Goal: Navigation & Orientation: Understand site structure

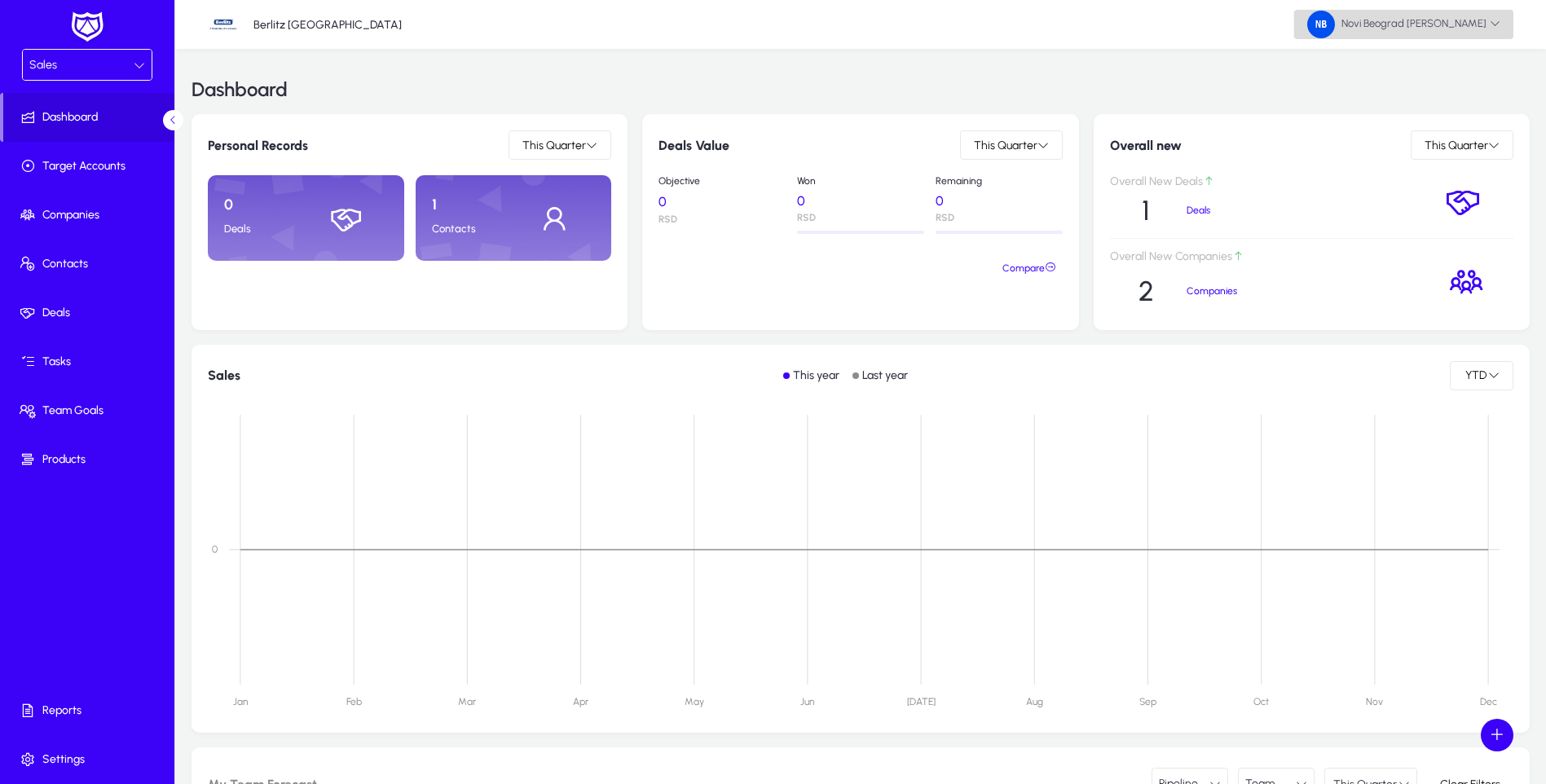
click at [1486, 29] on span "Novi Beograd [PERSON_NAME]" at bounding box center [1404, 24] width 193 height 28
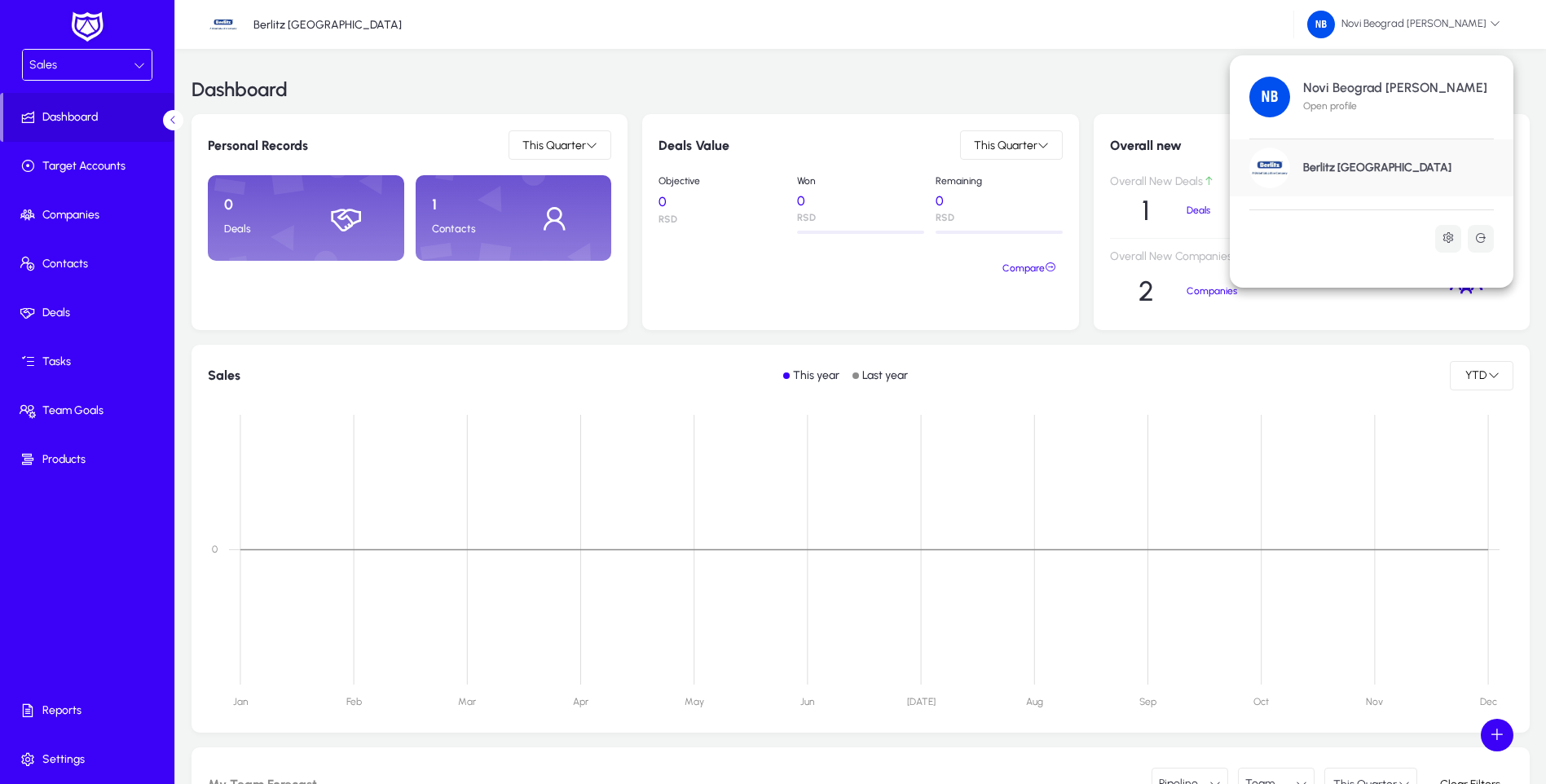
click at [1356, 168] on h1 "Berlitz [GEOGRAPHIC_DATA]" at bounding box center [1378, 168] width 149 height 15
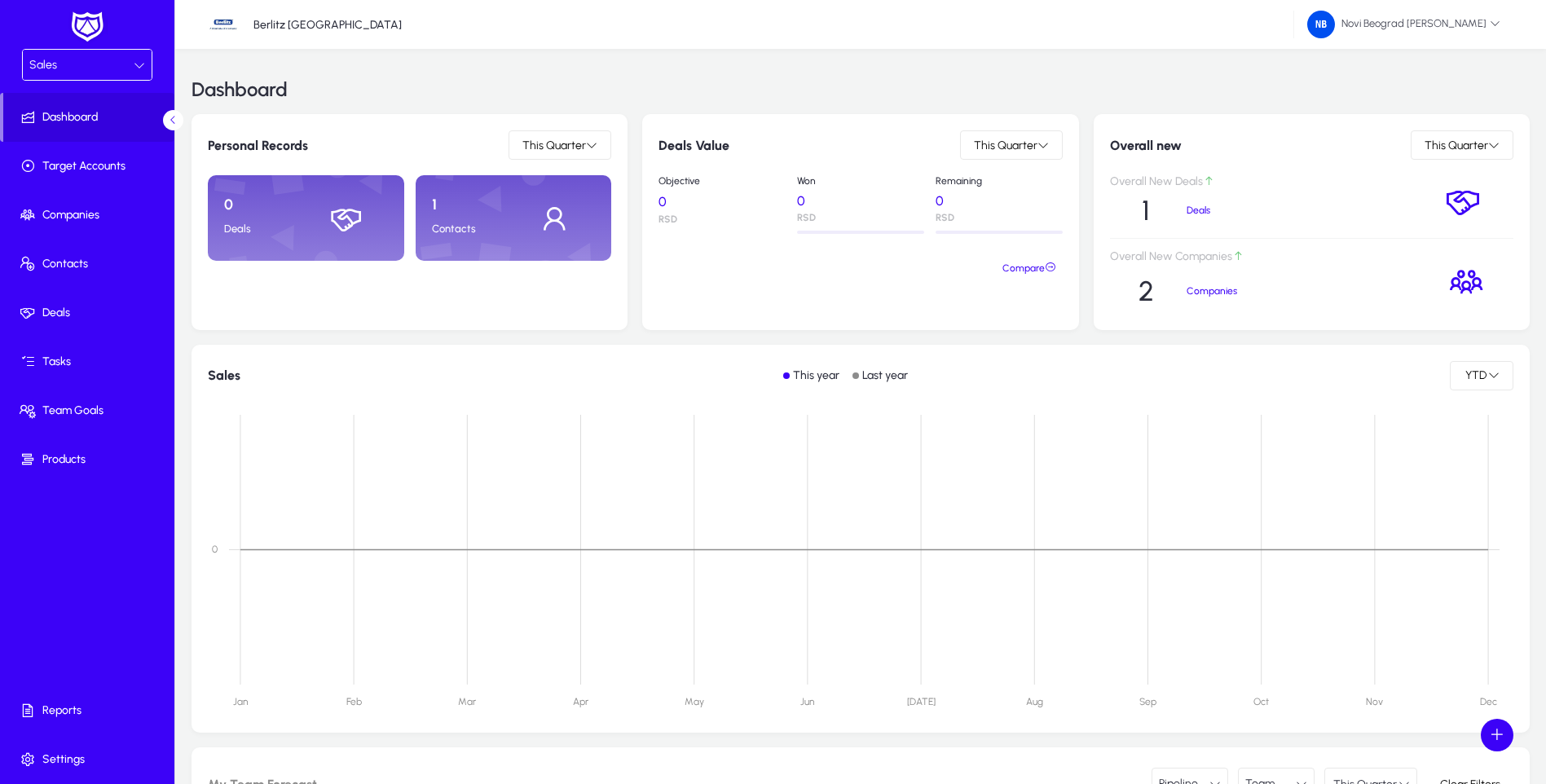
click at [134, 63] on icon at bounding box center [139, 65] width 11 height 11
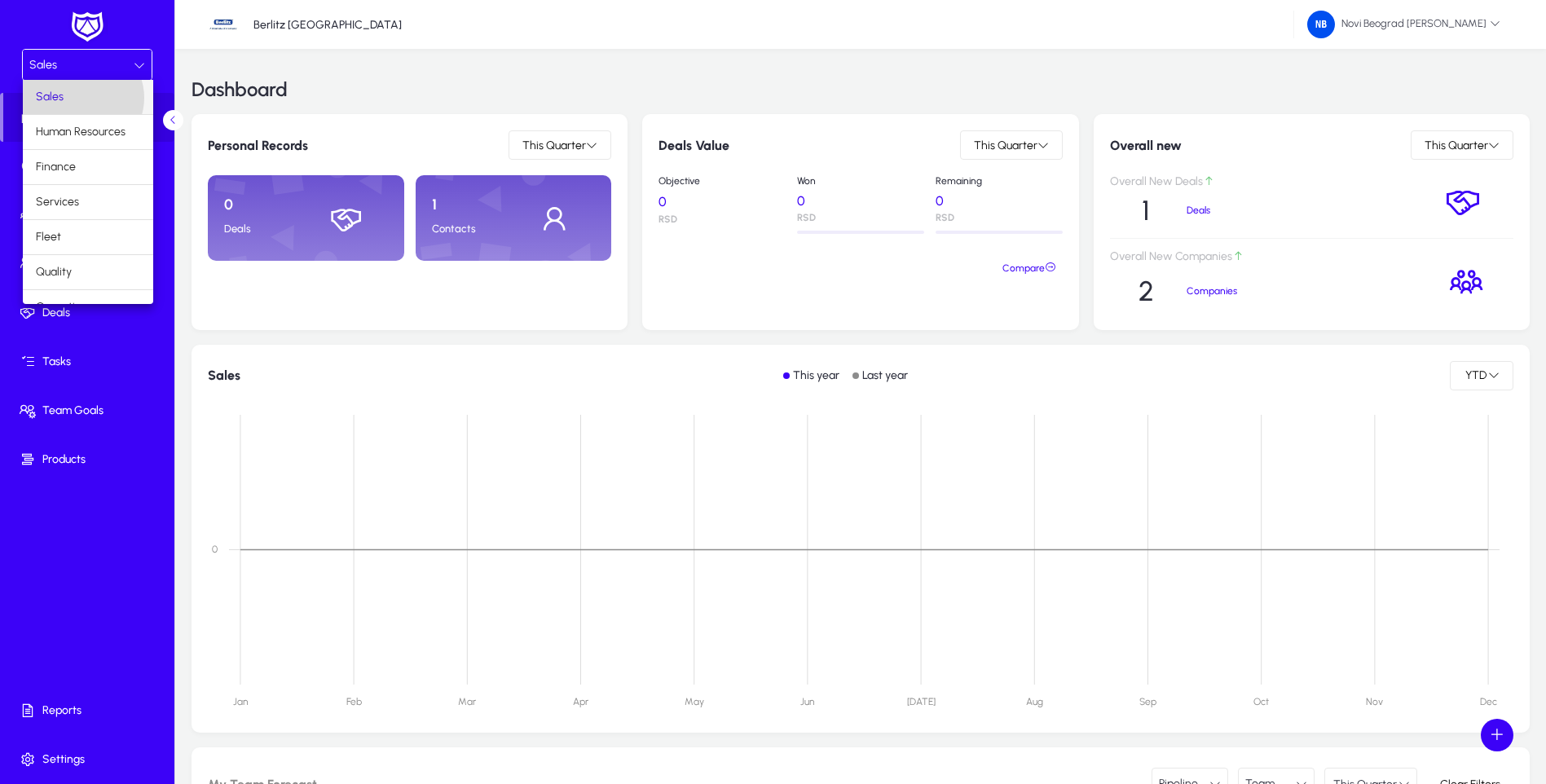
click at [82, 98] on mat-option "Sales" at bounding box center [87, 97] width 130 height 35
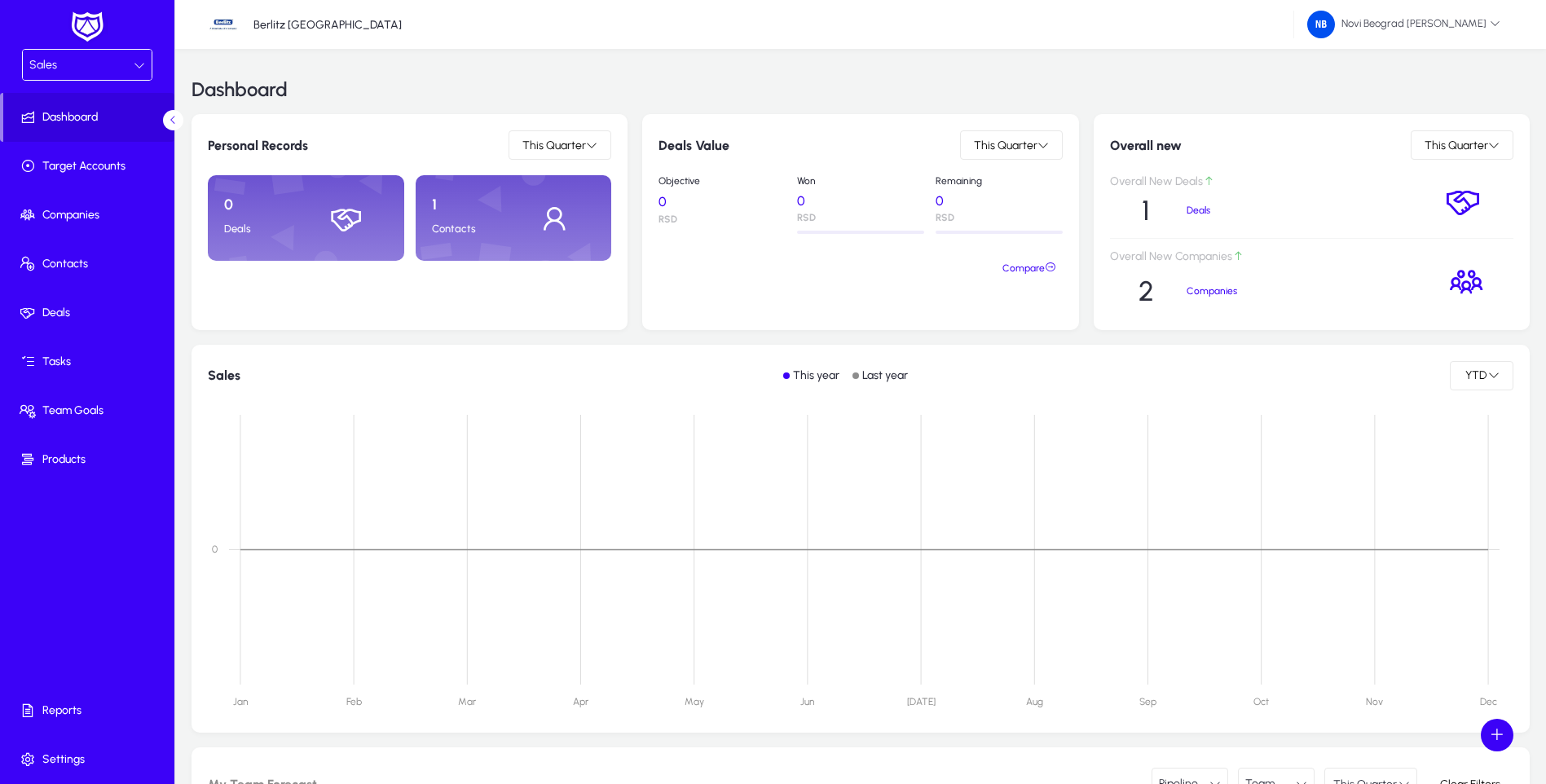
click at [130, 66] on div "Sales" at bounding box center [81, 65] width 105 height 22
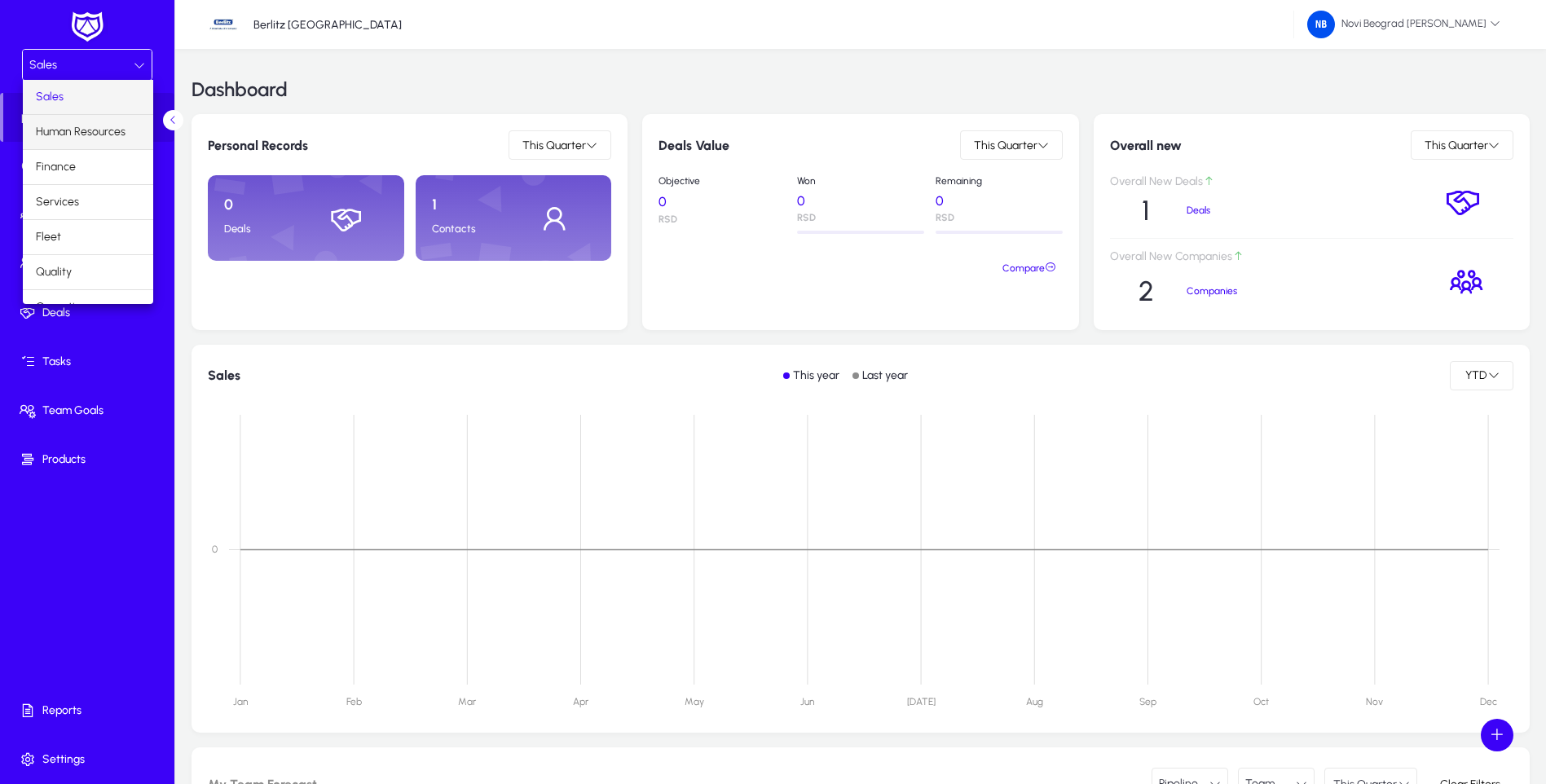
click at [76, 135] on span "Human Resources" at bounding box center [81, 132] width 90 height 20
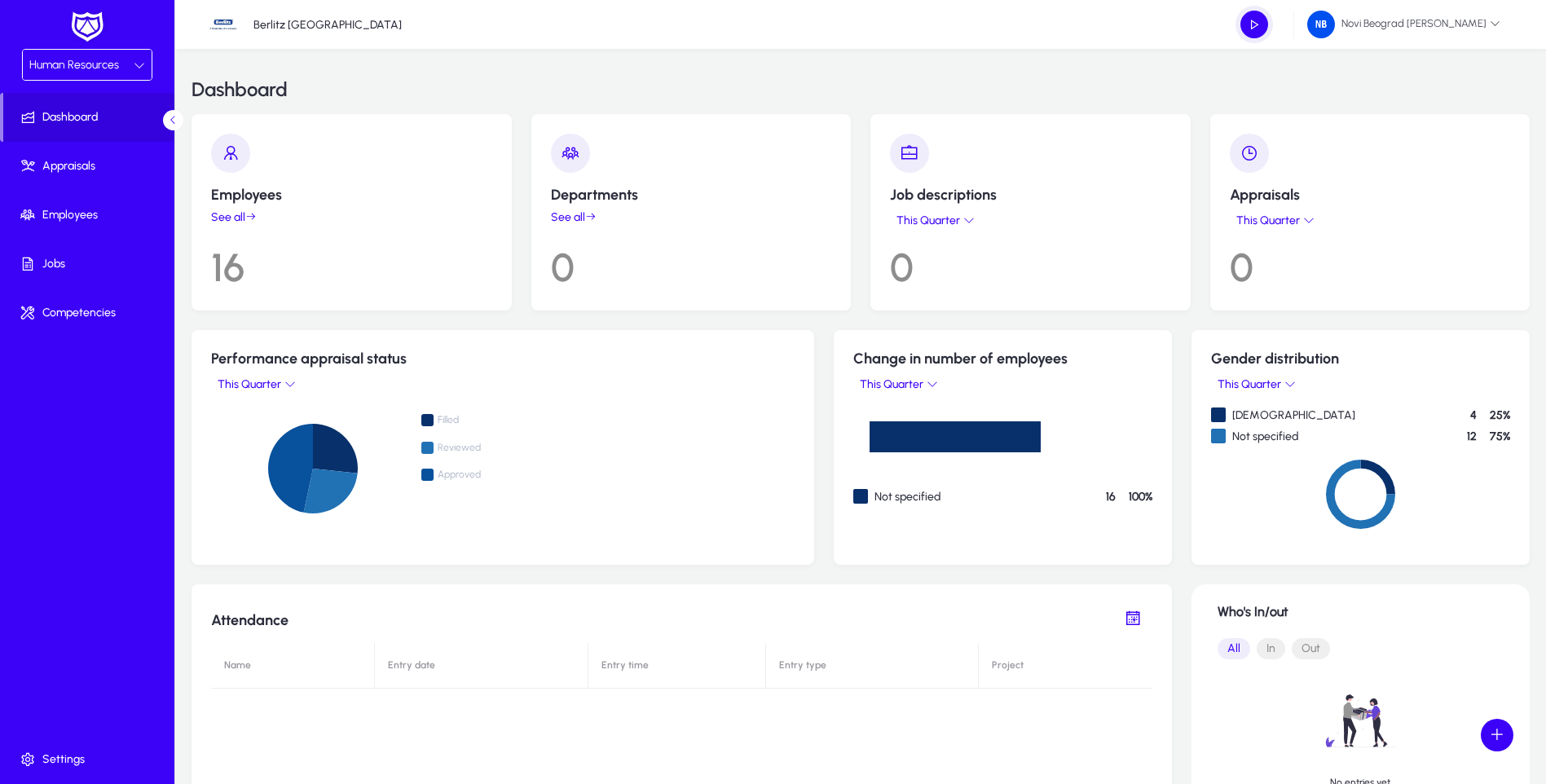
click at [230, 218] on link "See all" at bounding box center [352, 217] width 282 height 14
click at [118, 65] on div "Human Resources" at bounding box center [81, 65] width 105 height 22
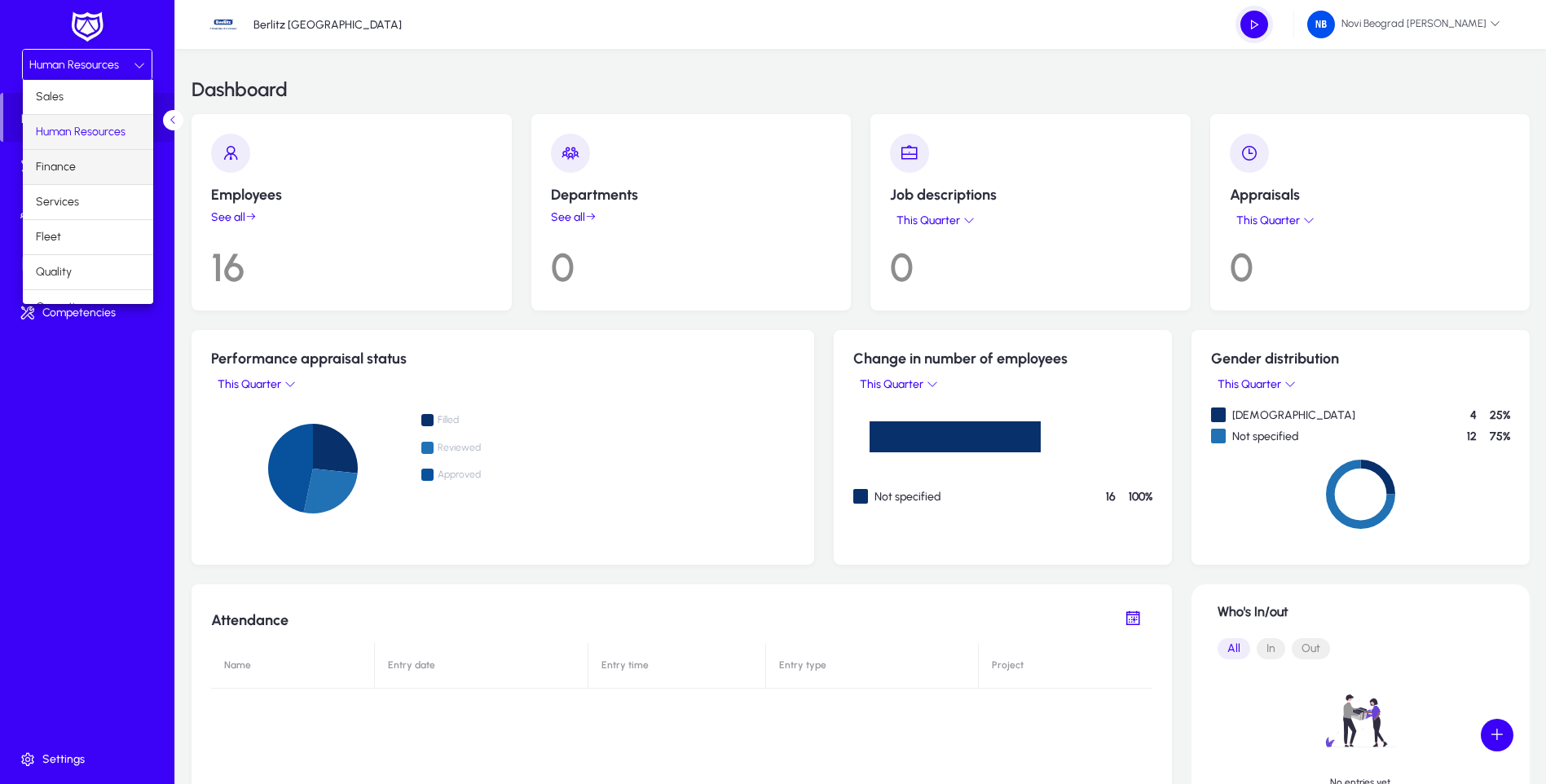
click at [64, 167] on span "Finance" at bounding box center [56, 167] width 40 height 20
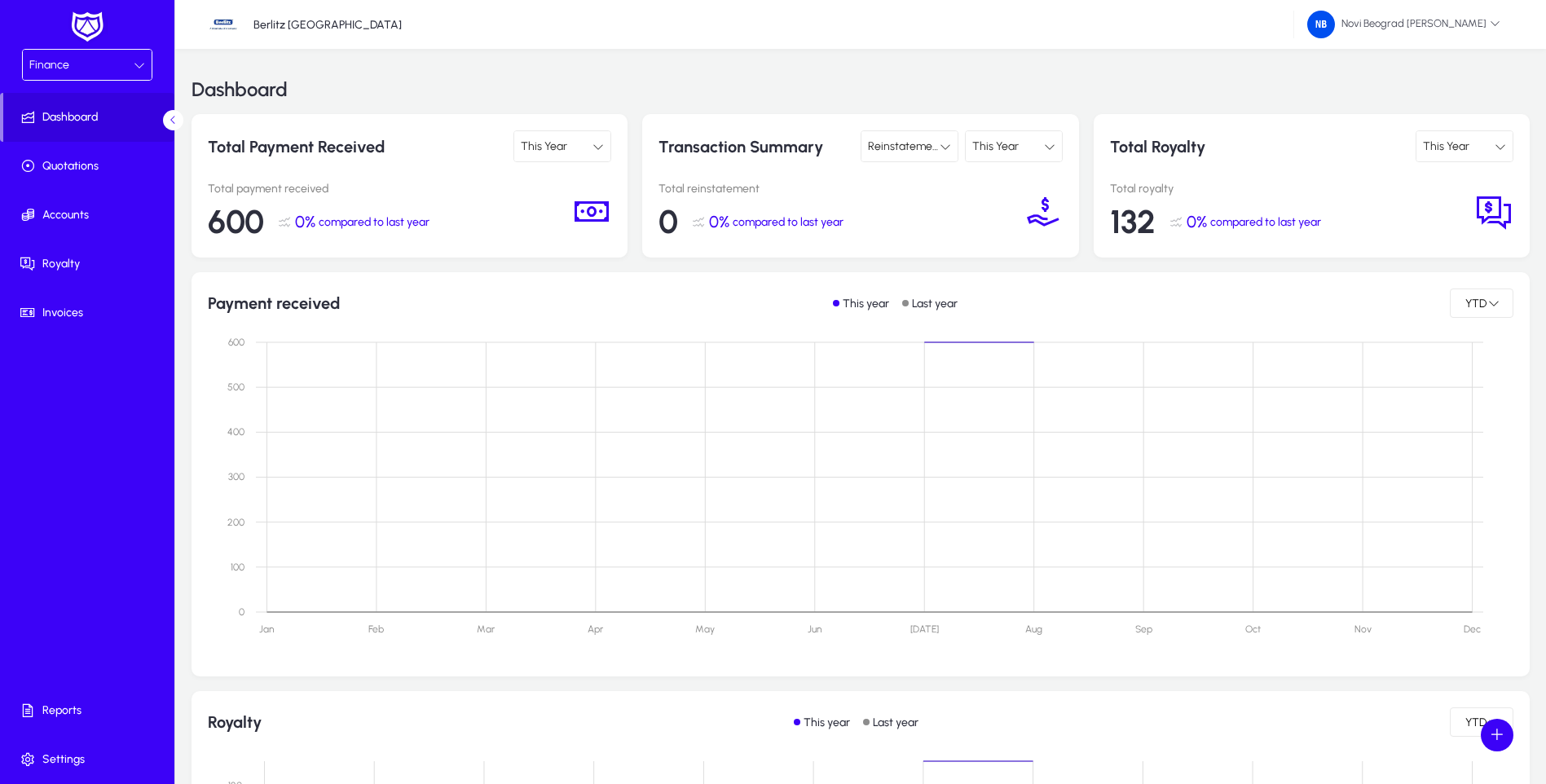
click at [114, 66] on div "Finance" at bounding box center [81, 65] width 105 height 22
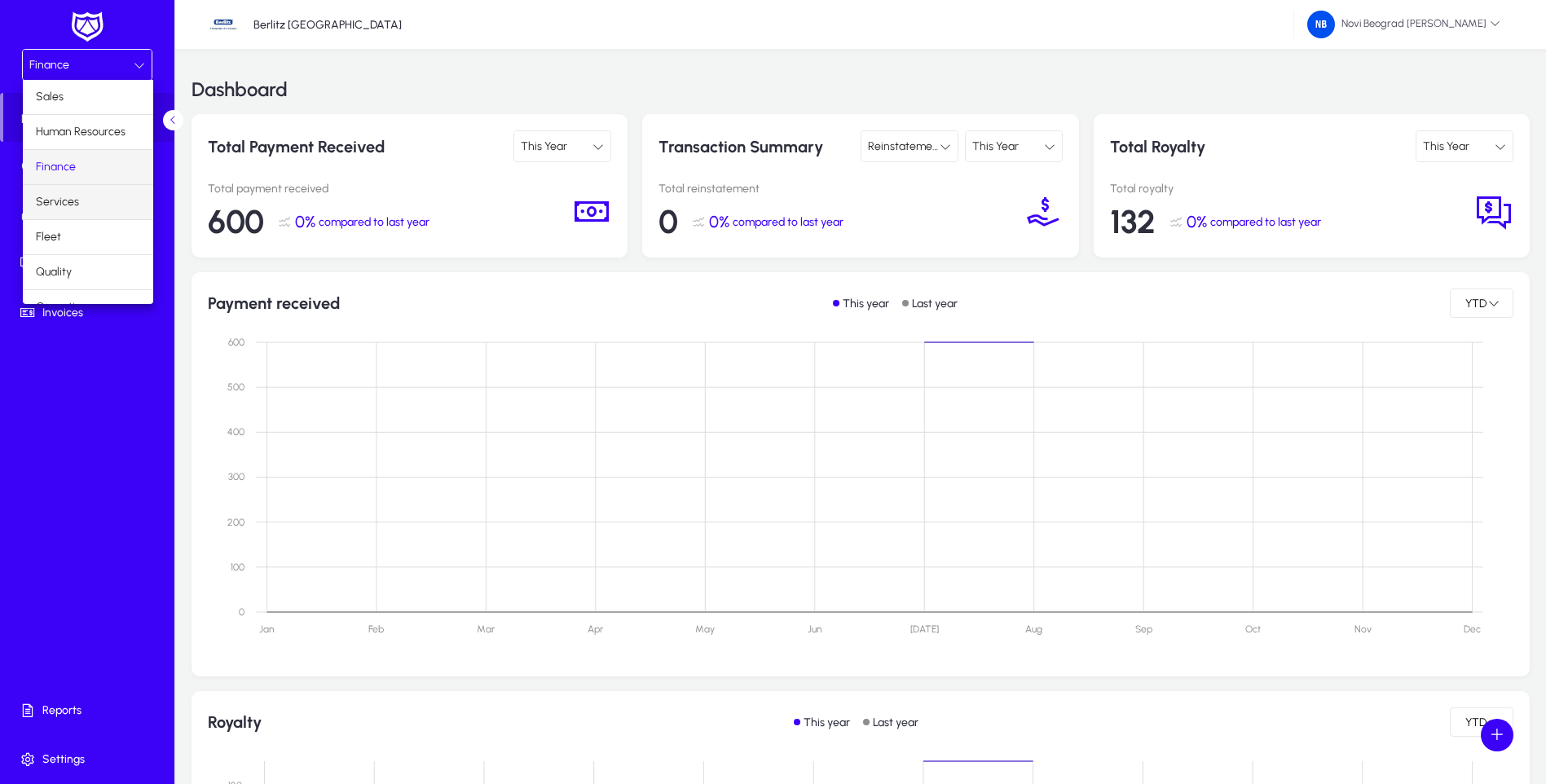
click at [69, 199] on span "Services" at bounding box center [58, 202] width 43 height 20
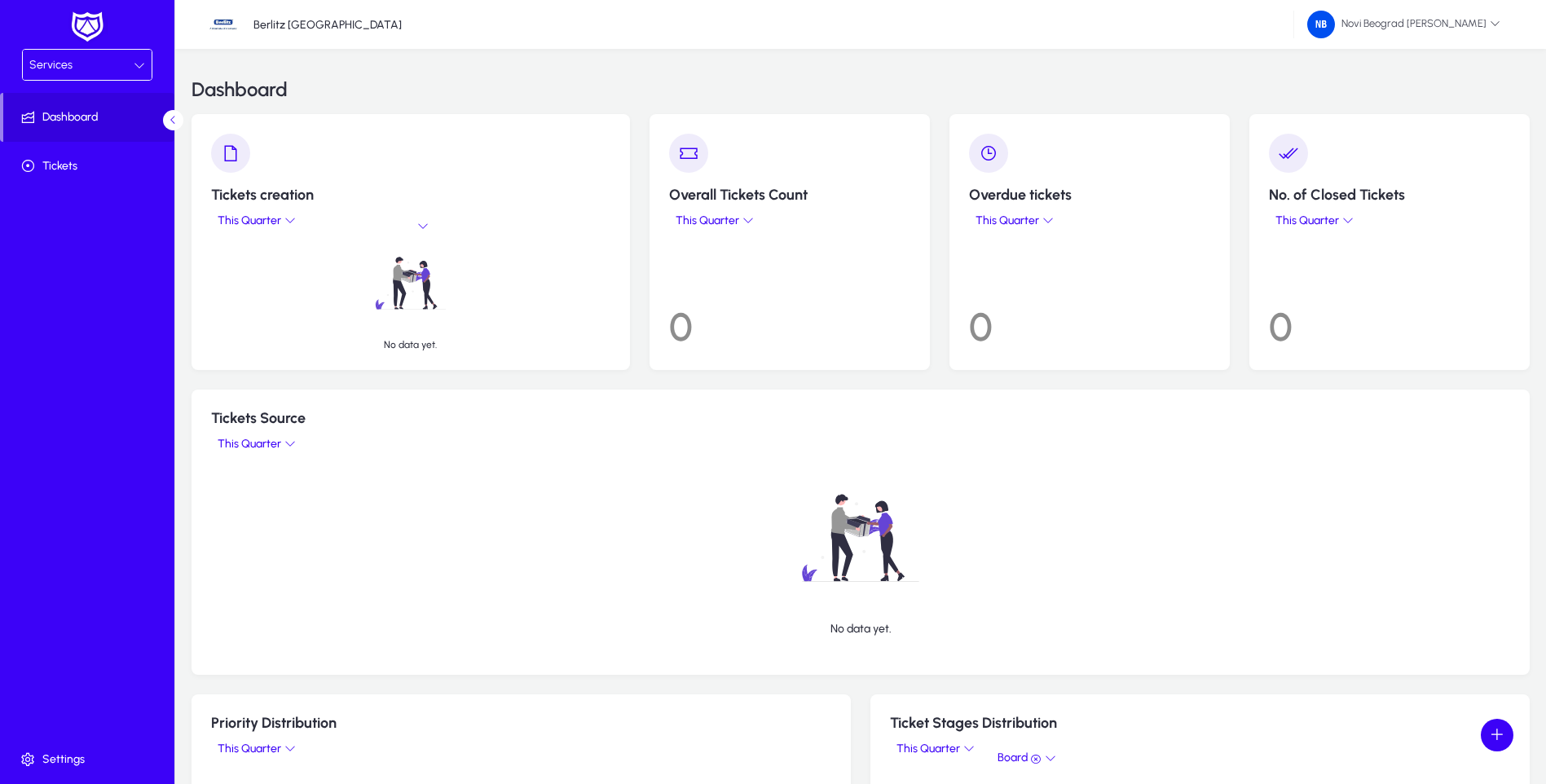
click at [67, 66] on span "Services" at bounding box center [51, 65] width 43 height 14
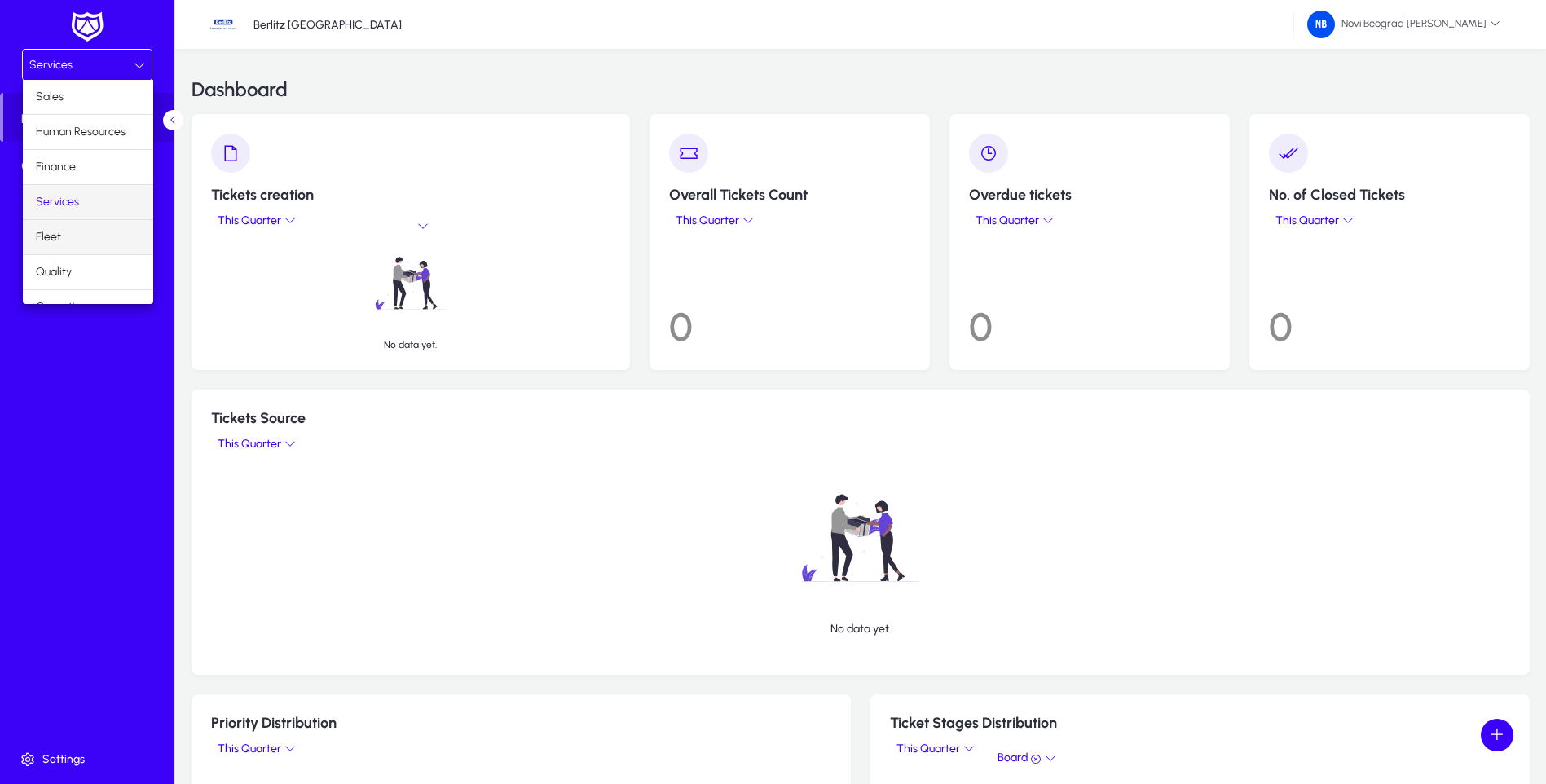
scroll to position [55, 0]
click at [83, 250] on span "Operations" at bounding box center [65, 251] width 57 height 20
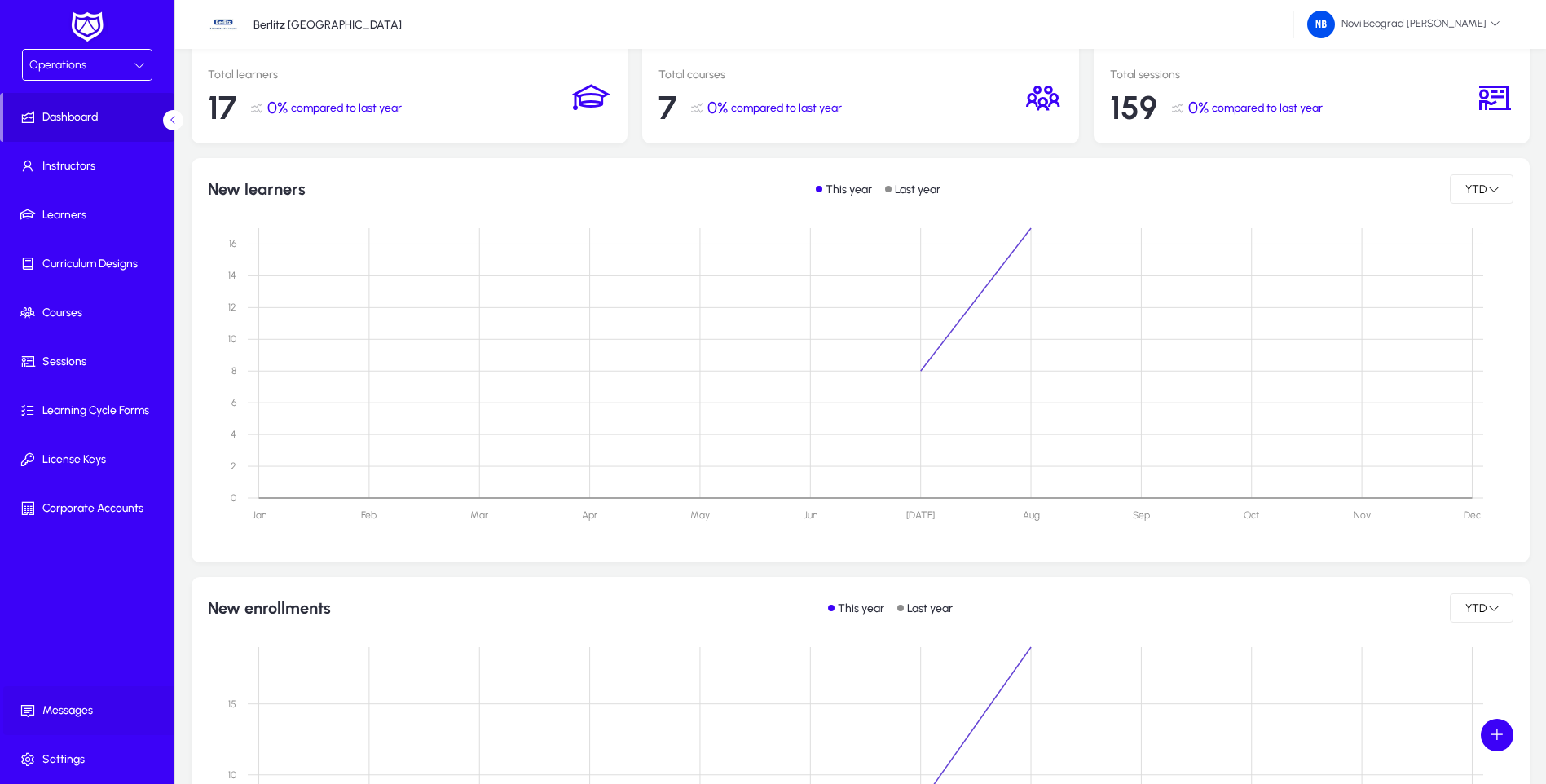
scroll to position [244, 0]
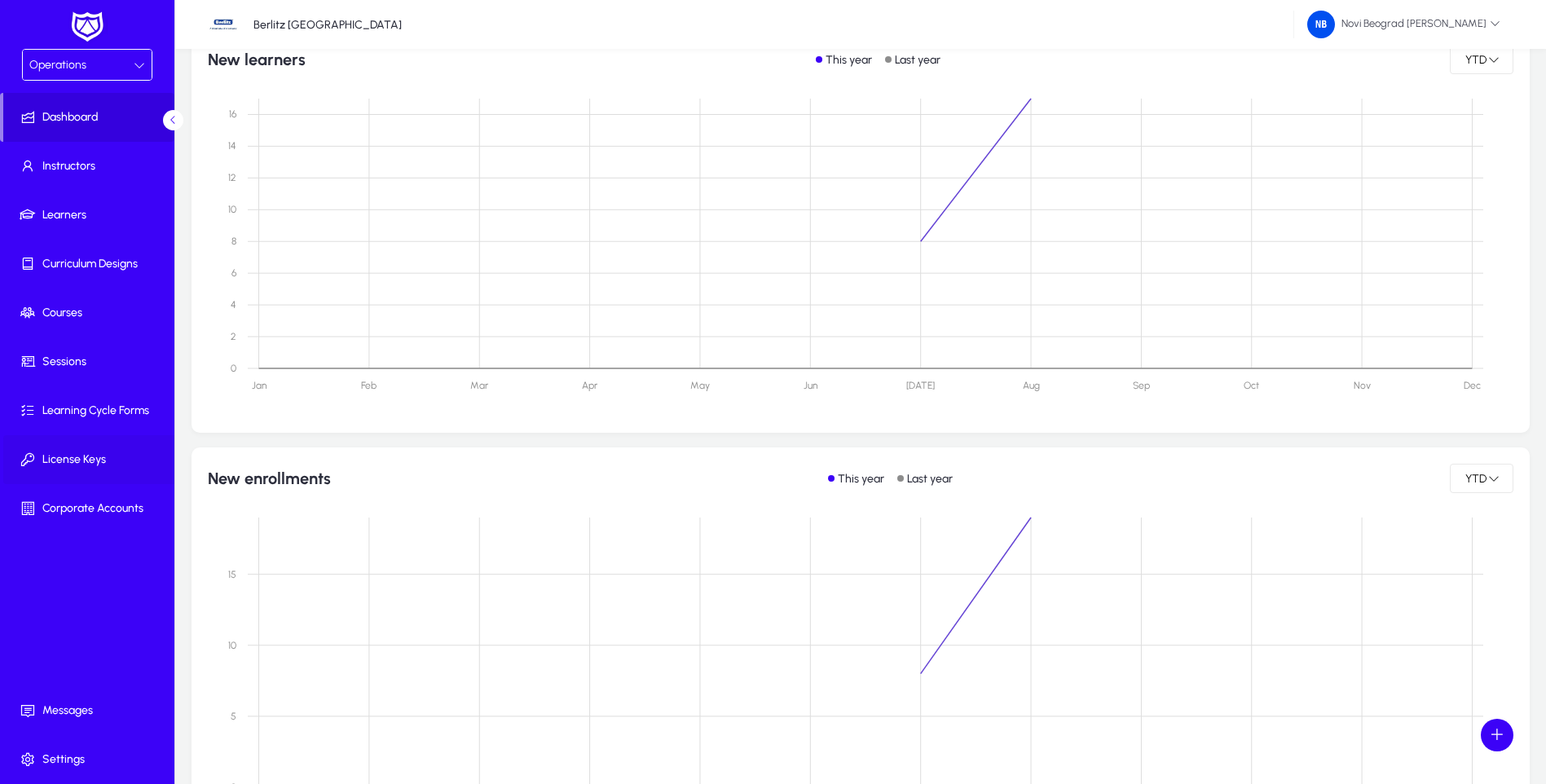
click at [79, 461] on span "License Keys" at bounding box center [91, 459] width 174 height 16
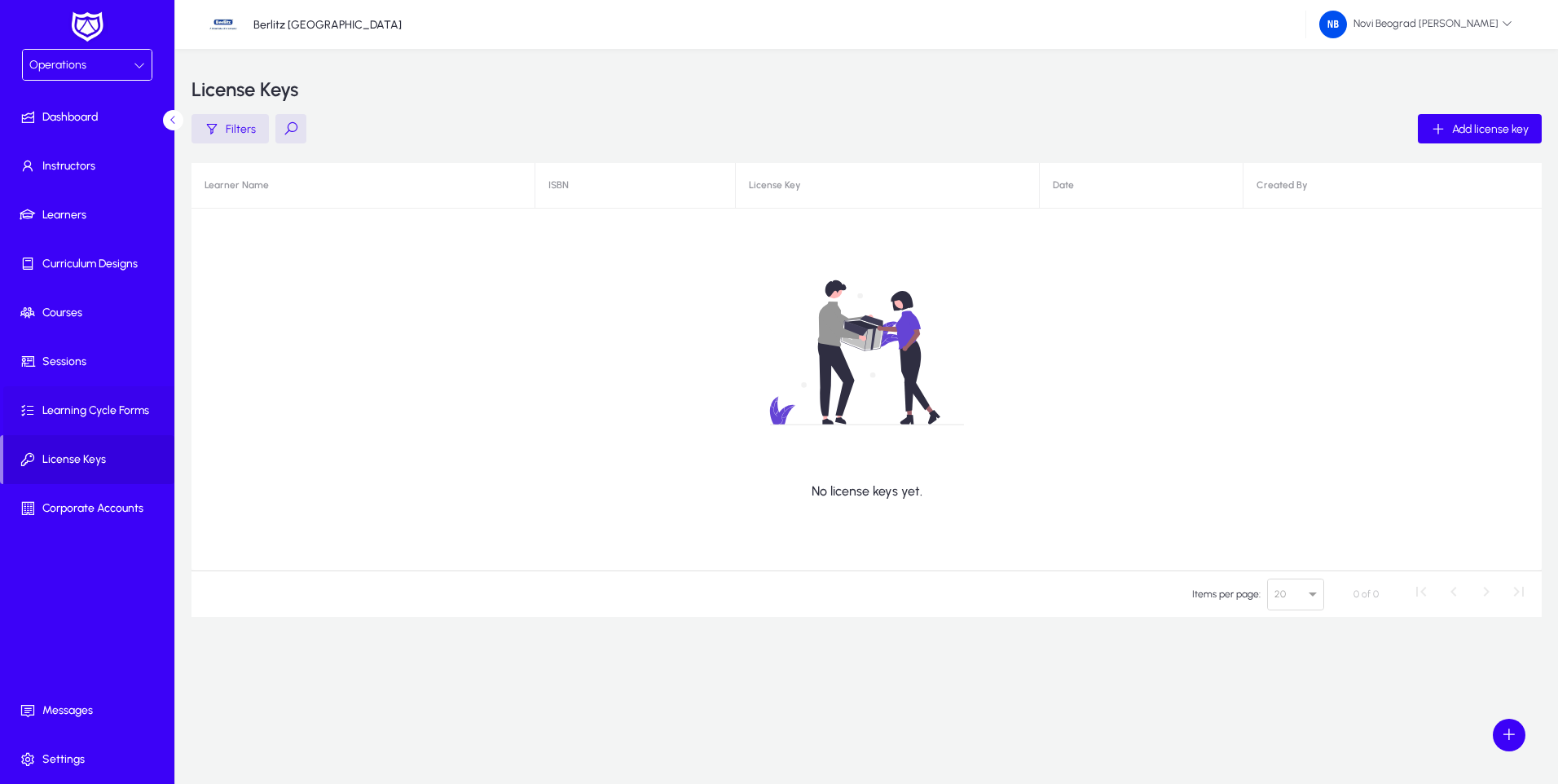
click at [83, 414] on span "Learning Cycle Forms" at bounding box center [91, 410] width 174 height 16
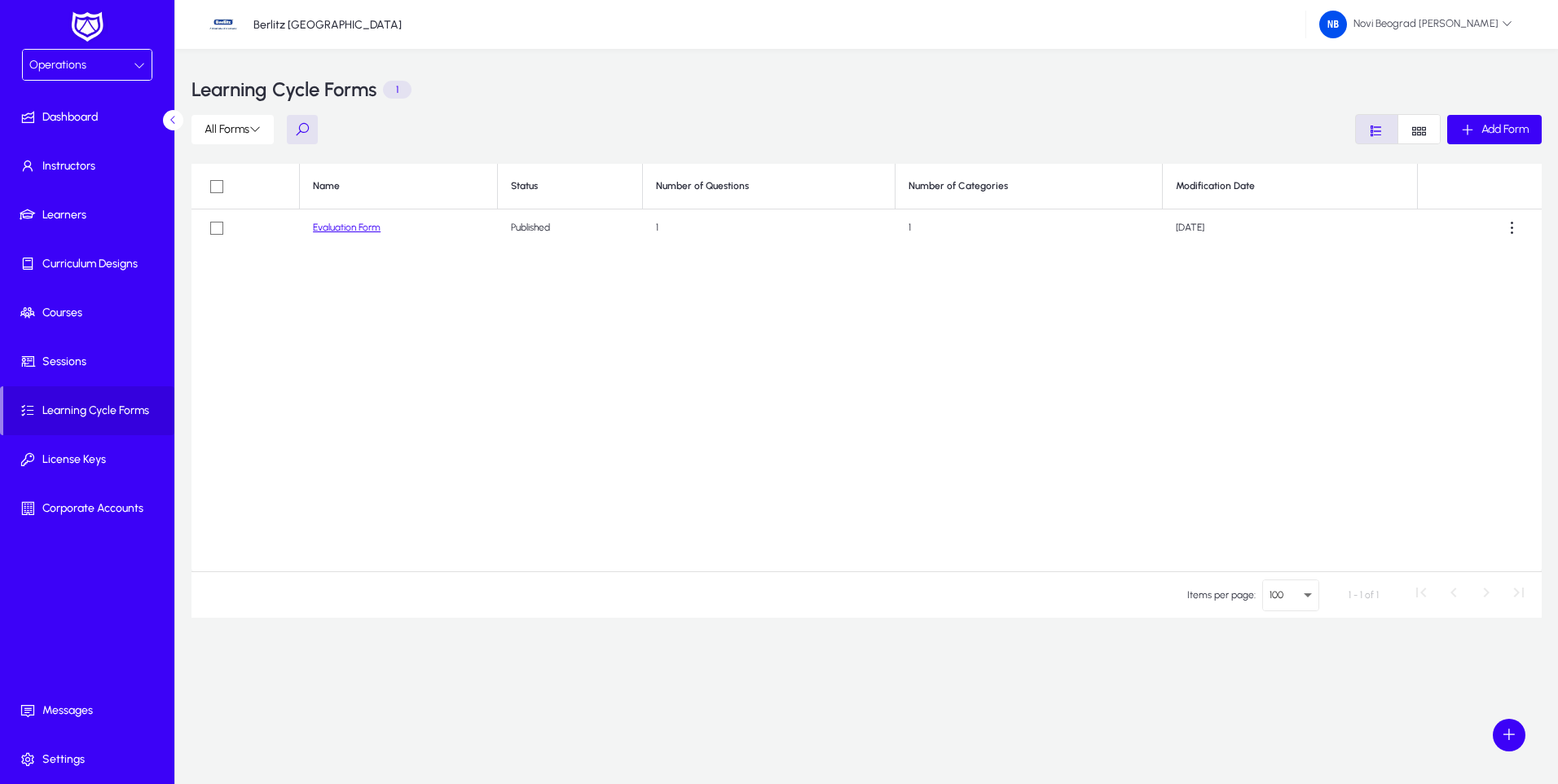
click at [338, 231] on link "Evaluation Form" at bounding box center [346, 227] width 67 height 11
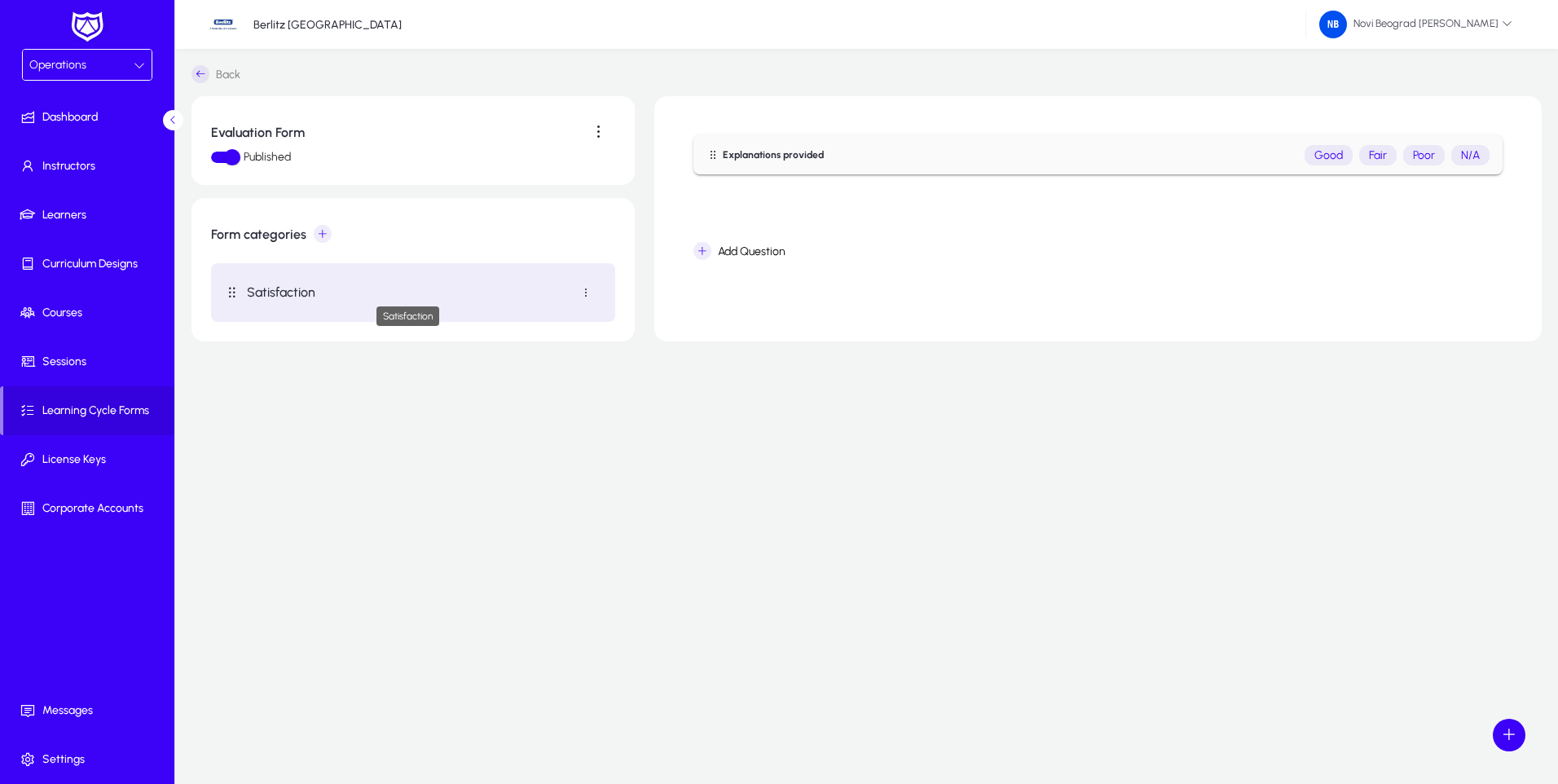
click at [263, 296] on p "Satisfaction" at bounding box center [408, 292] width 323 height 16
click at [57, 366] on span "Sessions" at bounding box center [91, 362] width 174 height 16
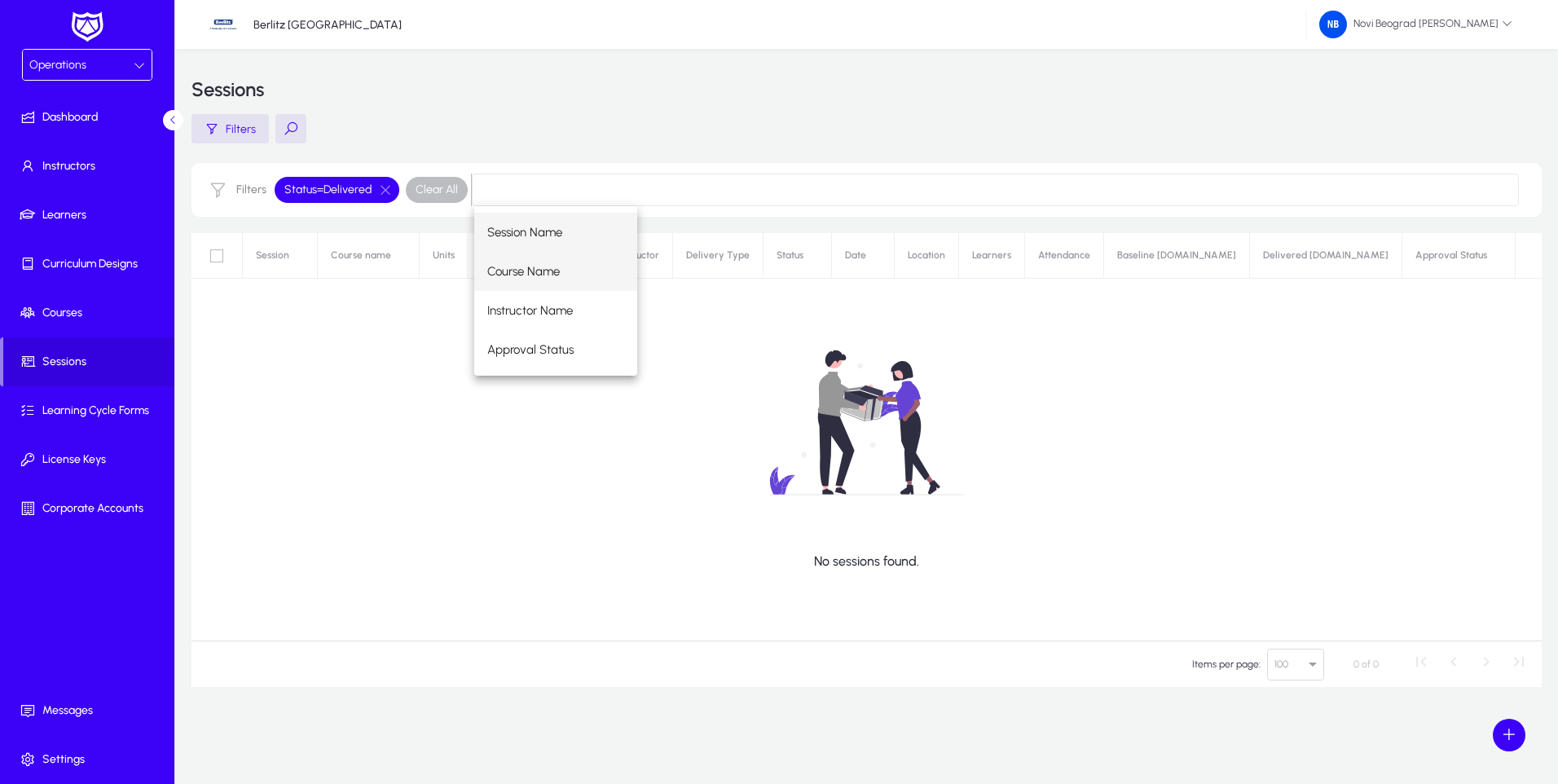
click at [497, 272] on span "Course Name" at bounding box center [523, 271] width 73 height 20
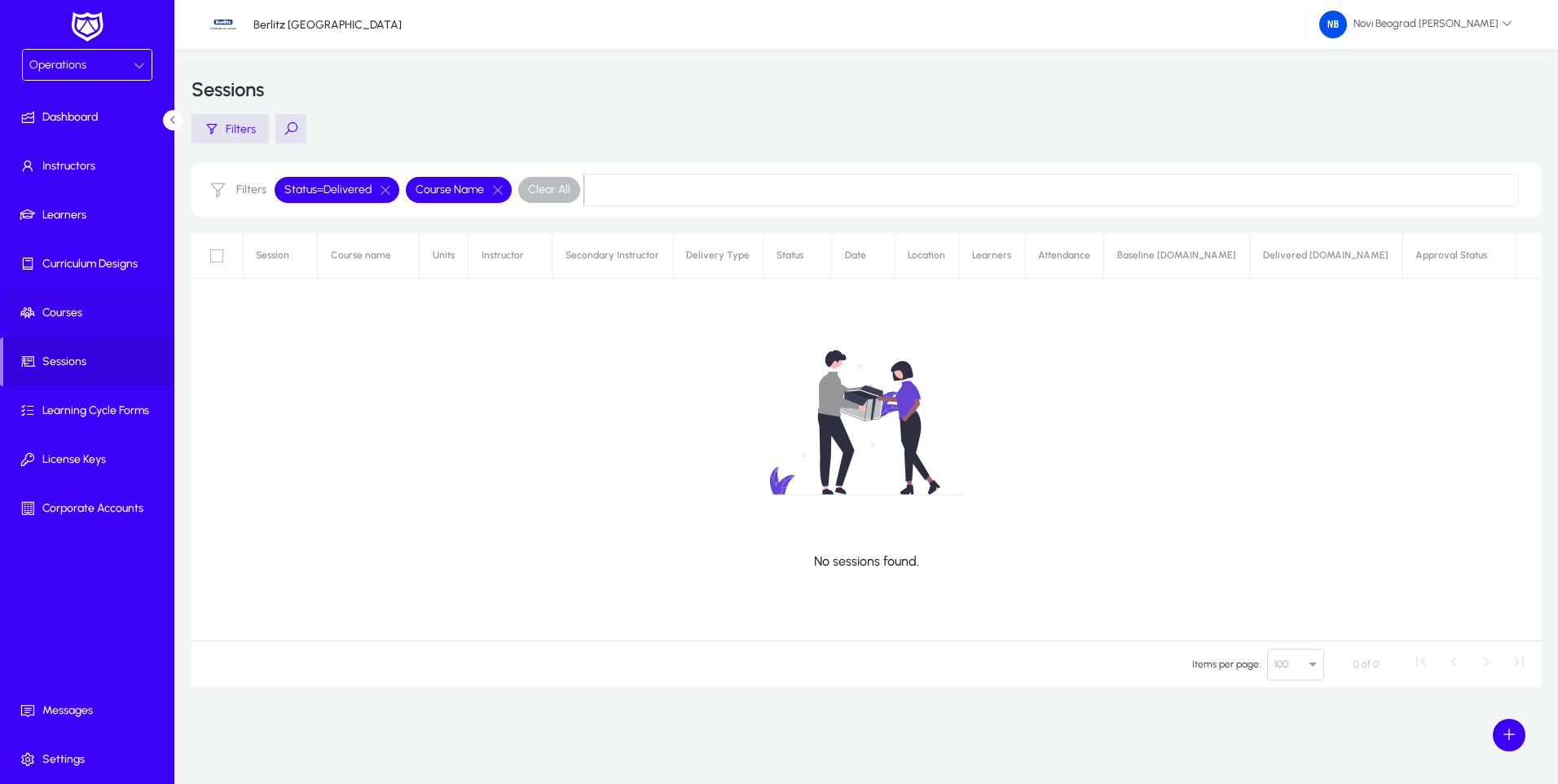
click at [59, 313] on span "Courses" at bounding box center [91, 313] width 174 height 16
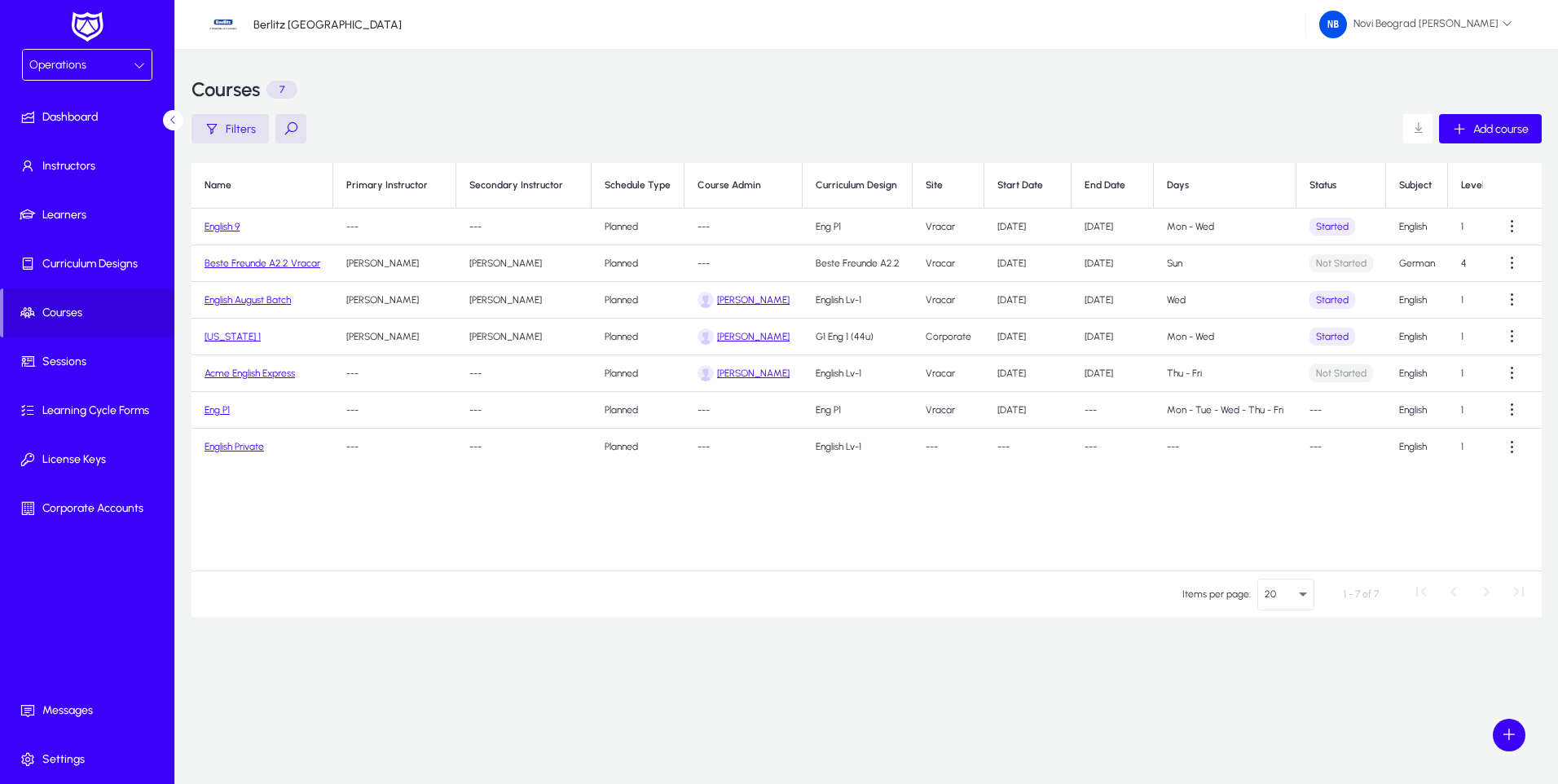
click at [234, 452] on link "English Private" at bounding box center [234, 446] width 60 height 11
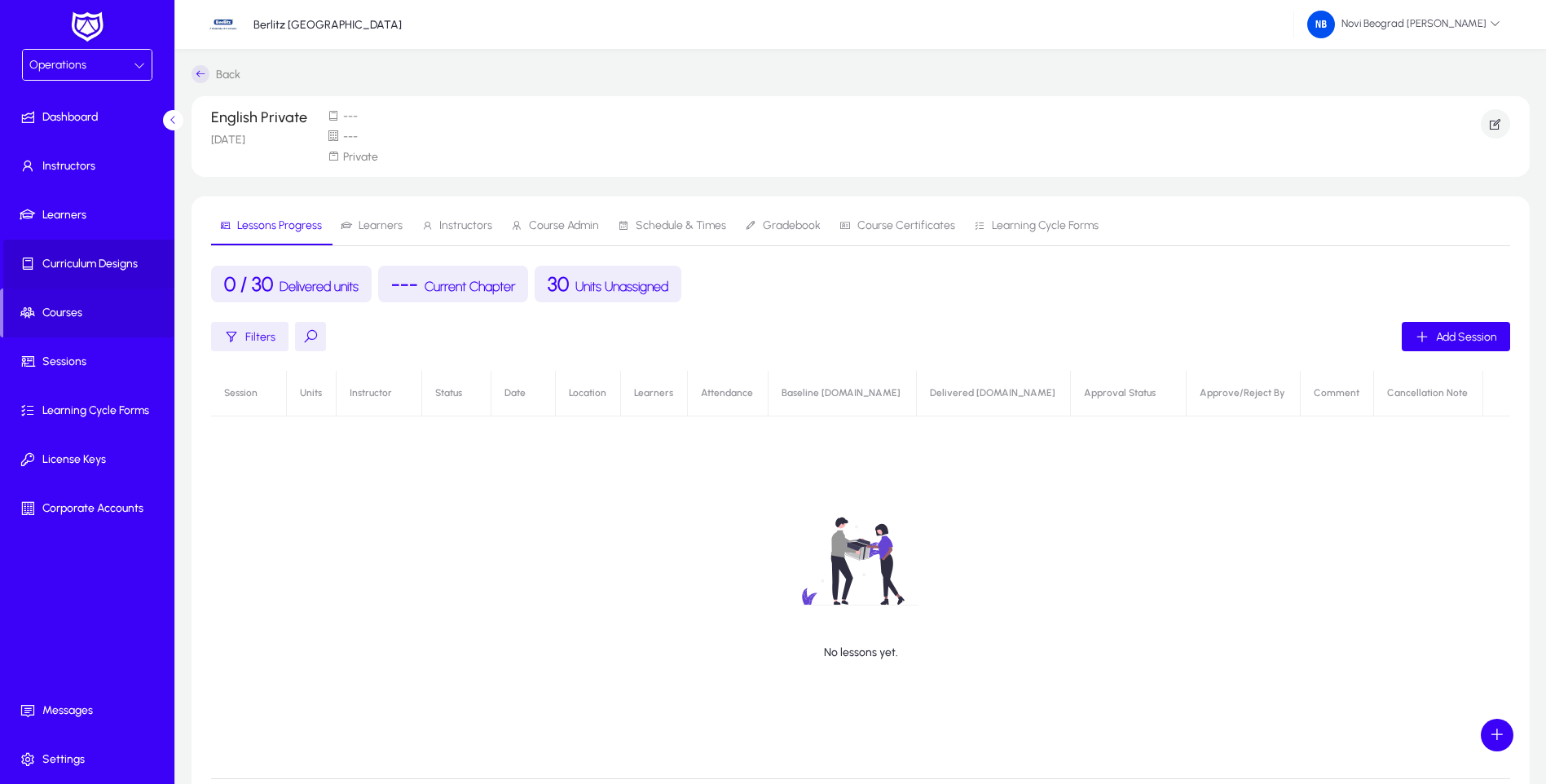
click at [105, 269] on span "Curriculum Designs" at bounding box center [91, 263] width 174 height 16
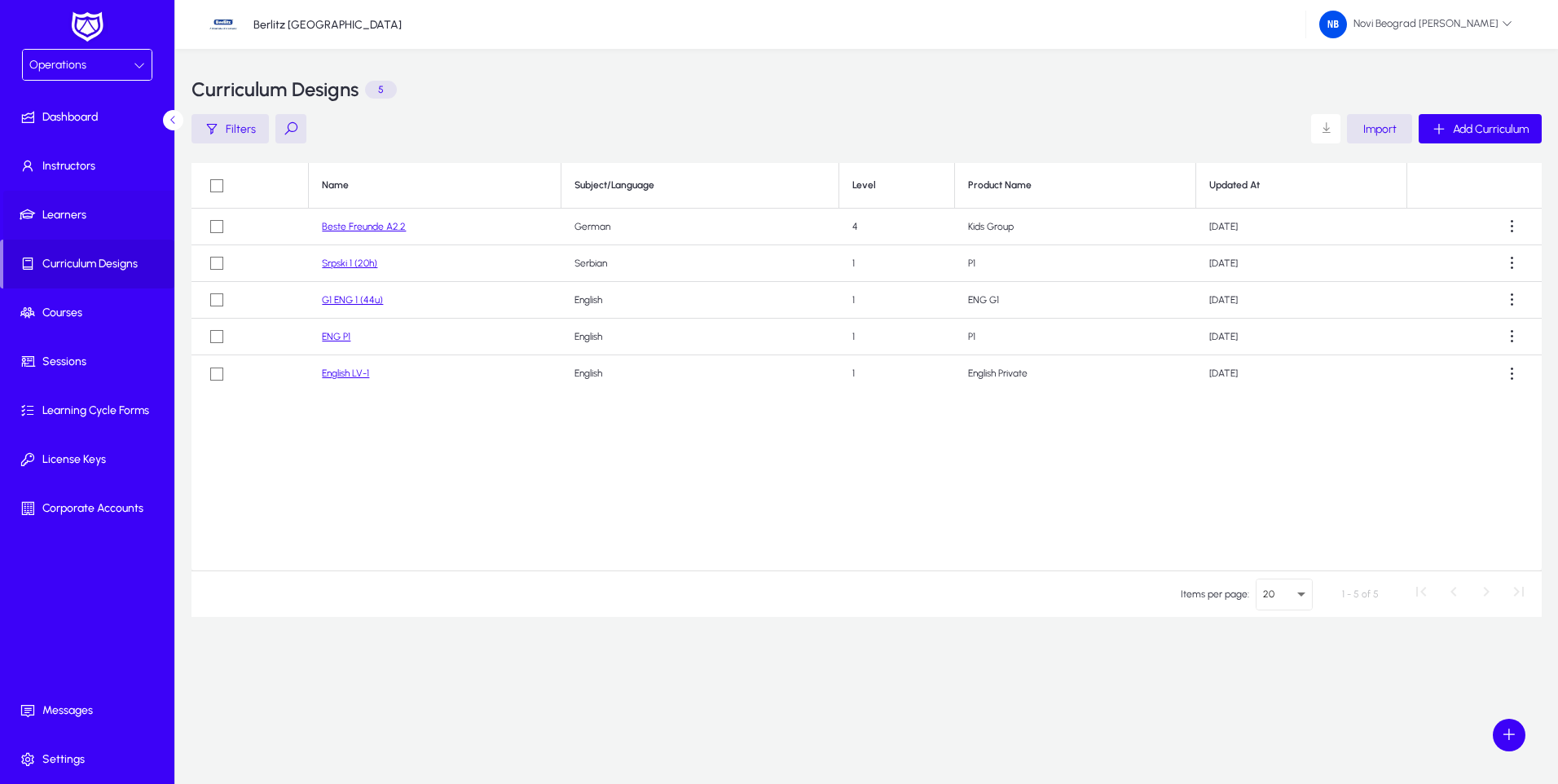
click at [76, 219] on span "Learners" at bounding box center [91, 215] width 174 height 16
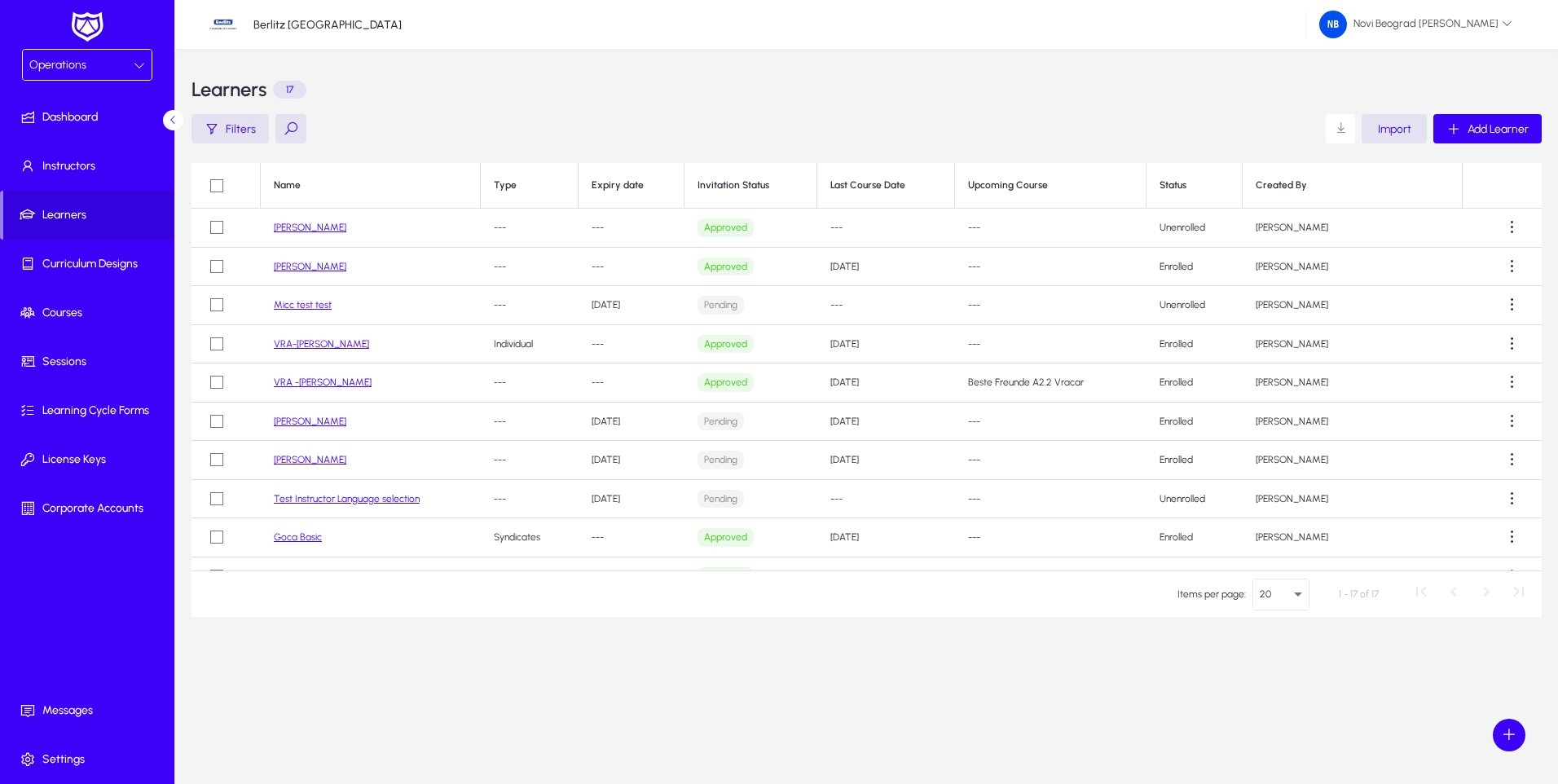
click at [106, 60] on div "Operations" at bounding box center [81, 65] width 104 height 22
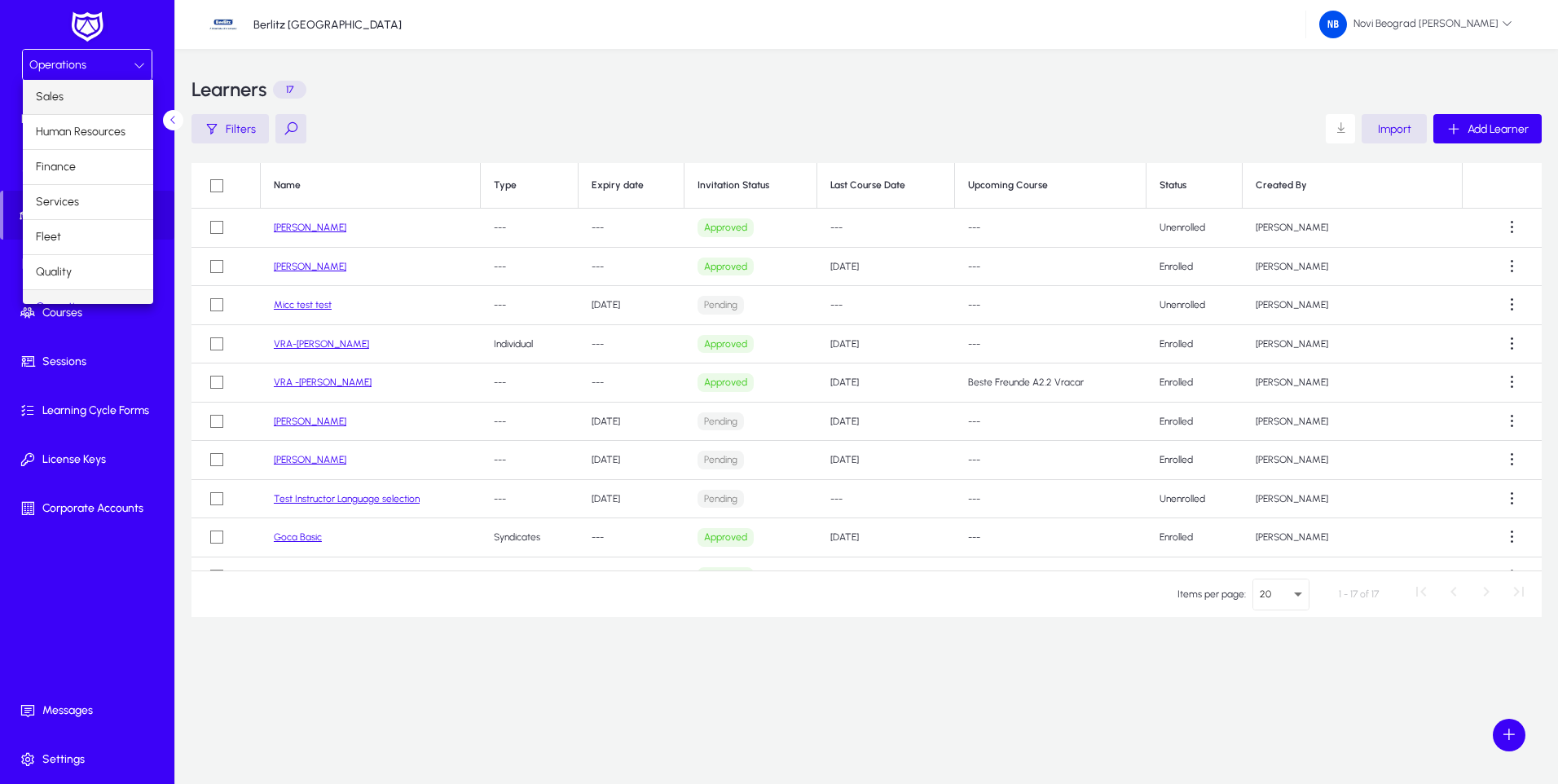
click at [81, 91] on mat-option "Sales" at bounding box center [87, 97] width 130 height 35
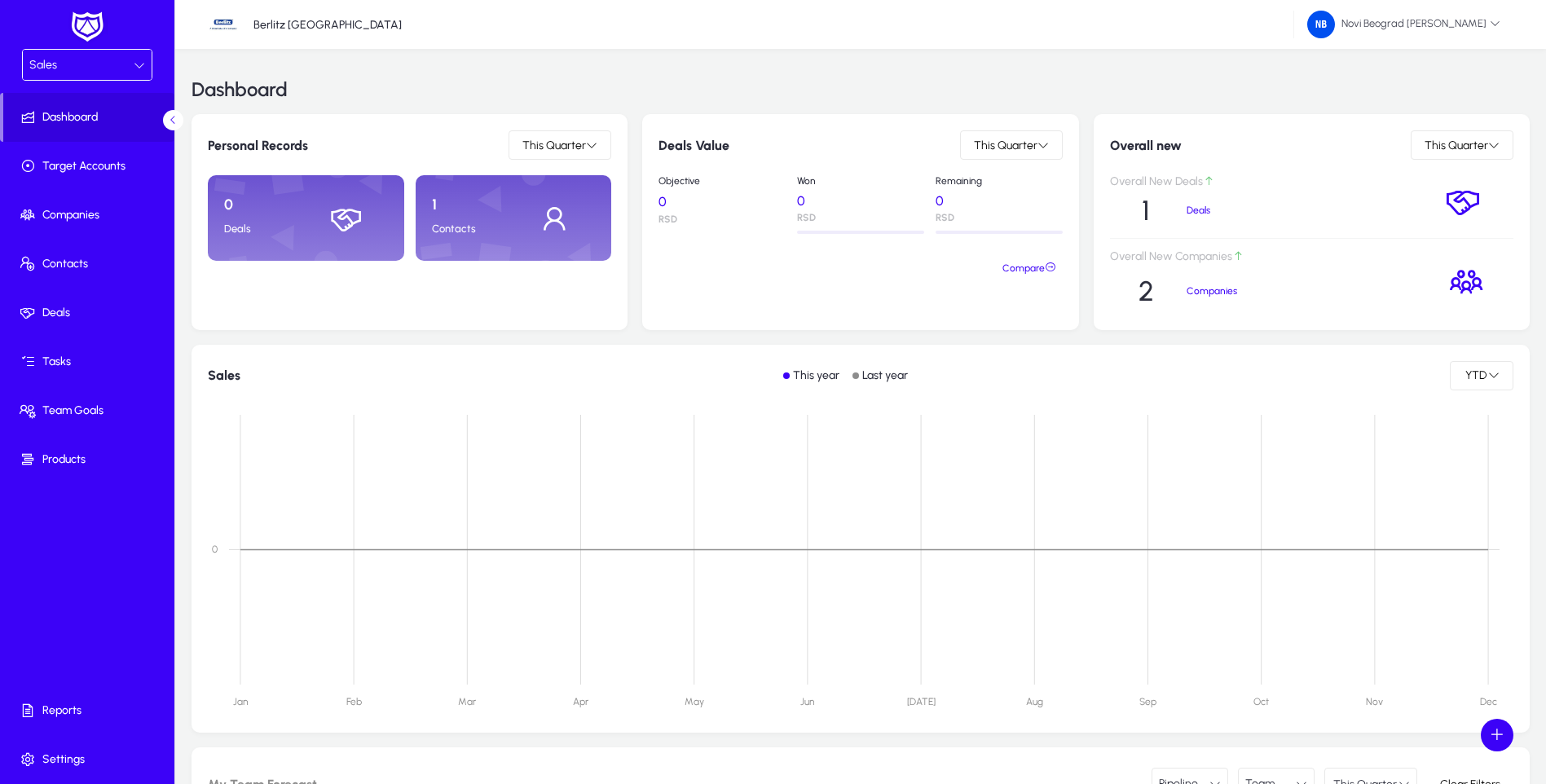
click at [79, 66] on div "Sales" at bounding box center [81, 65] width 105 height 22
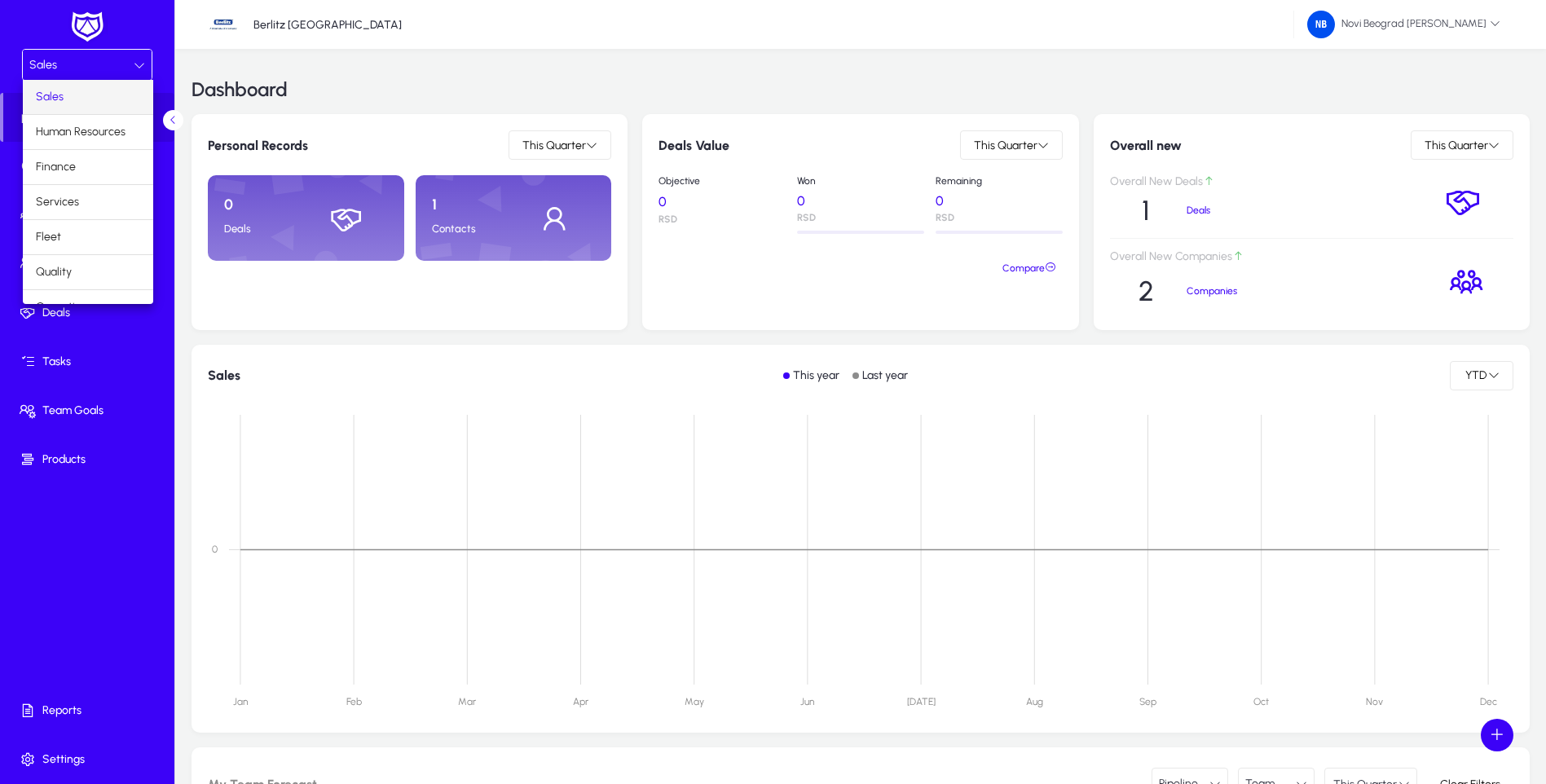
click at [71, 105] on mat-option "Sales" at bounding box center [87, 97] width 130 height 35
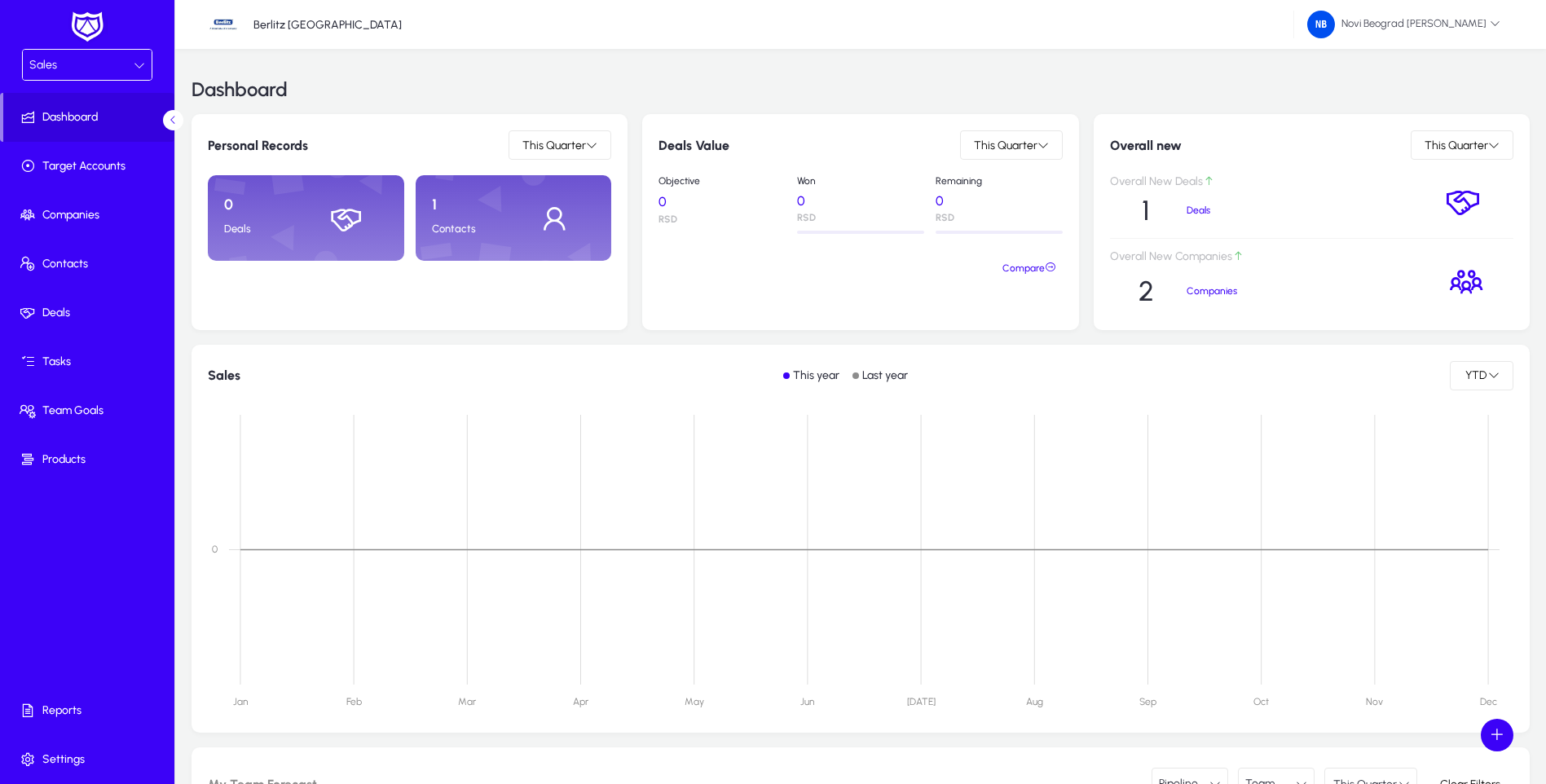
click at [81, 71] on div "Sales" at bounding box center [81, 65] width 105 height 22
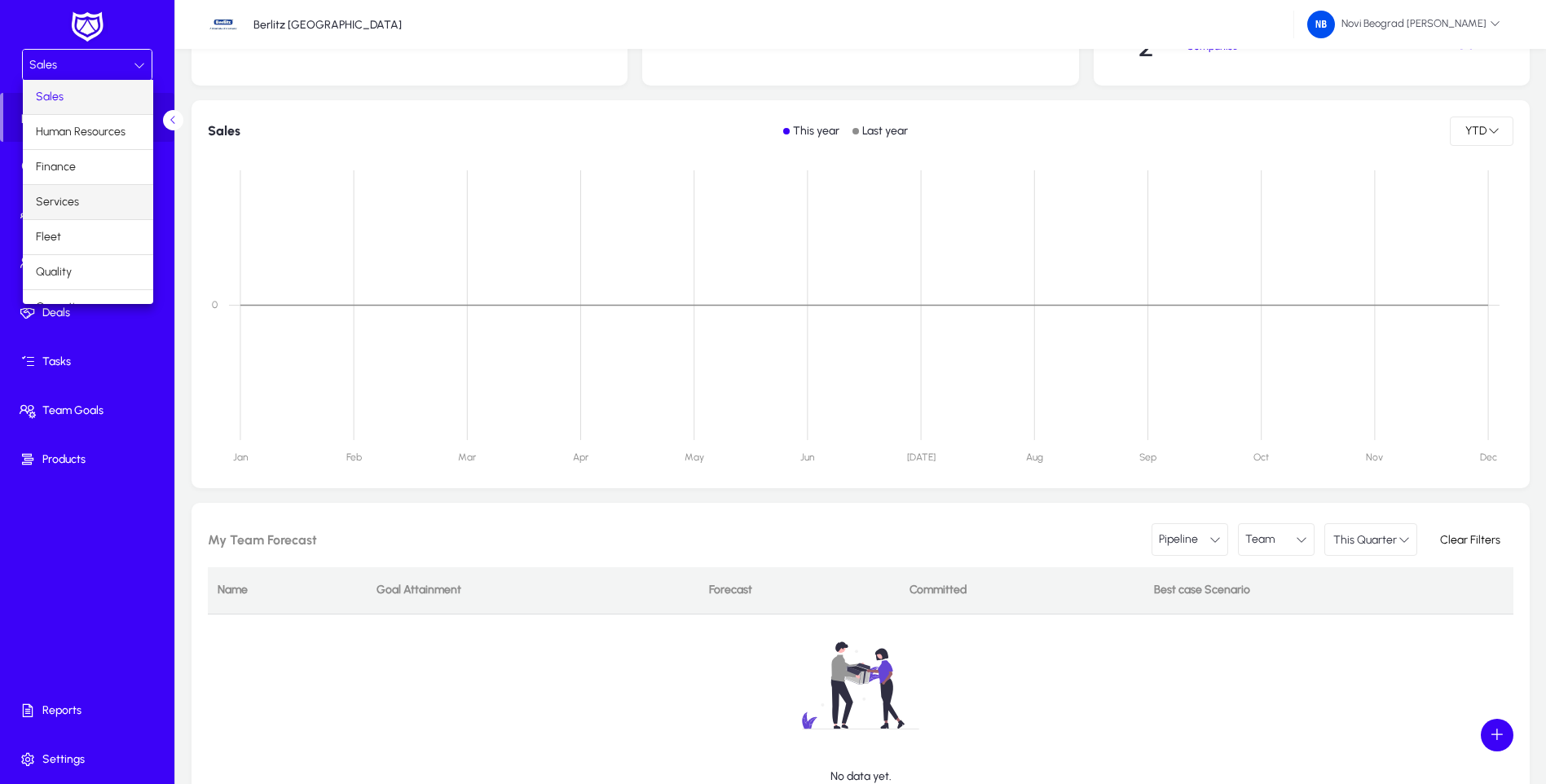
click at [63, 199] on span "Services" at bounding box center [58, 202] width 43 height 20
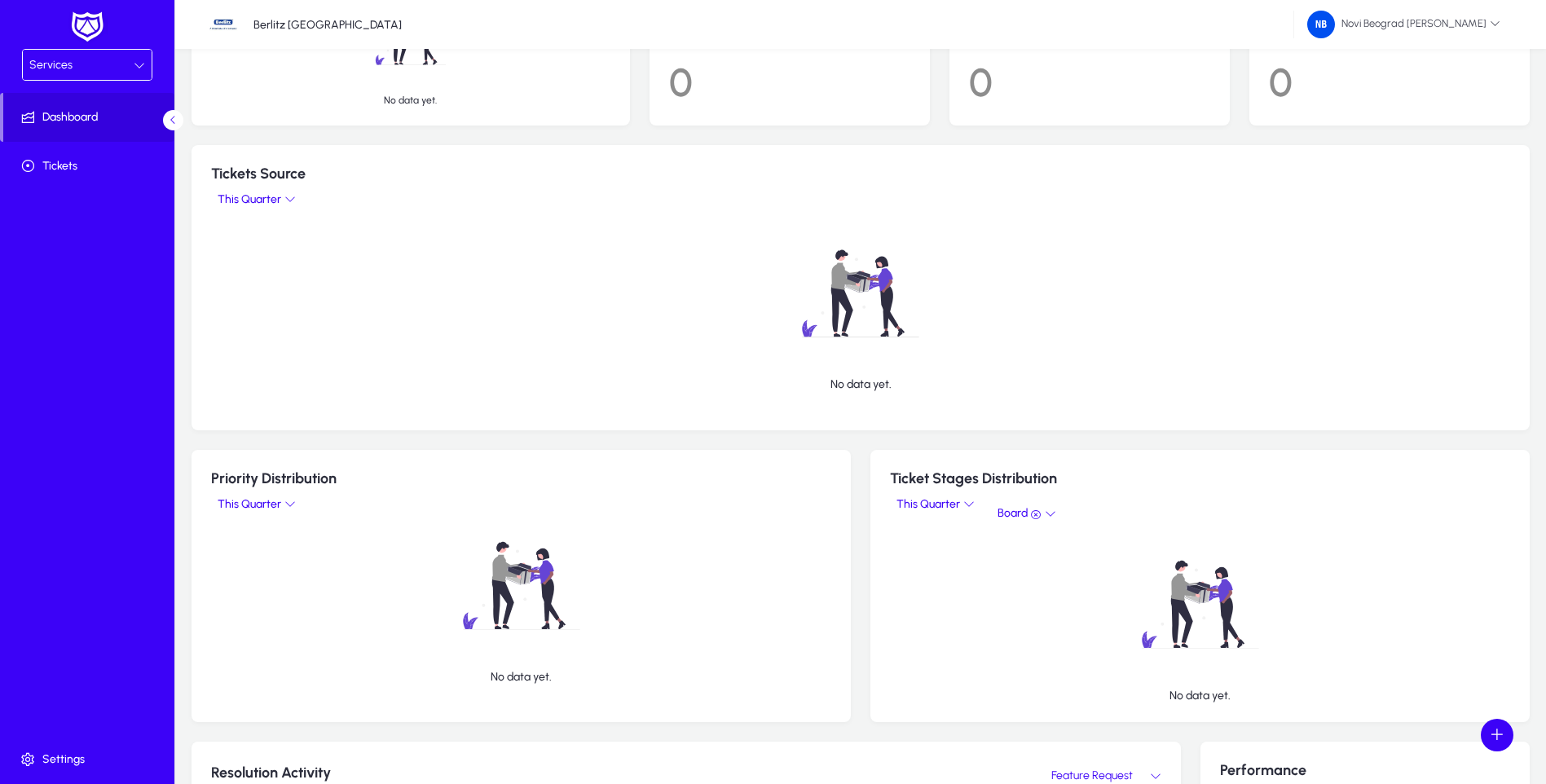
click at [136, 65] on icon at bounding box center [139, 65] width 11 height 11
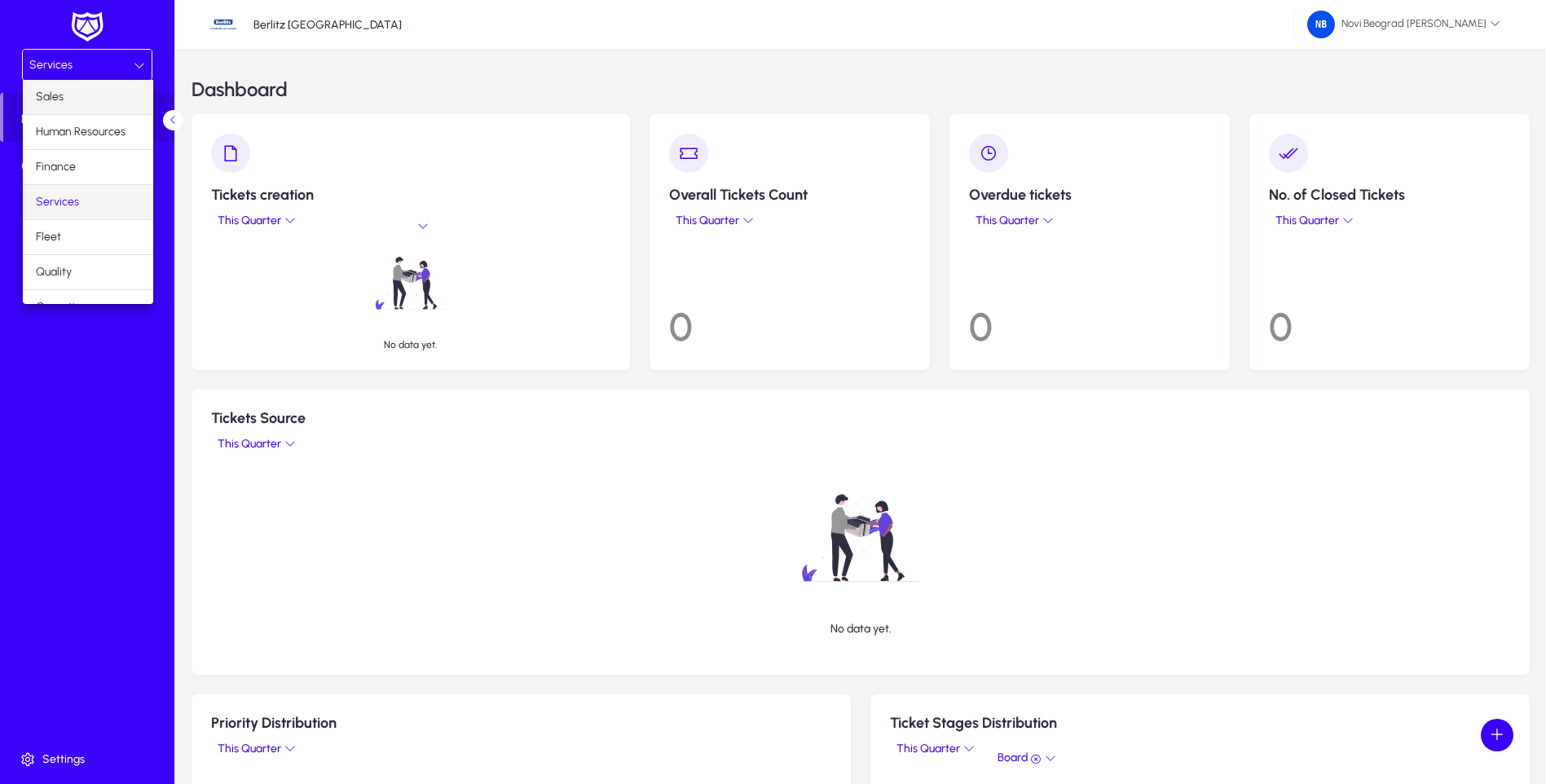
click at [100, 100] on mat-option "Sales" at bounding box center [87, 97] width 130 height 35
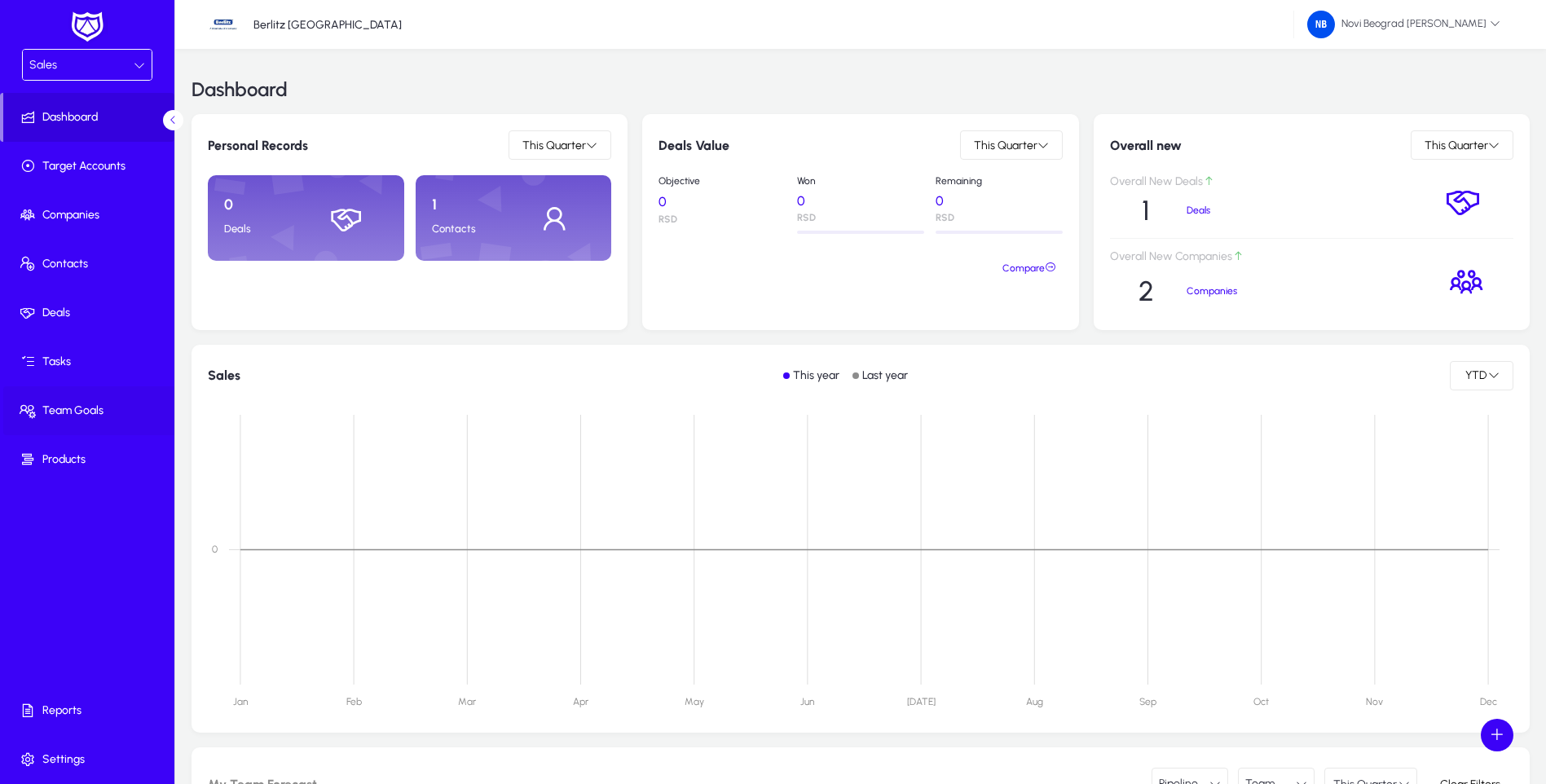
click at [63, 412] on span "Team Goals" at bounding box center [91, 410] width 174 height 16
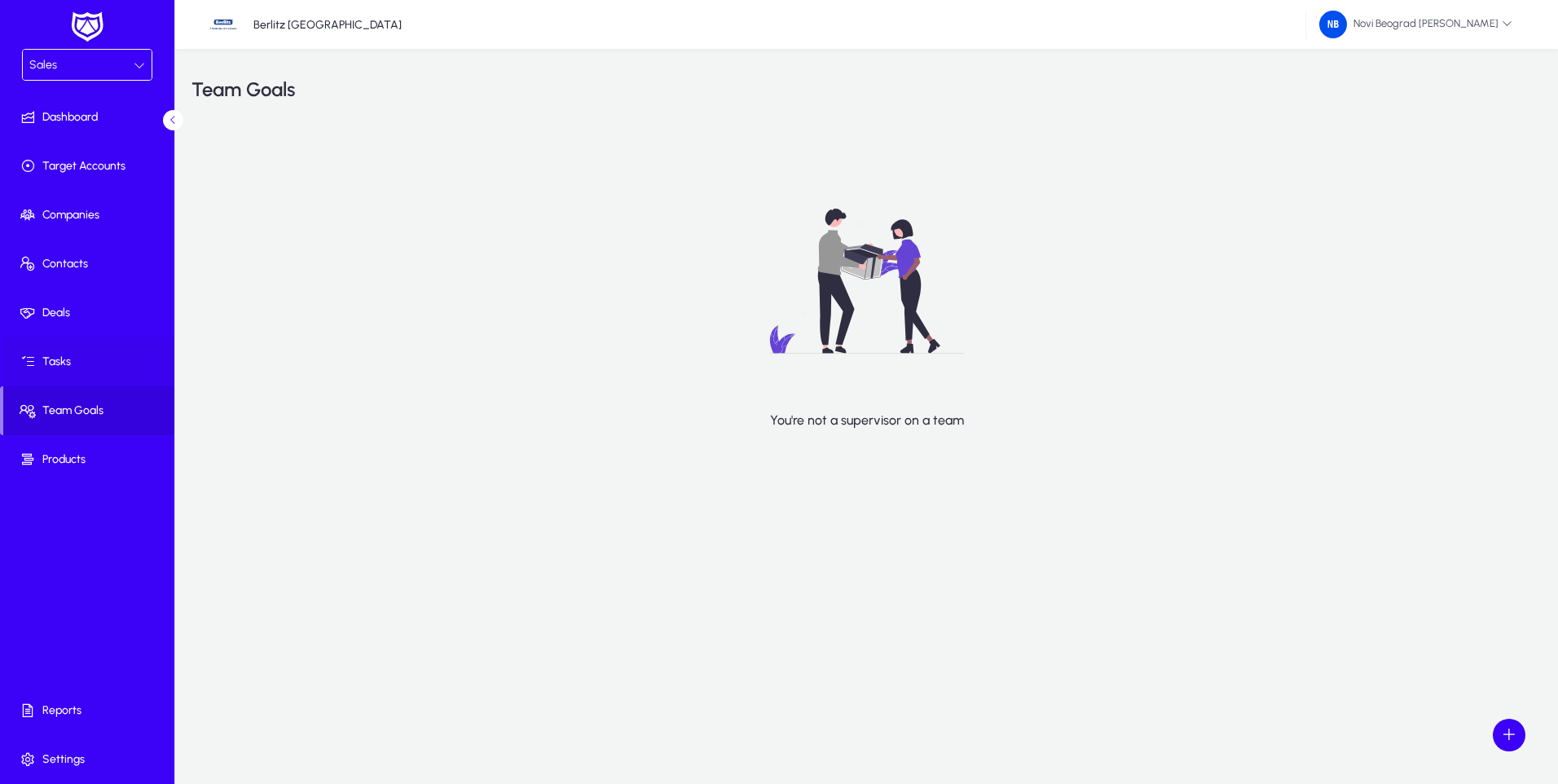
click at [59, 362] on span "Tasks" at bounding box center [91, 362] width 174 height 16
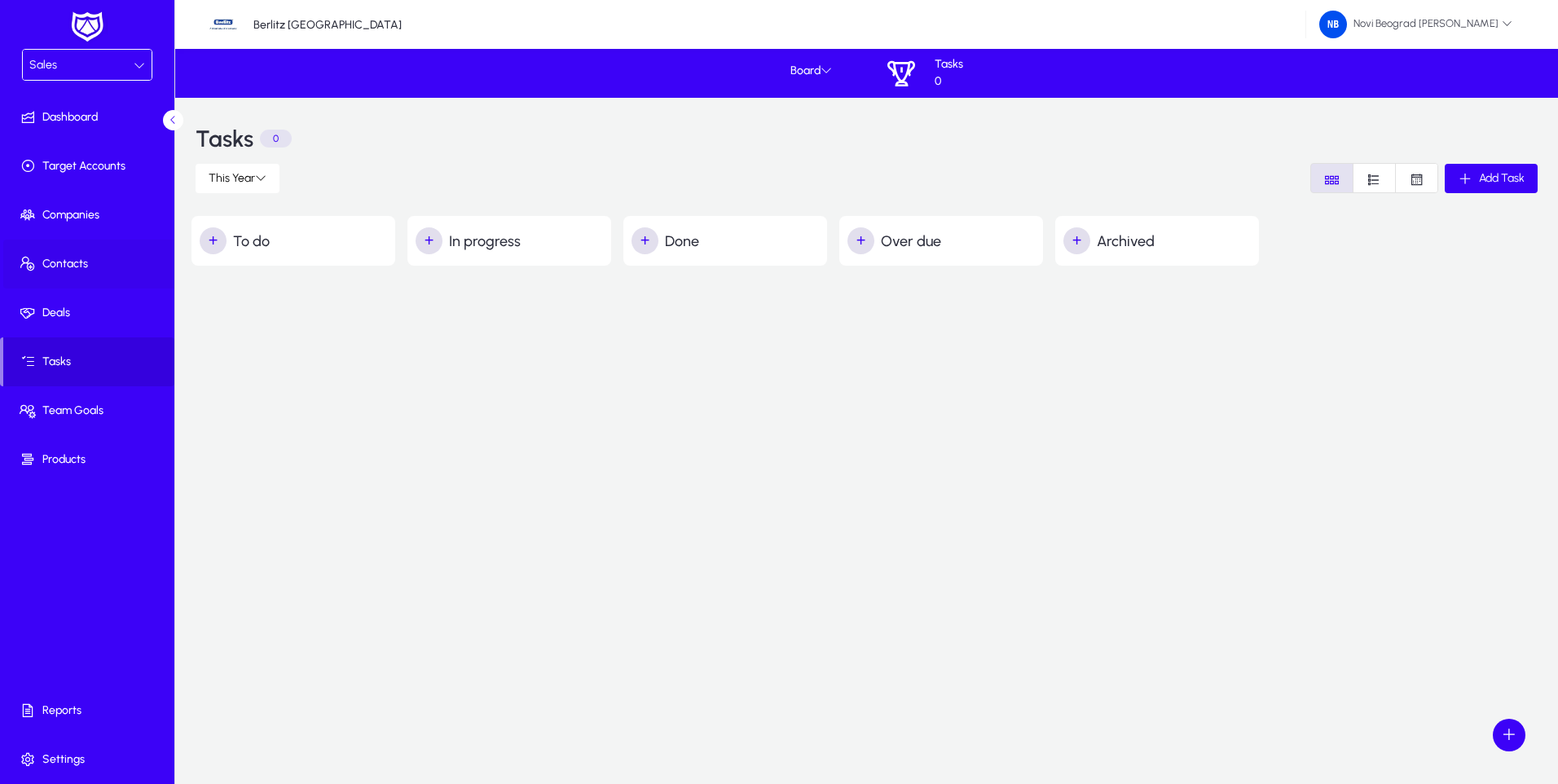
click at [60, 264] on span "Contacts" at bounding box center [91, 263] width 174 height 16
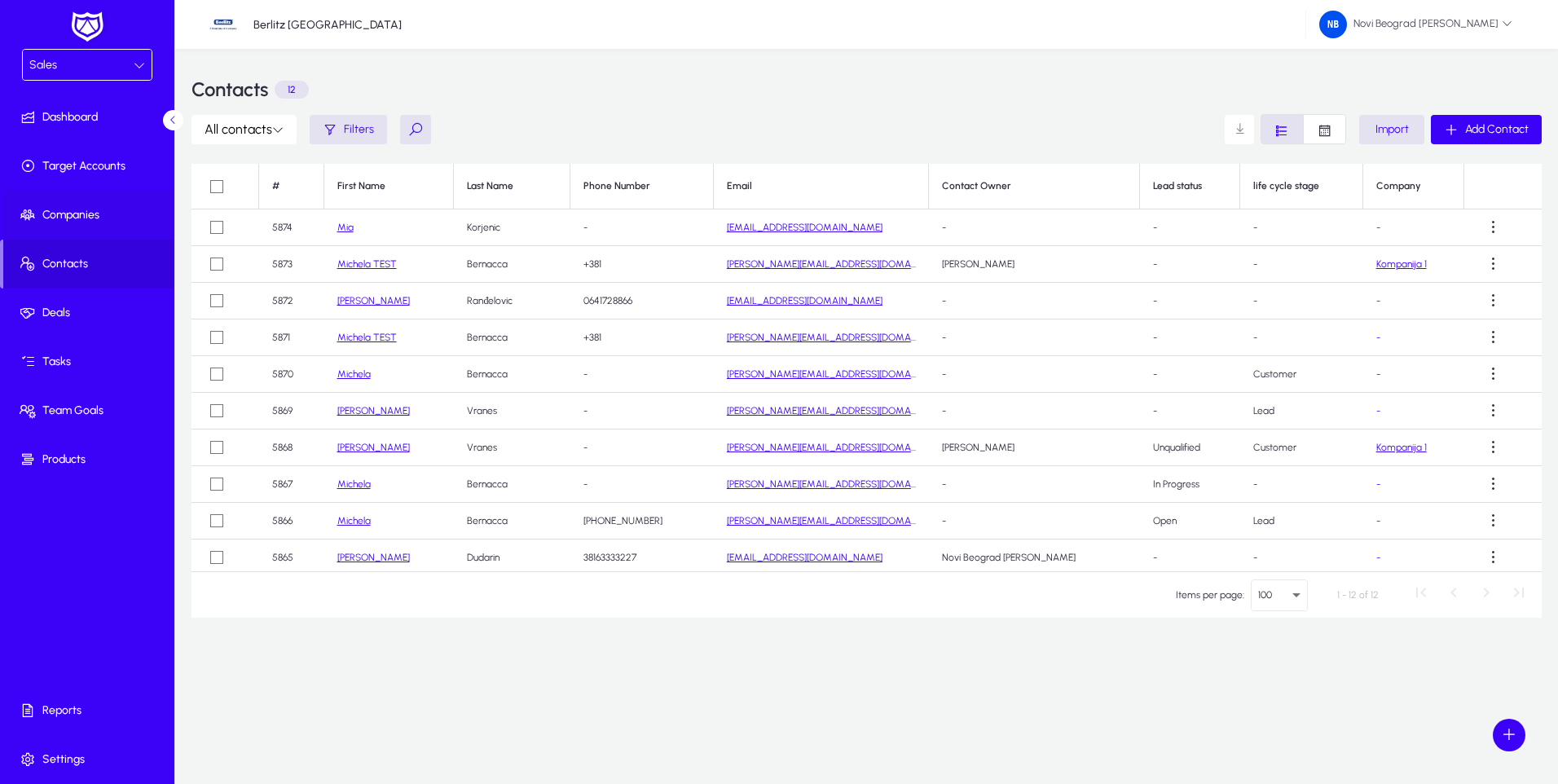
click at [88, 218] on span "Companies" at bounding box center [91, 215] width 174 height 16
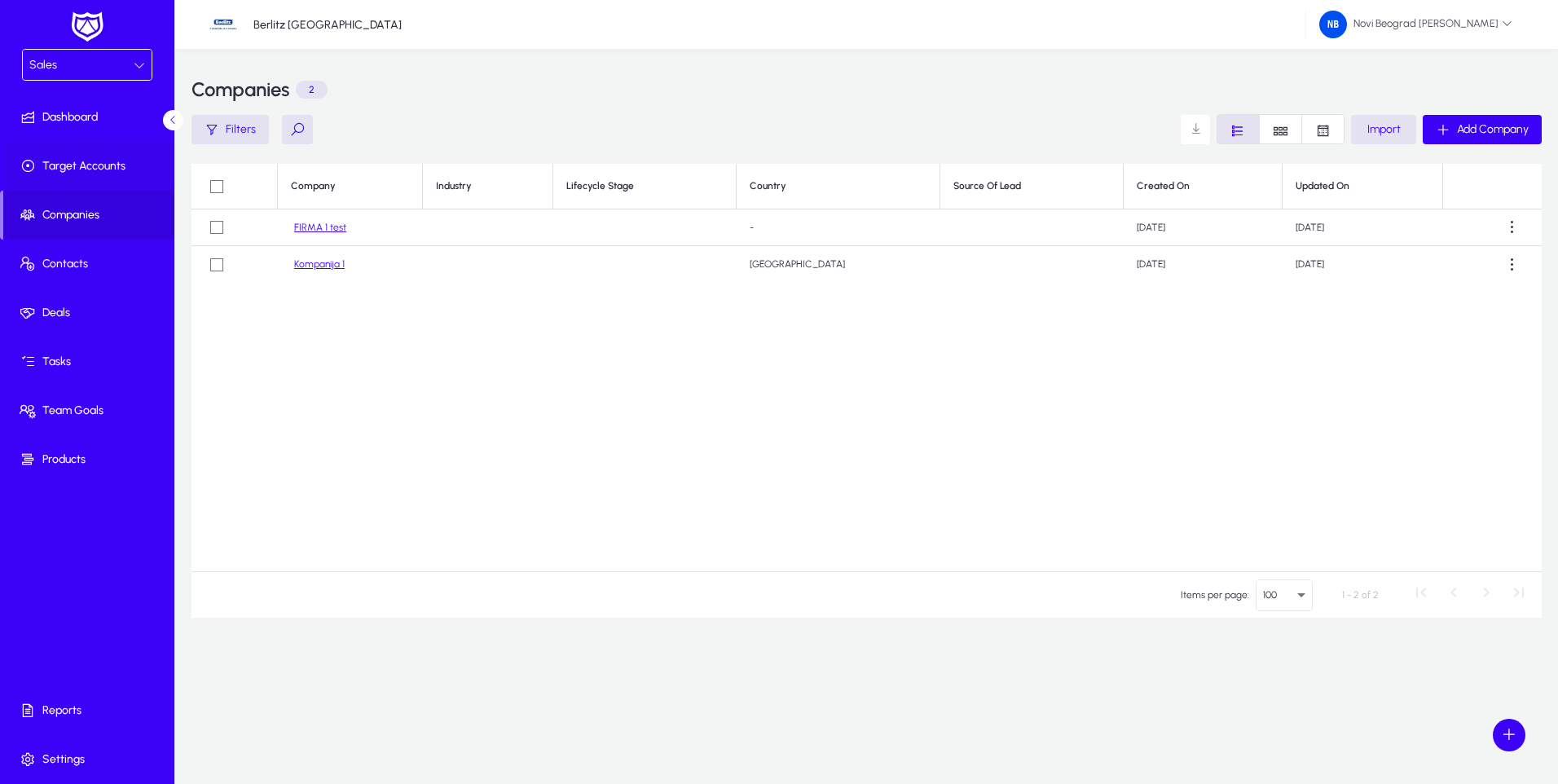
click at [98, 172] on span "Target Accounts" at bounding box center [91, 166] width 174 height 16
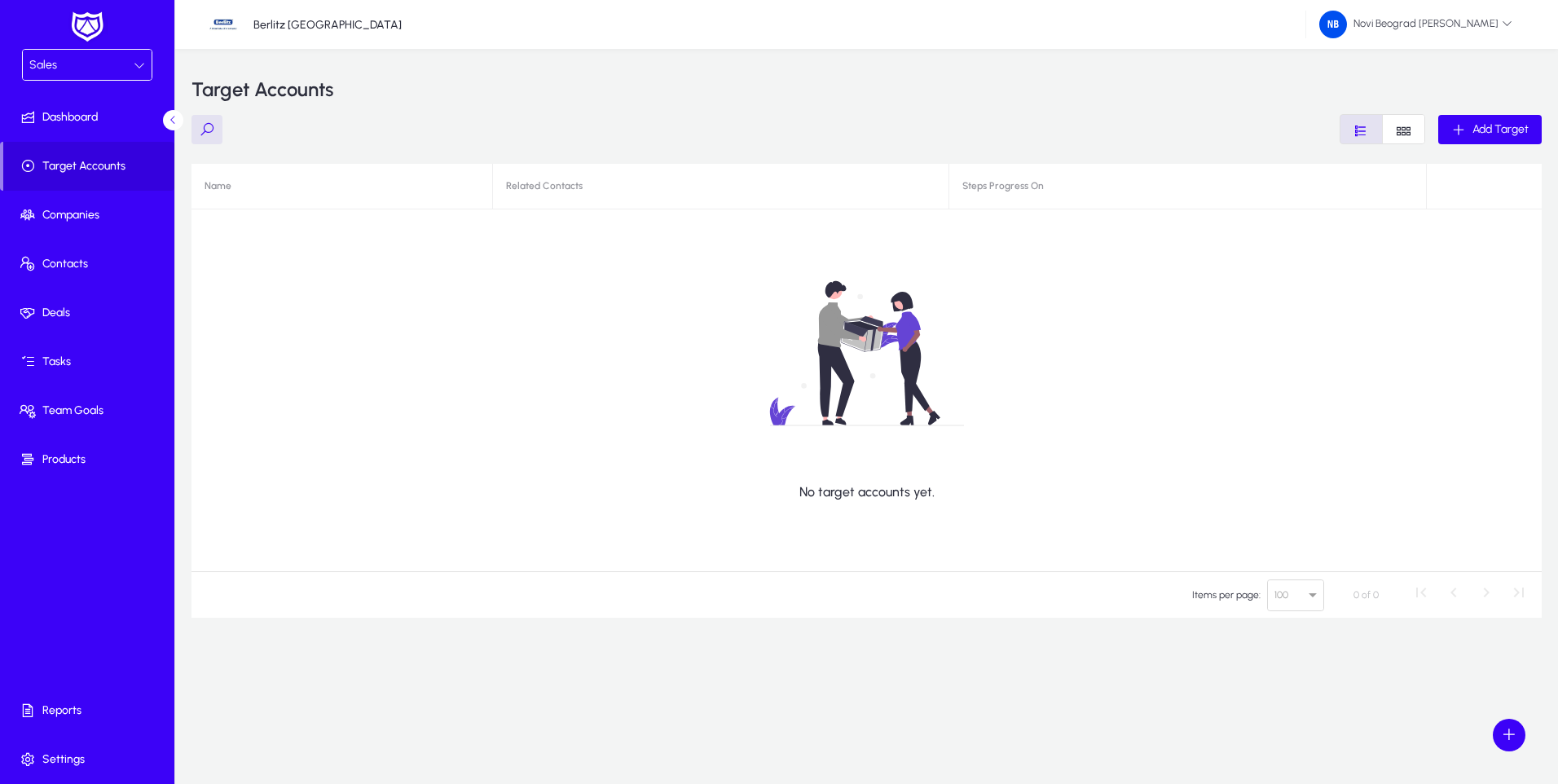
click at [130, 64] on div "Sales" at bounding box center [81, 65] width 104 height 22
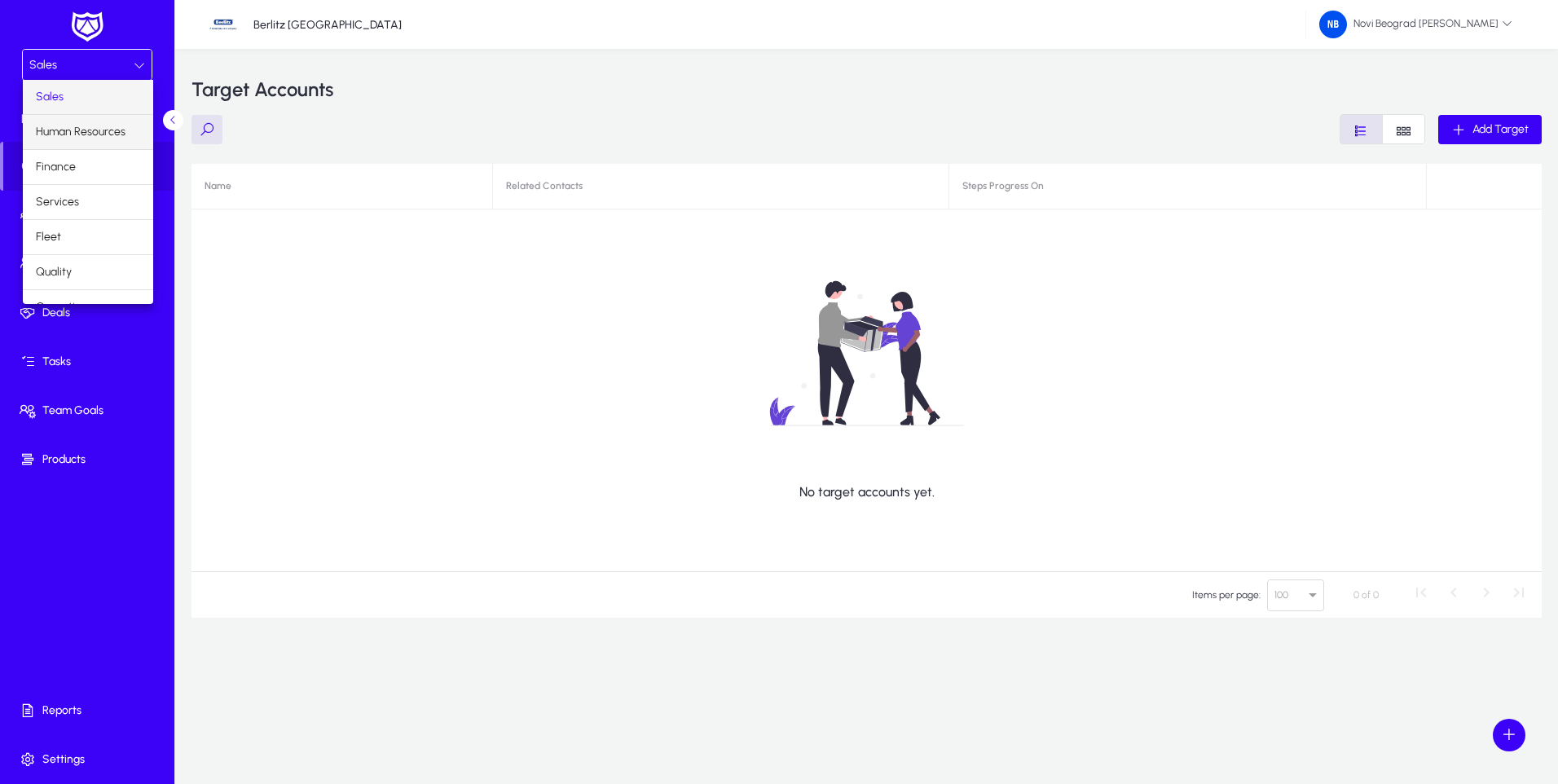
click at [86, 132] on span "Human Resources" at bounding box center [81, 132] width 90 height 20
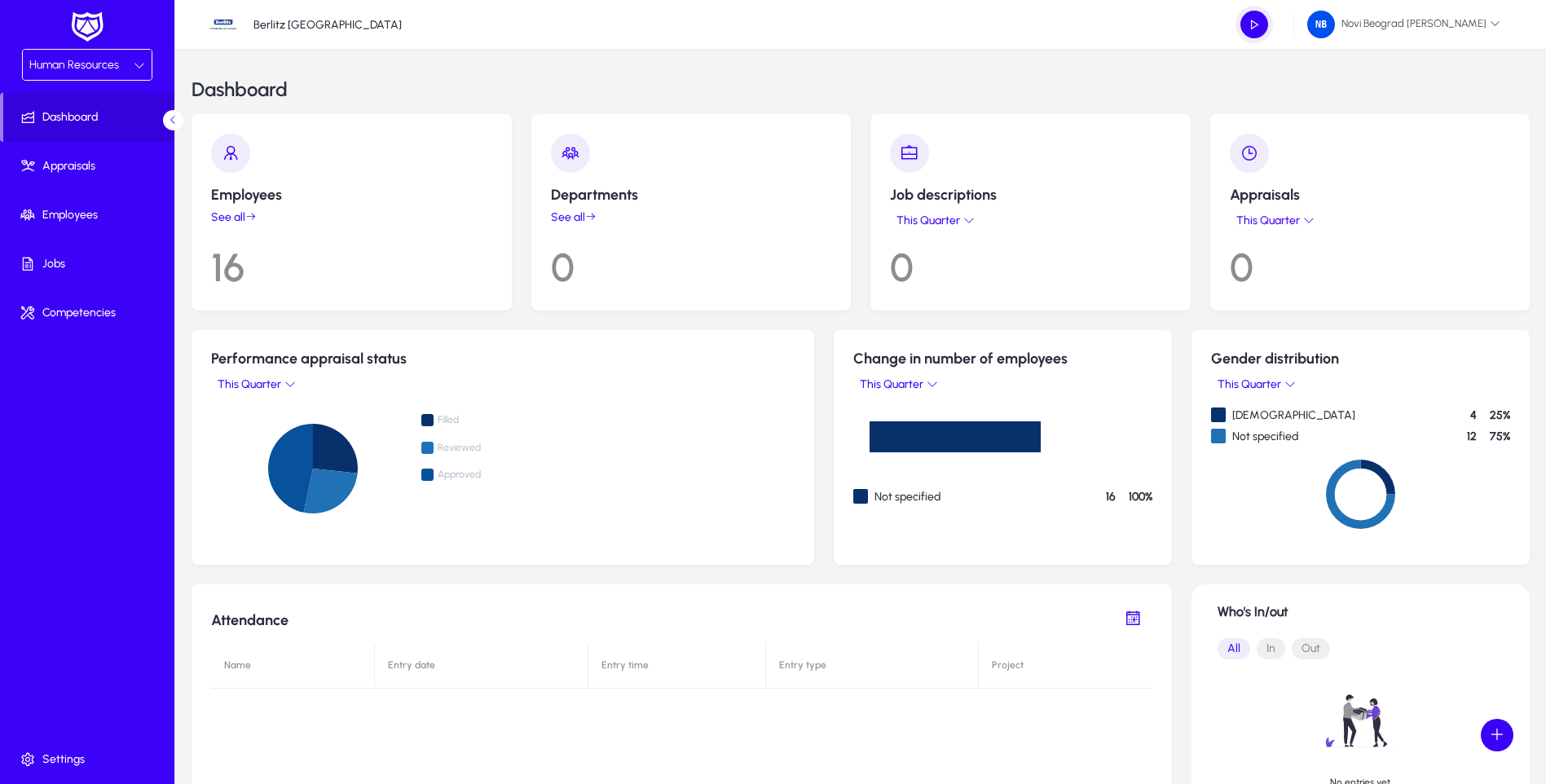
click at [124, 67] on div "Human Resources" at bounding box center [81, 65] width 105 height 22
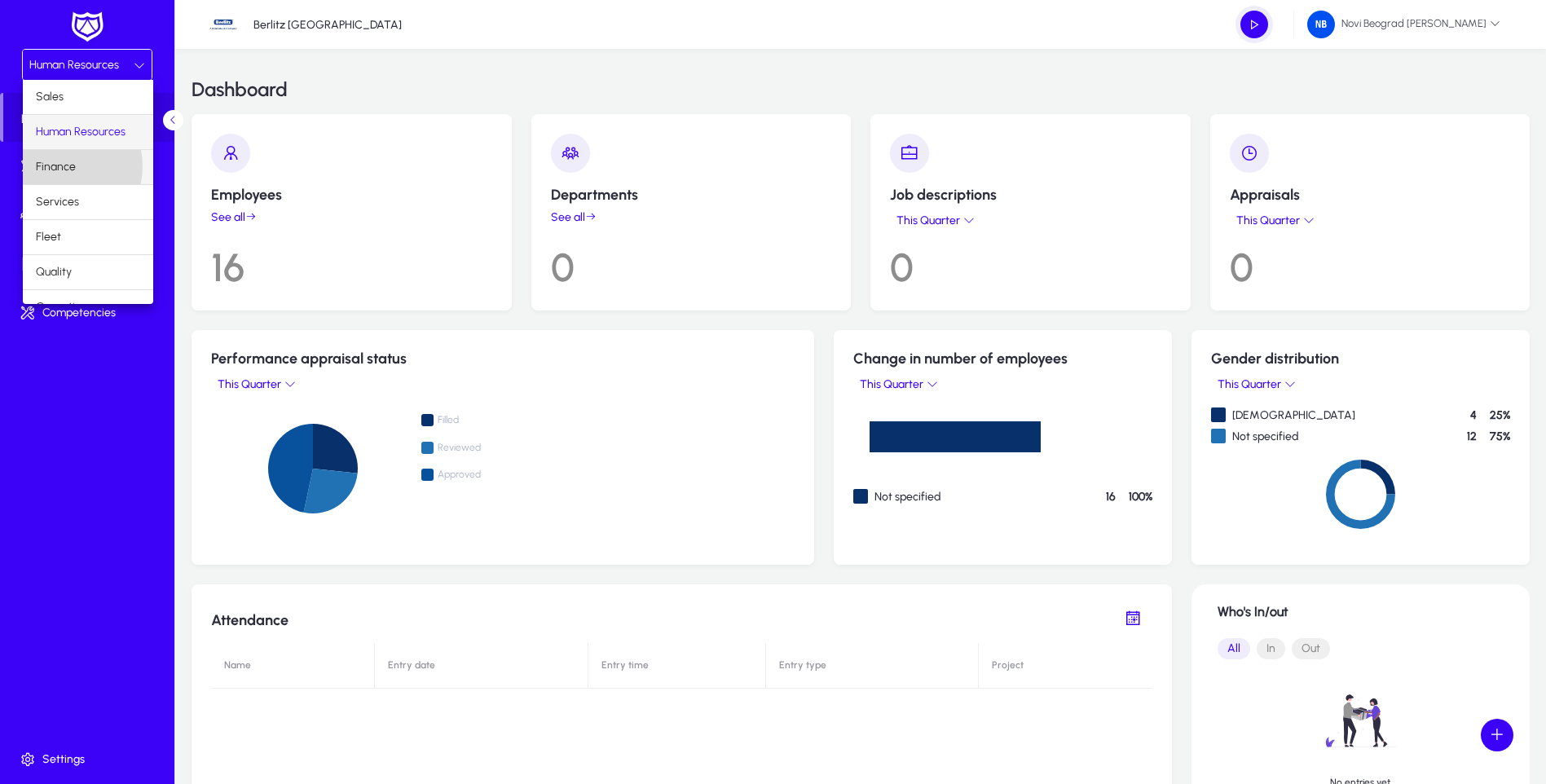
click at [60, 167] on span "Finance" at bounding box center [56, 167] width 40 height 20
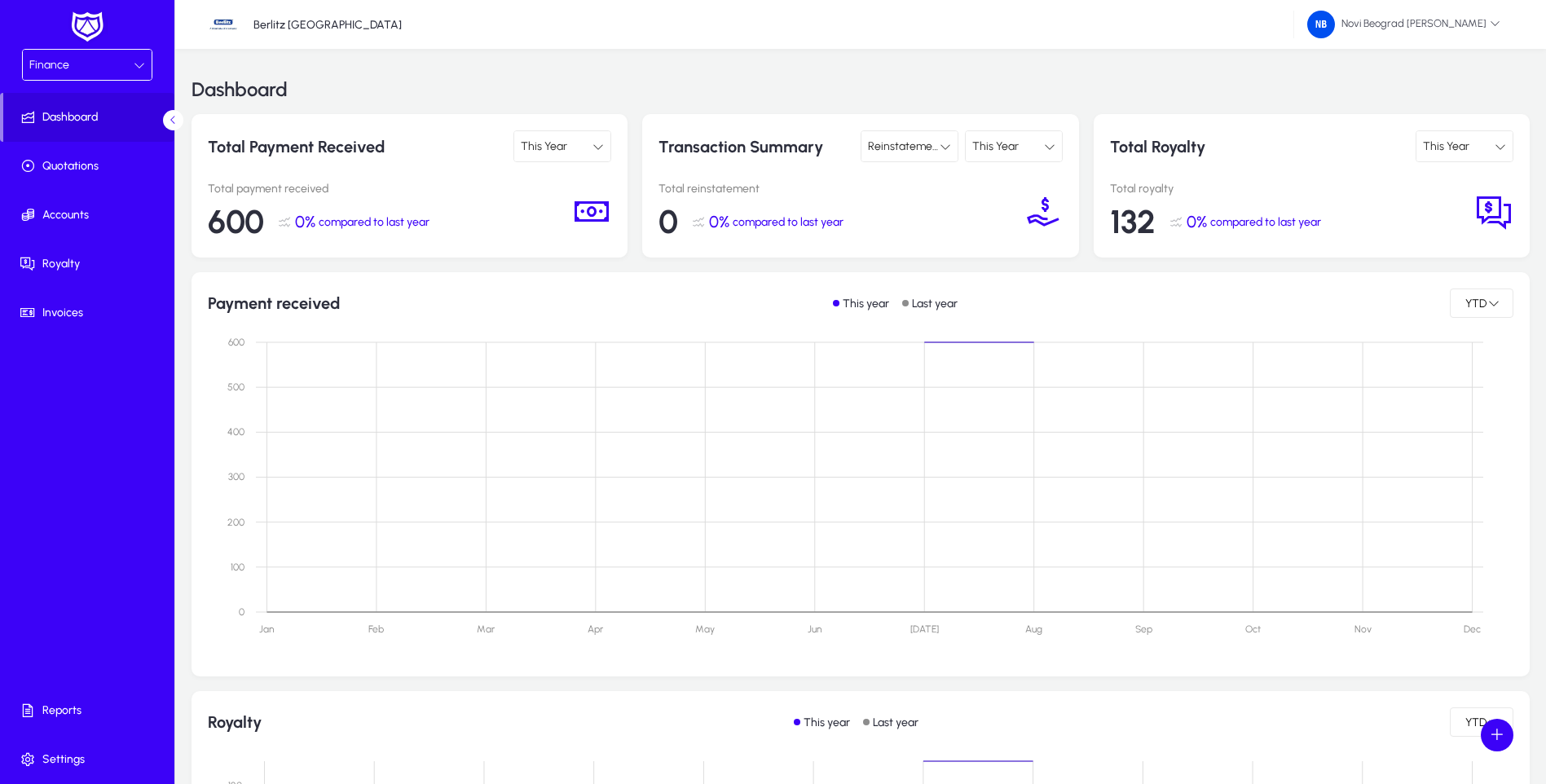
click at [123, 66] on div "Finance" at bounding box center [81, 65] width 105 height 22
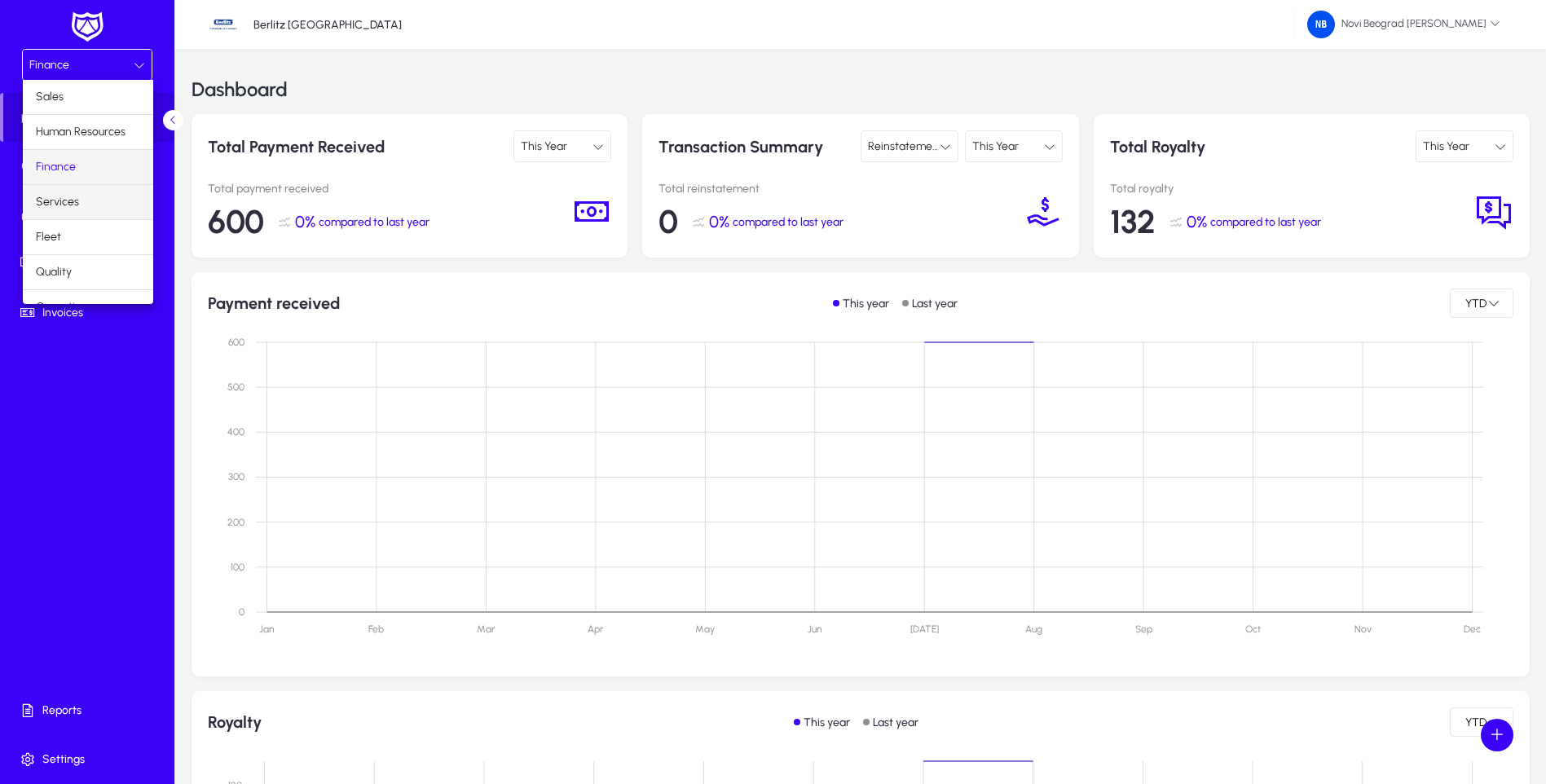
click at [86, 199] on mat-option "Services" at bounding box center [87, 202] width 130 height 35
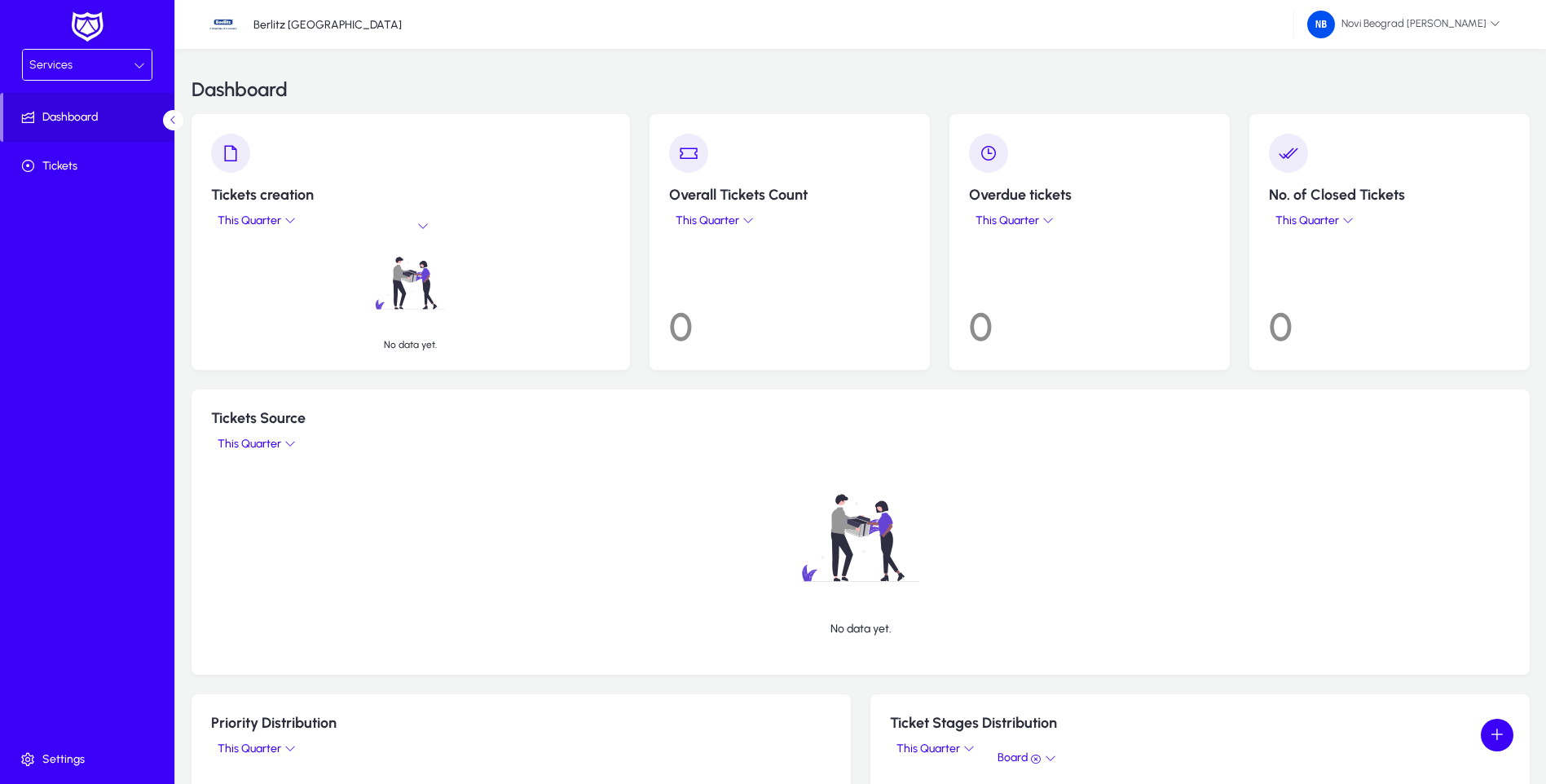
click at [136, 63] on icon at bounding box center [139, 65] width 11 height 11
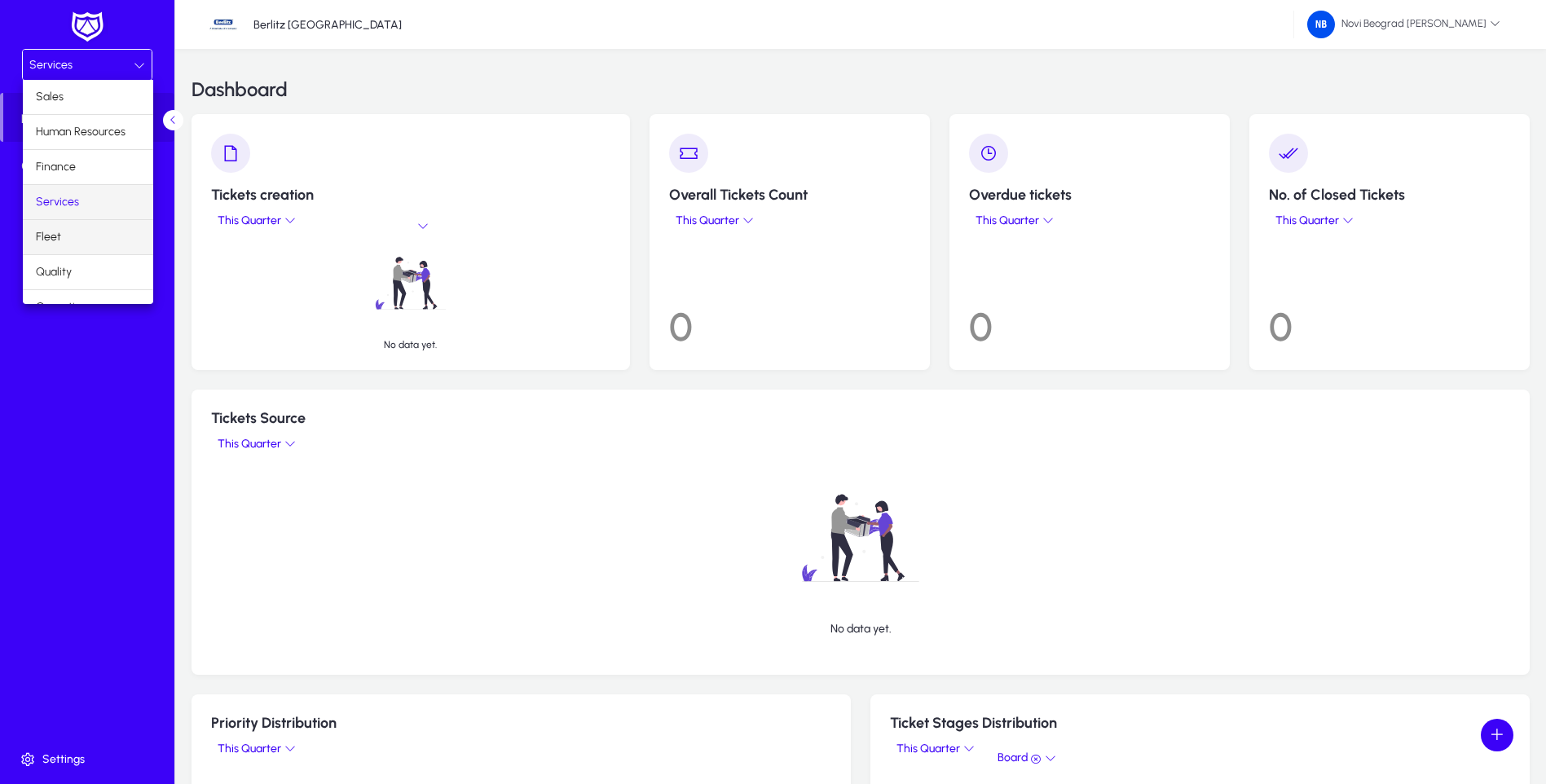
click at [59, 231] on span "Fleet" at bounding box center [48, 237] width 25 height 20
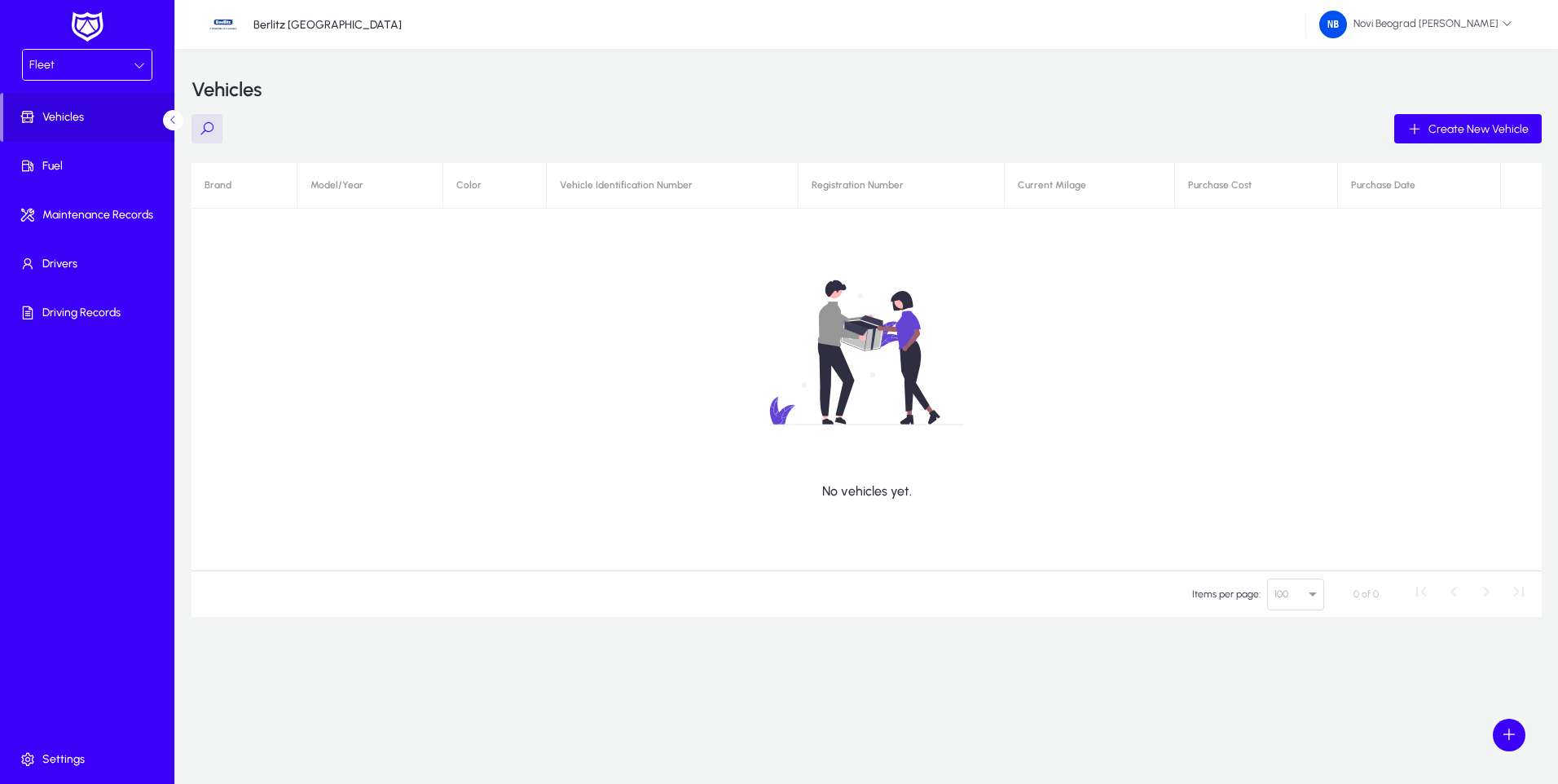
click at [136, 63] on icon at bounding box center [139, 65] width 11 height 11
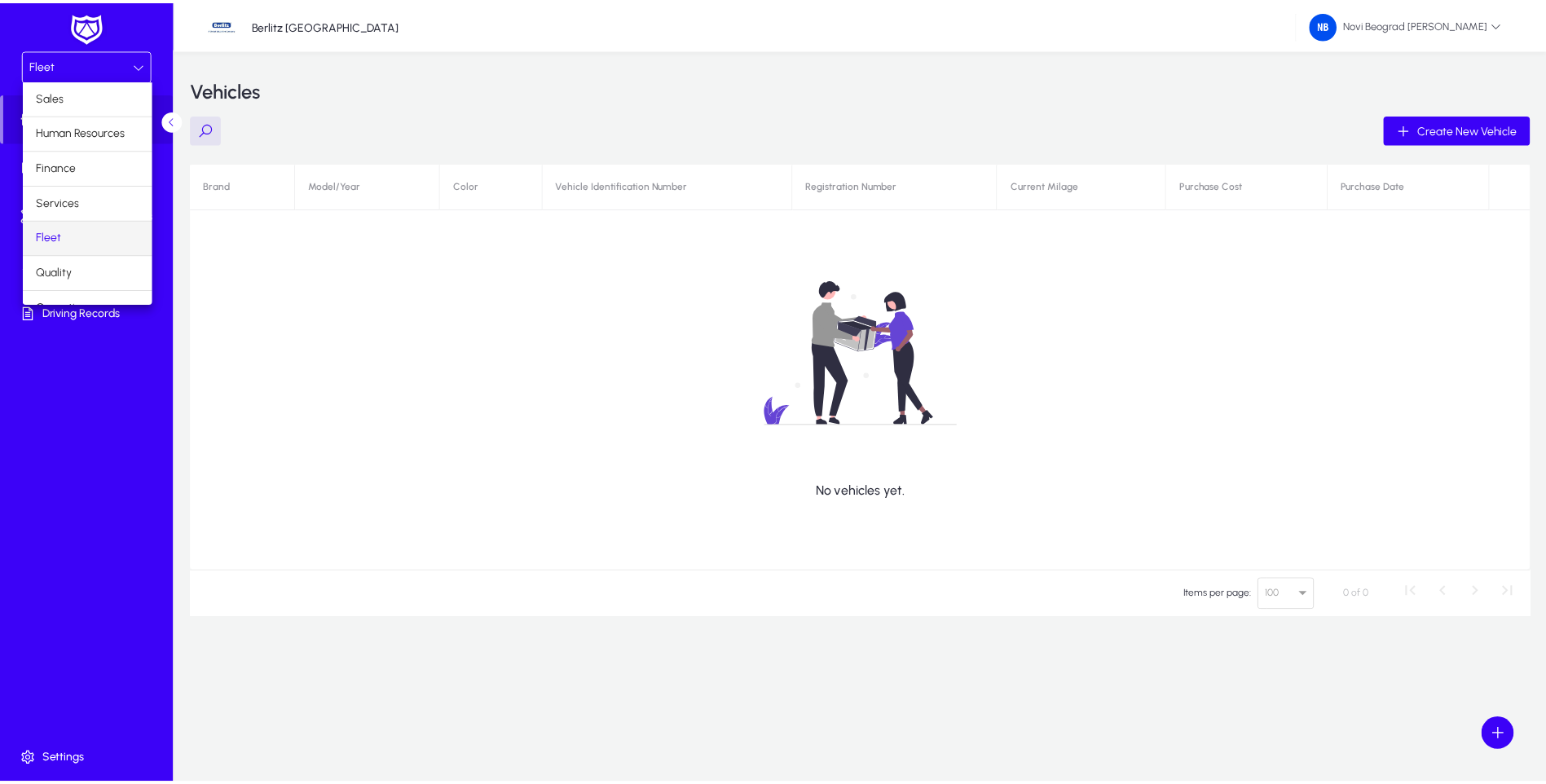
scroll to position [55, 0]
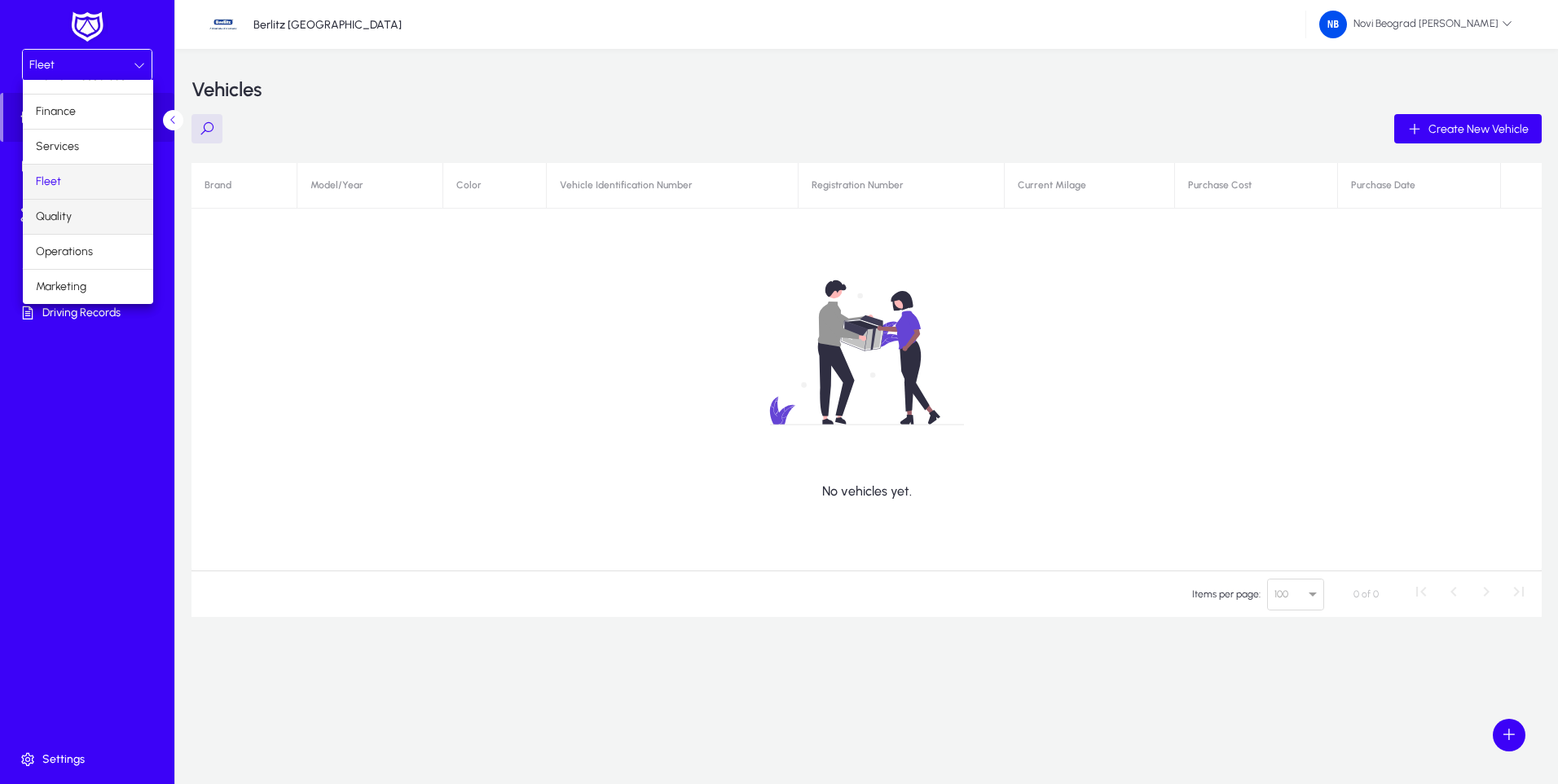
click at [85, 217] on mat-option "Quality" at bounding box center [87, 217] width 130 height 35
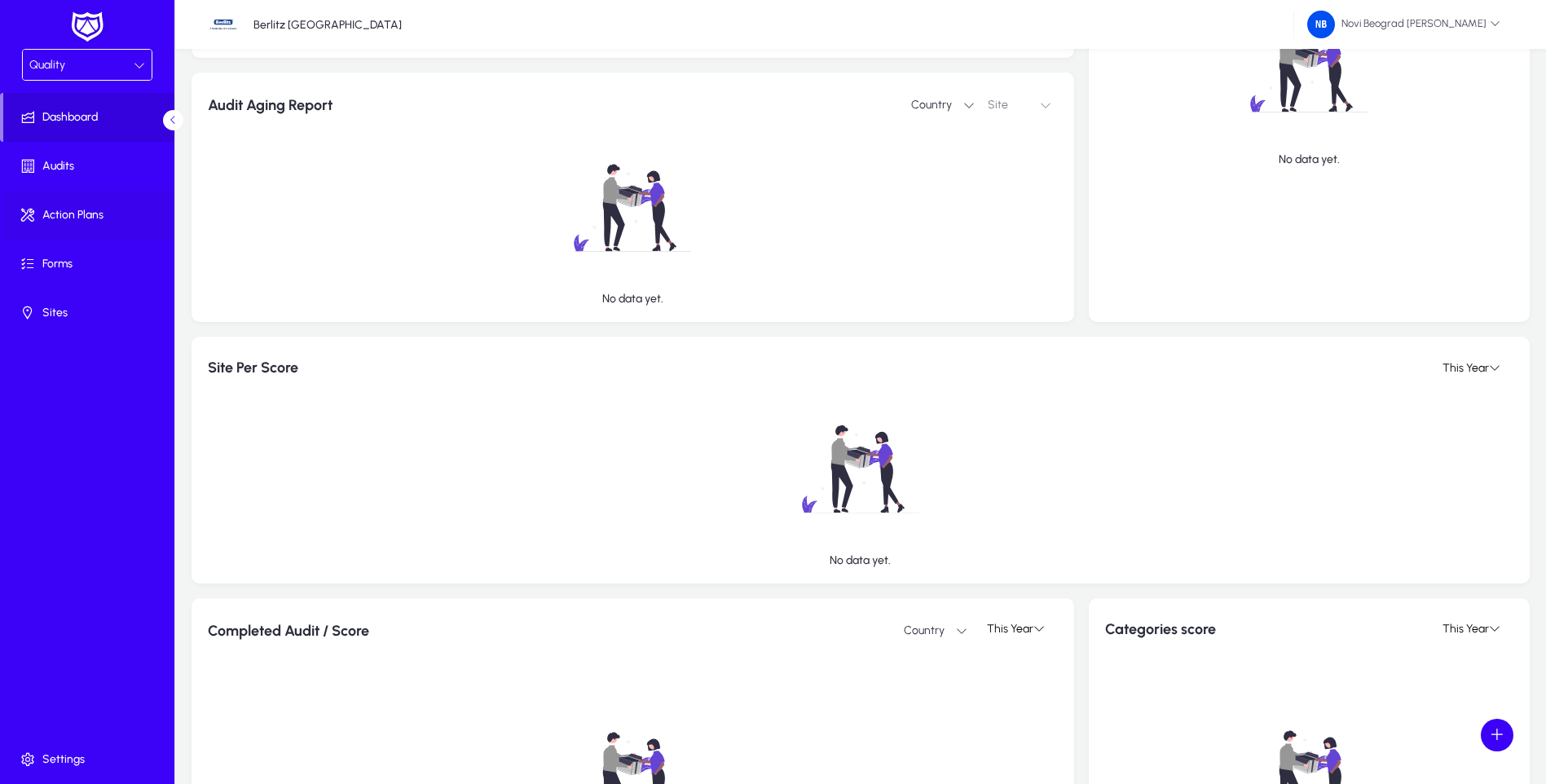
scroll to position [244, 0]
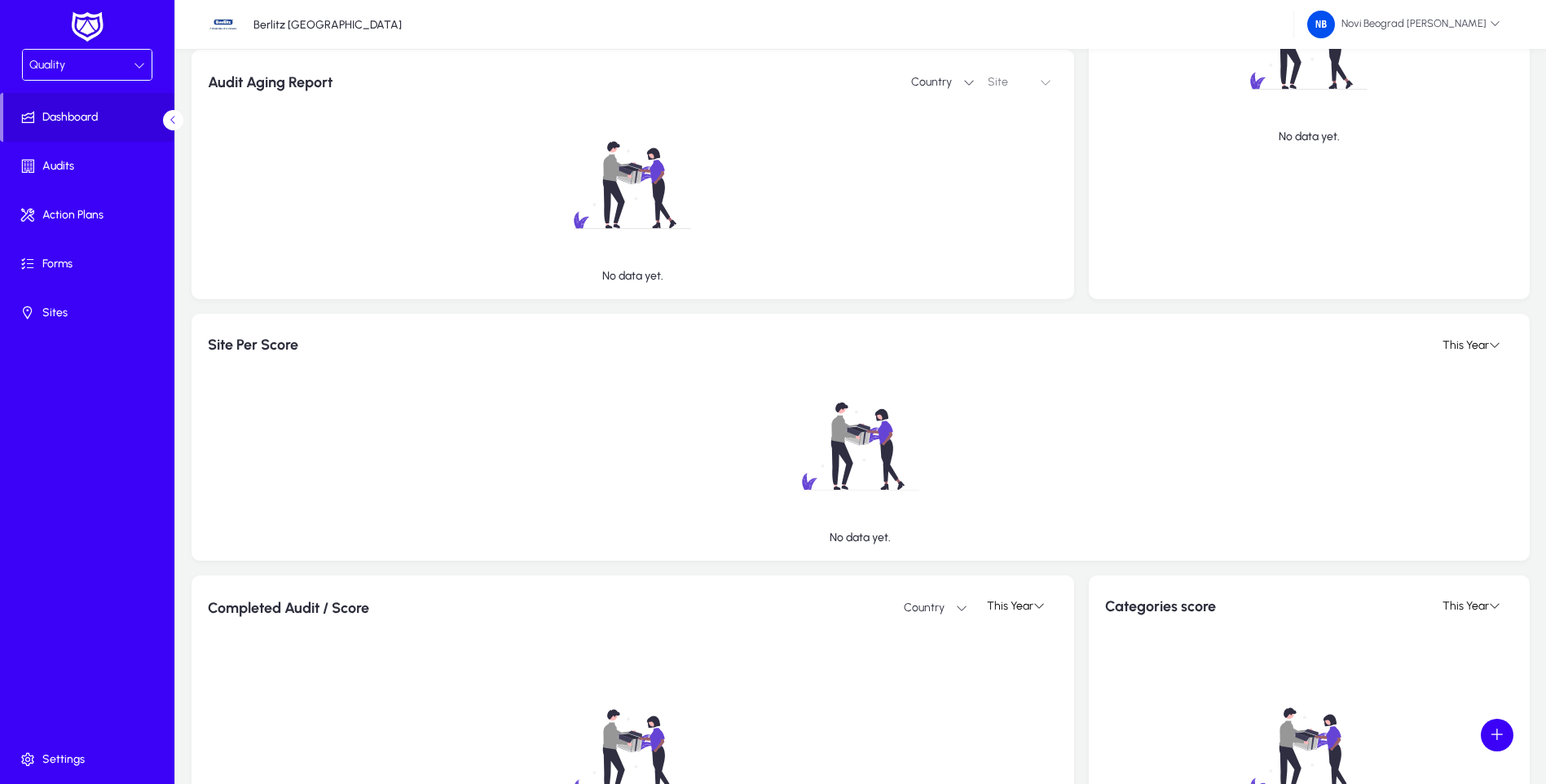
click at [140, 75] on div "Quality" at bounding box center [86, 65] width 129 height 30
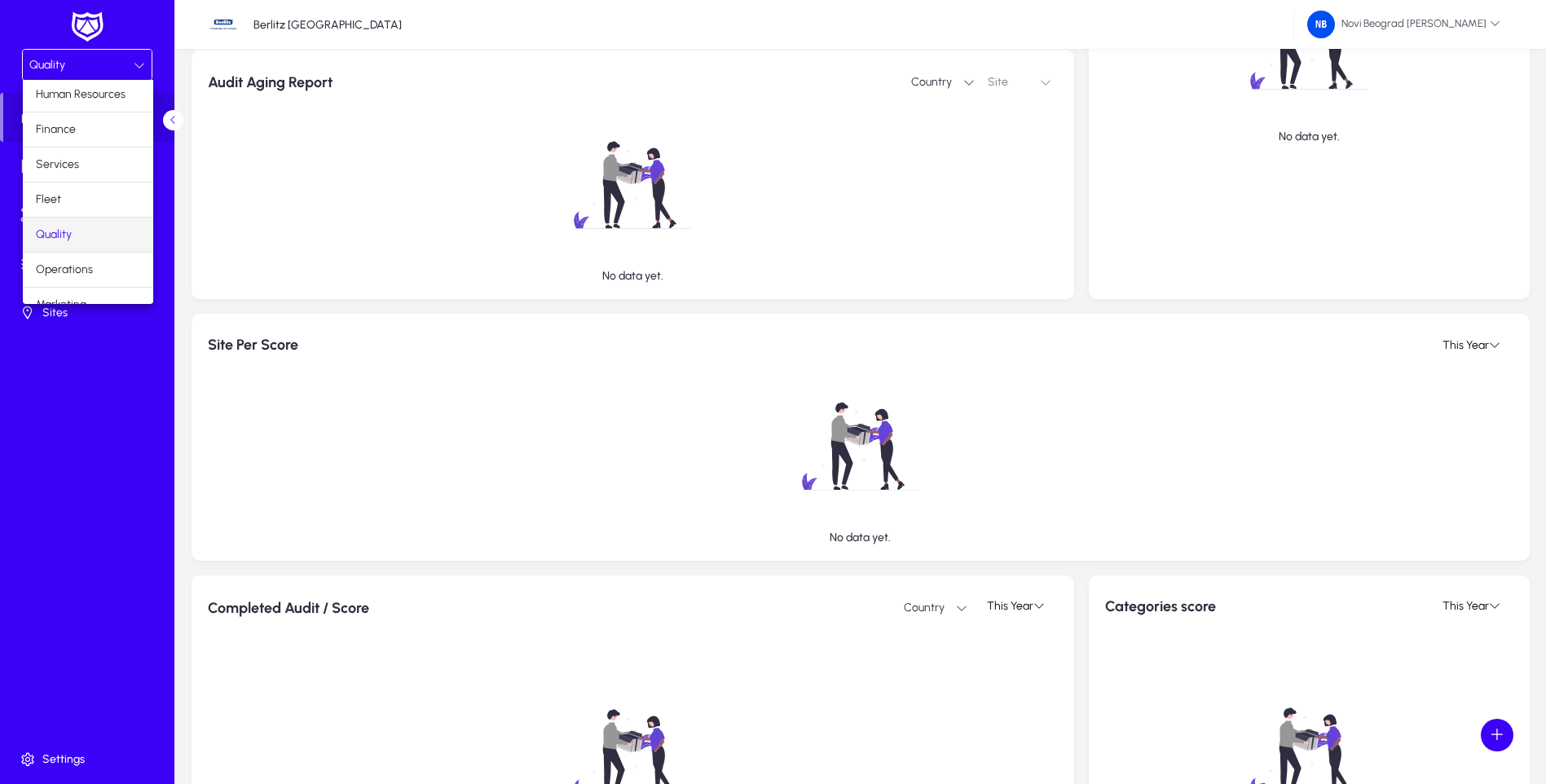
scroll to position [55, 0]
click at [89, 255] on span "Operations" at bounding box center [65, 251] width 57 height 20
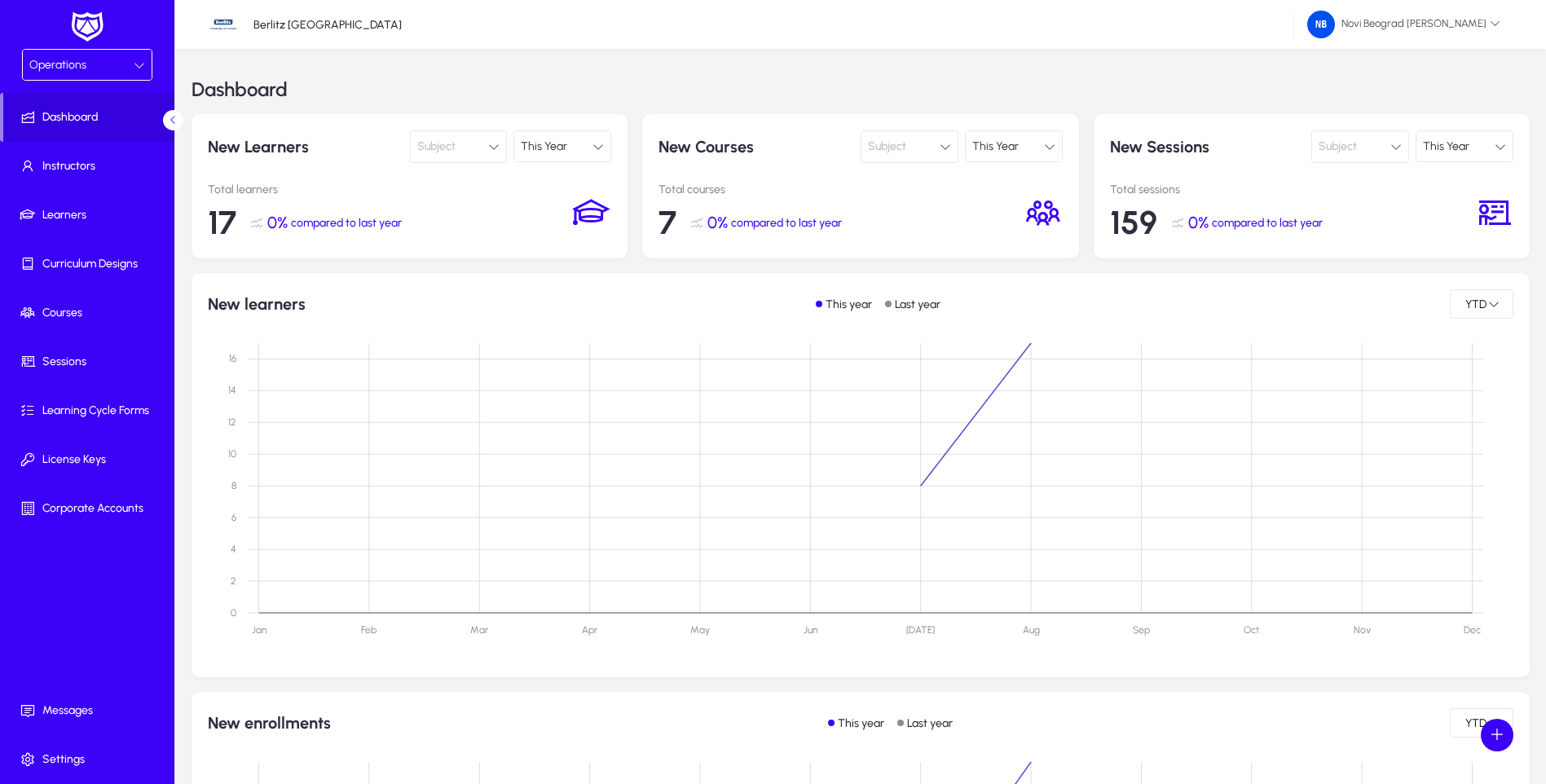
click at [92, 64] on div "Operations" at bounding box center [81, 65] width 105 height 22
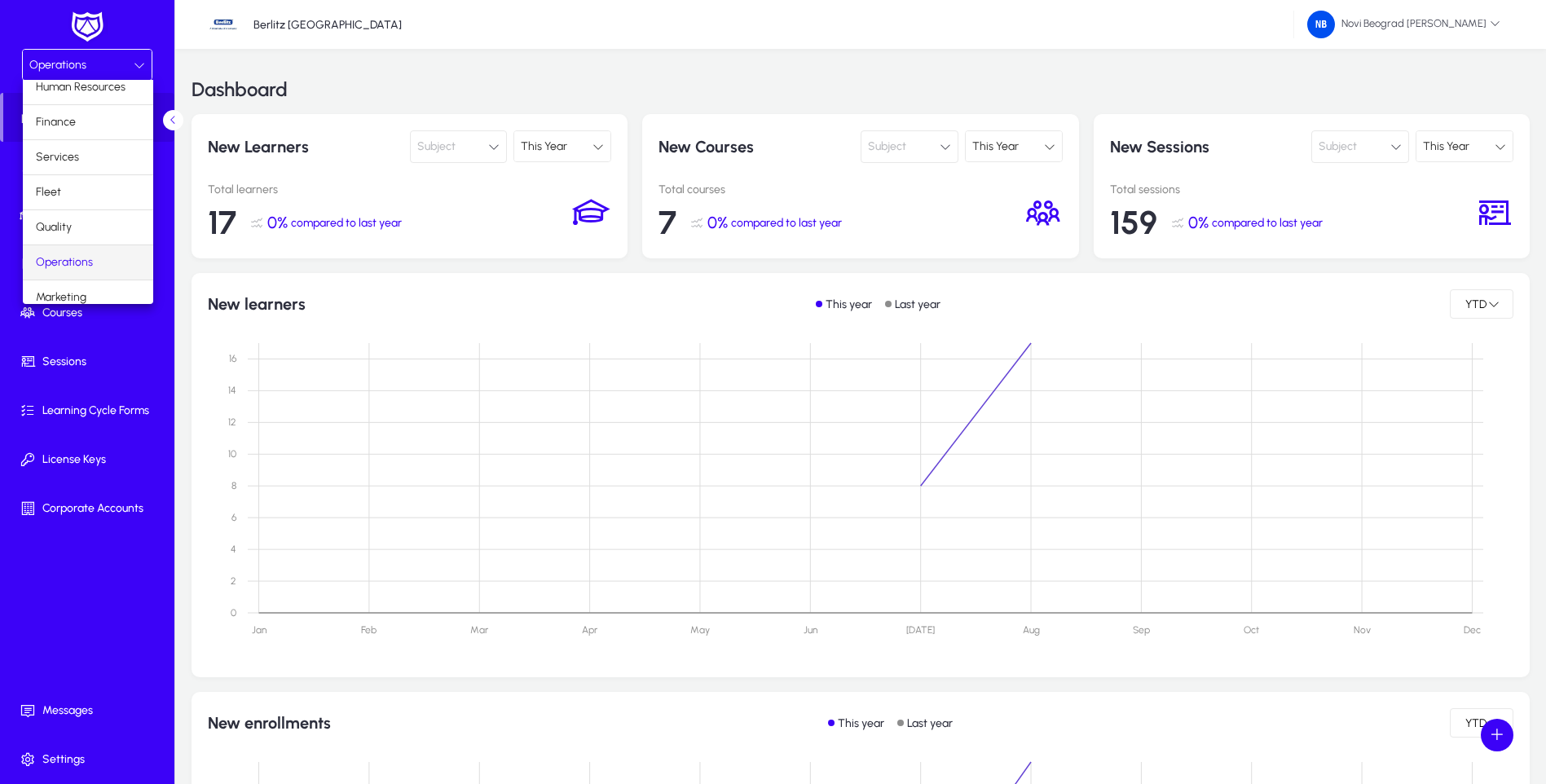
scroll to position [55, 0]
click at [87, 280] on mat-option "Marketing" at bounding box center [87, 287] width 130 height 35
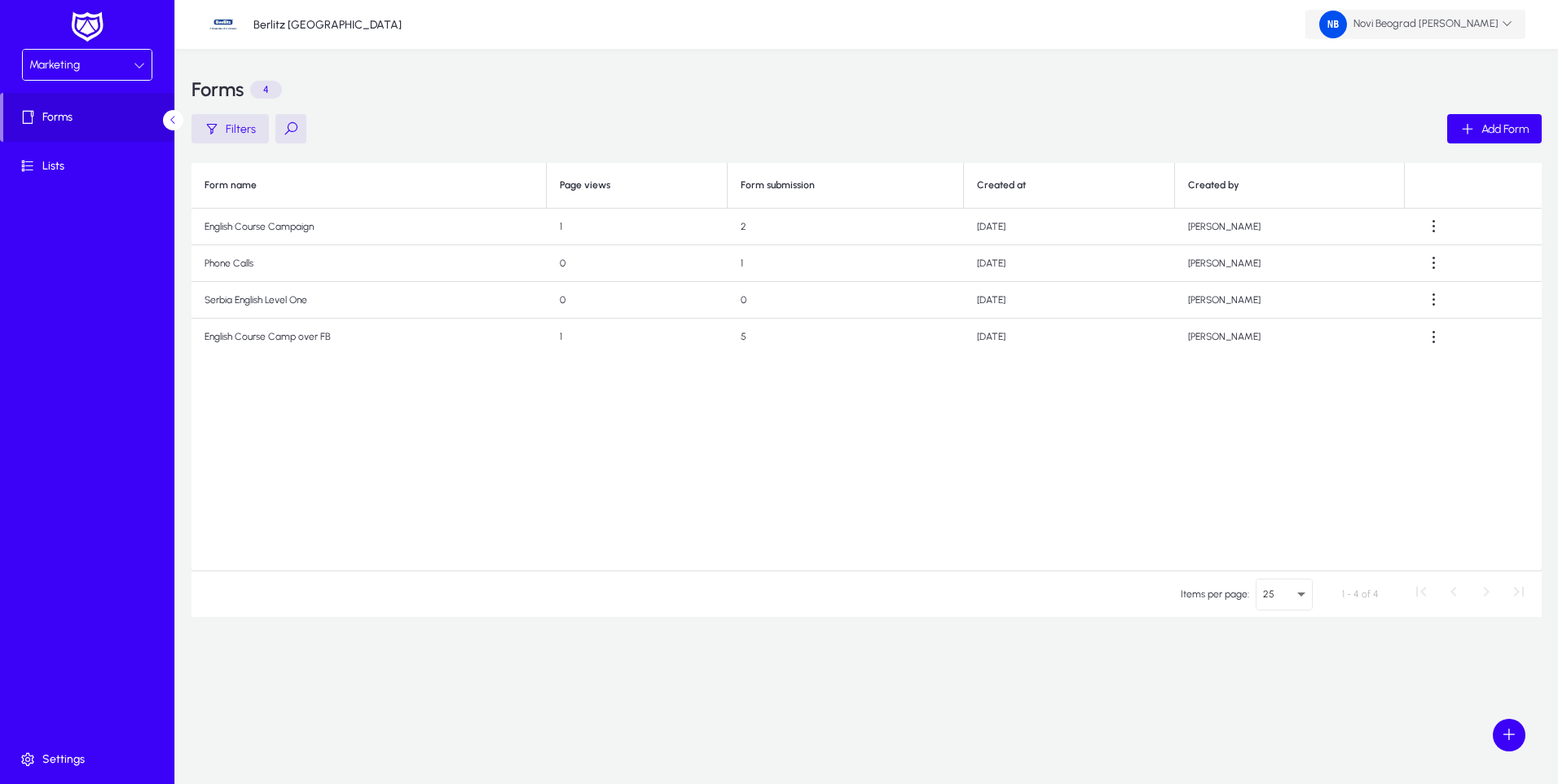
click at [1471, 20] on span "Novi Beograd [PERSON_NAME]" at bounding box center [1416, 24] width 193 height 28
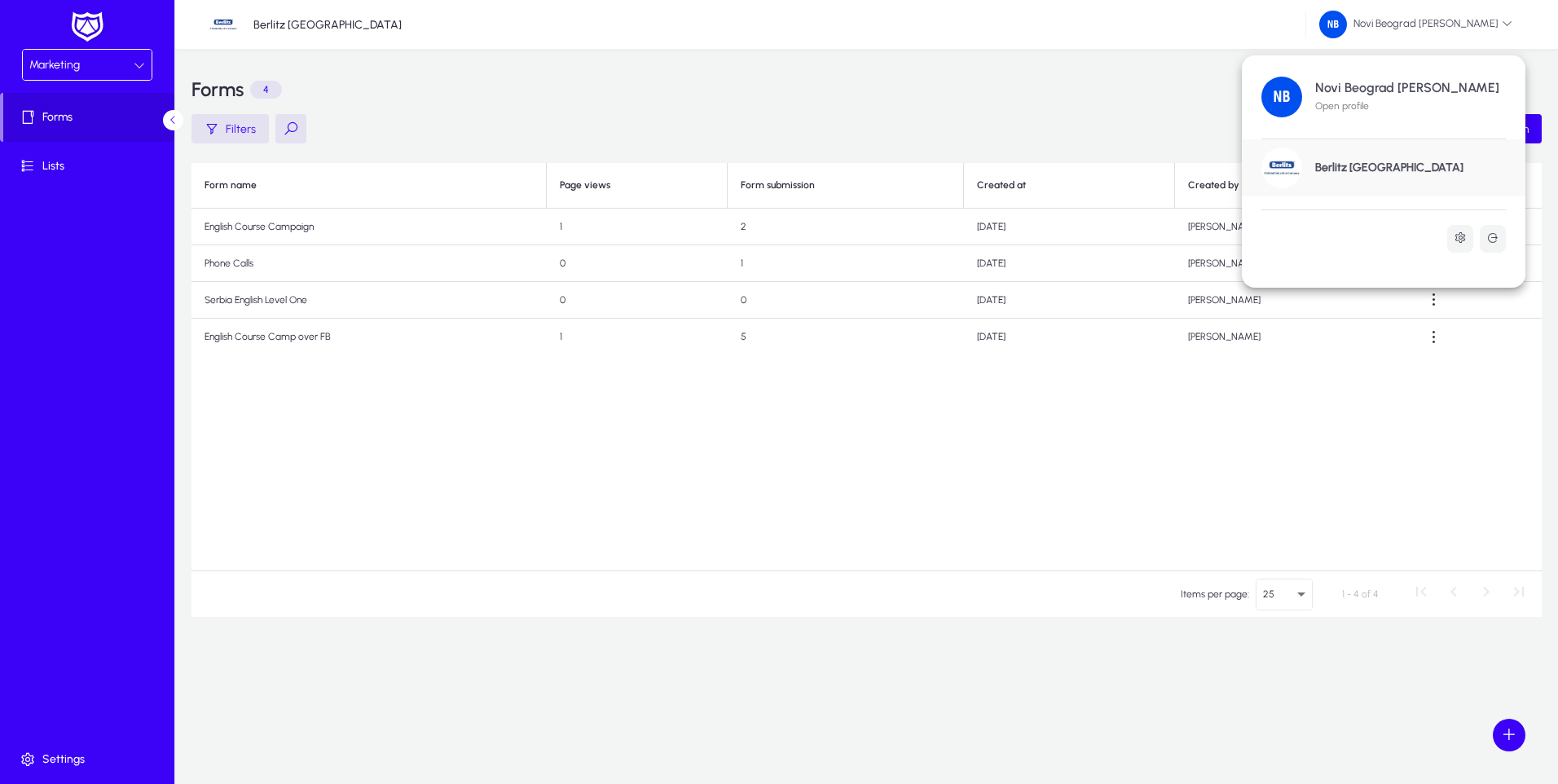
click at [1350, 171] on h1 "Berlitz [GEOGRAPHIC_DATA]" at bounding box center [1390, 168] width 149 height 15
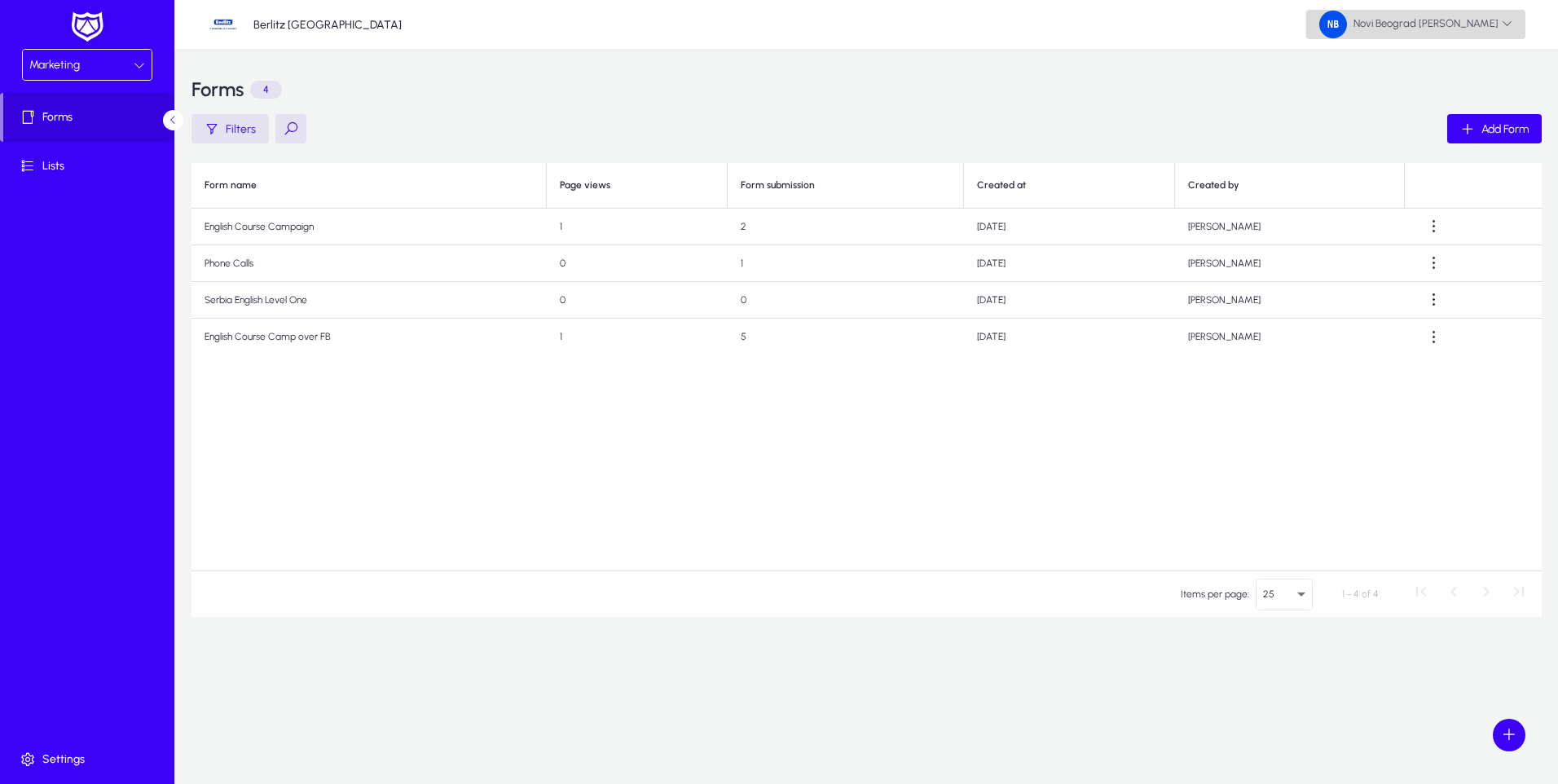
click at [1504, 23] on icon at bounding box center [1507, 23] width 10 height 10
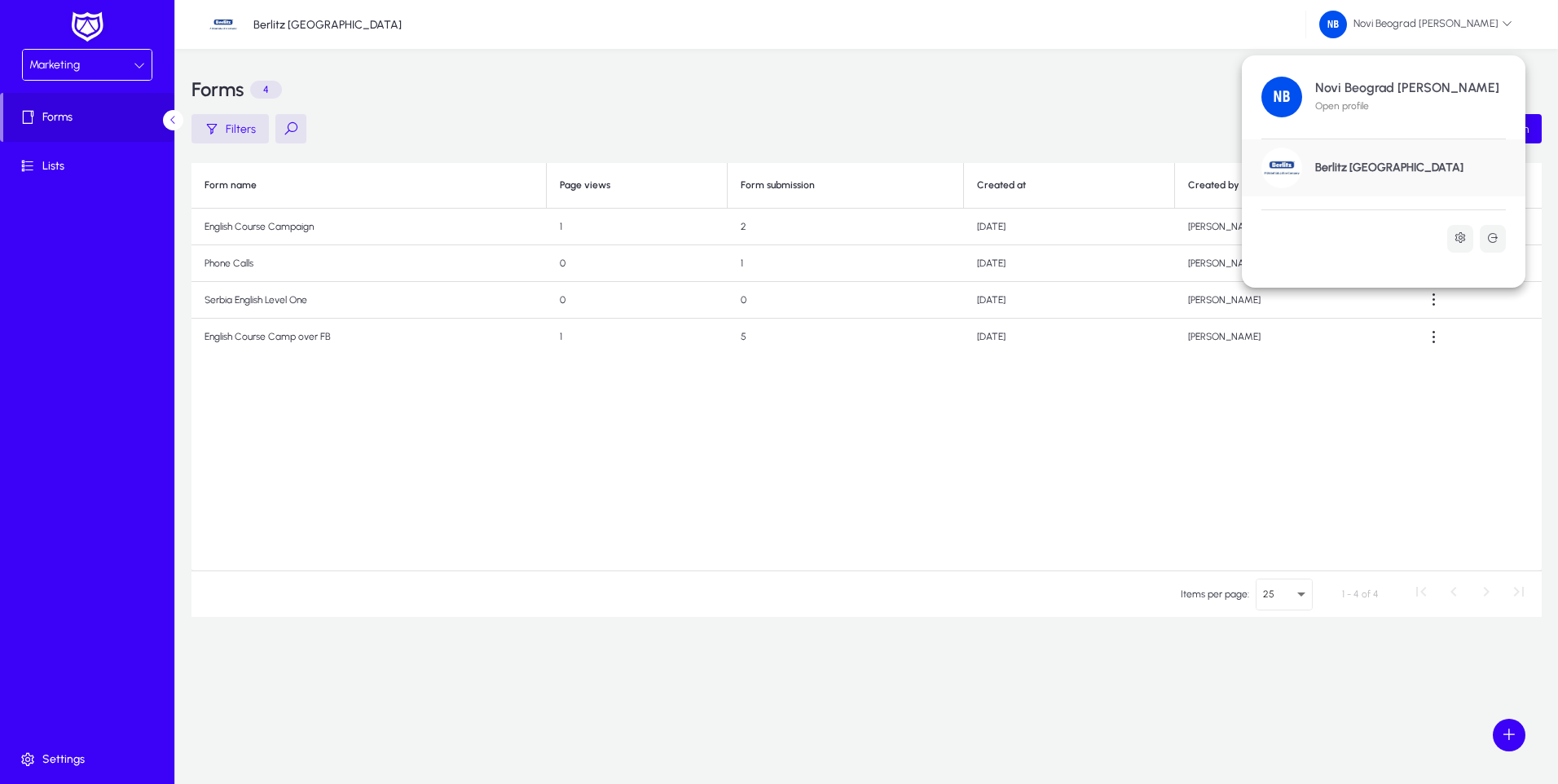
click at [1380, 89] on h1 "Novi Beograd [PERSON_NAME]" at bounding box center [1407, 87] width 184 height 15
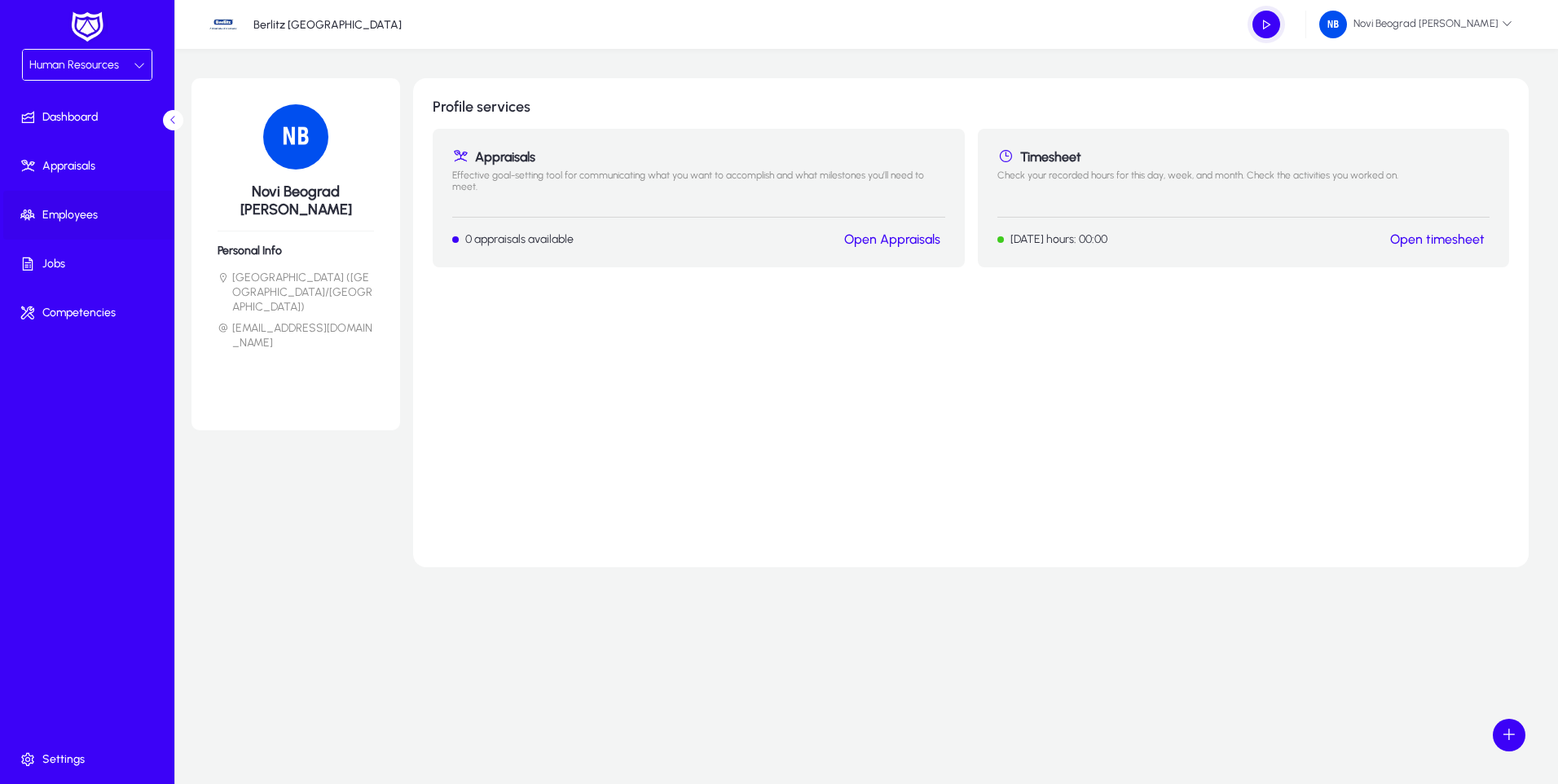
click at [77, 207] on span "Employees" at bounding box center [91, 215] width 174 height 16
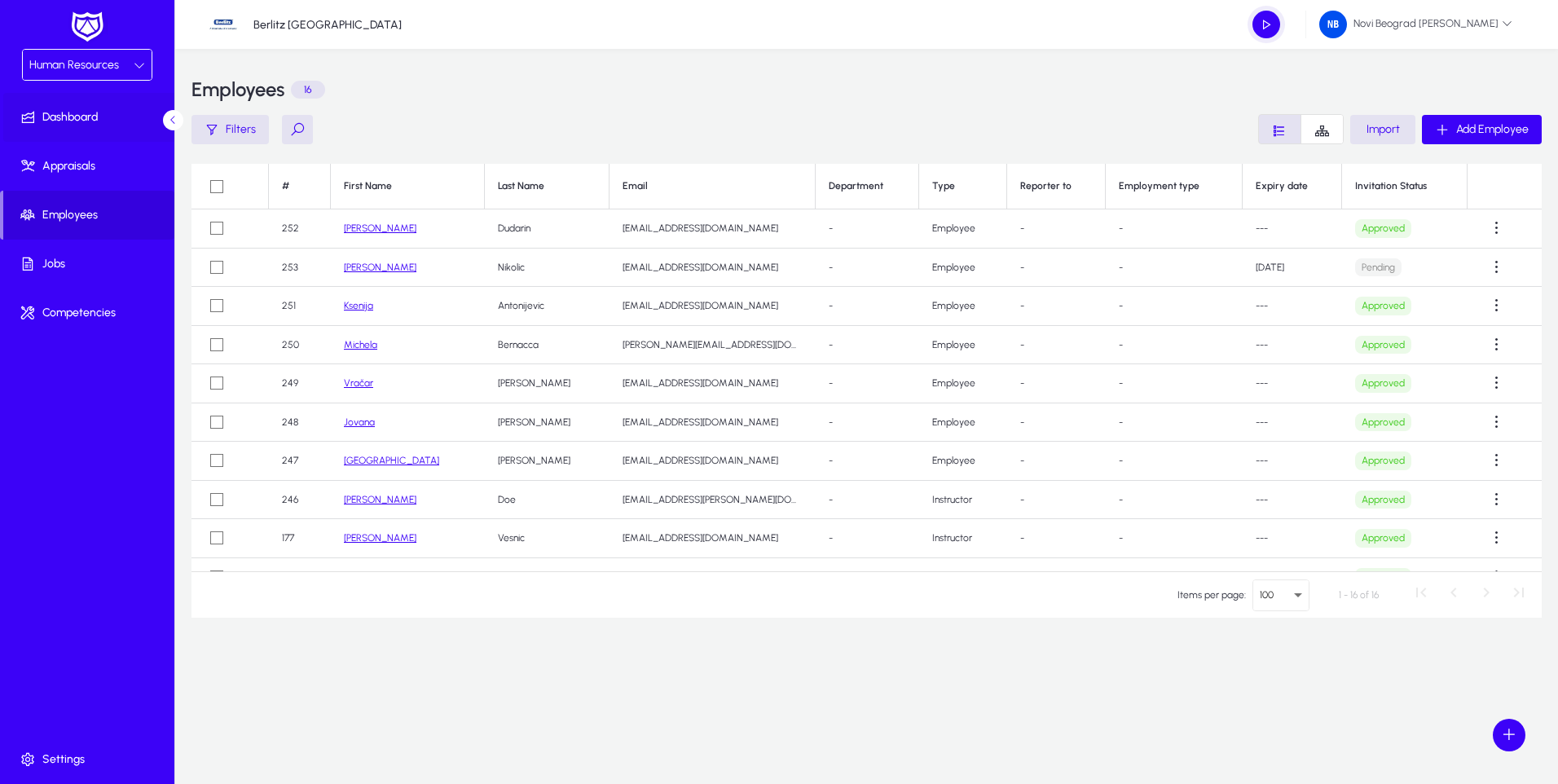
click at [66, 112] on span "Dashboard" at bounding box center [91, 117] width 174 height 16
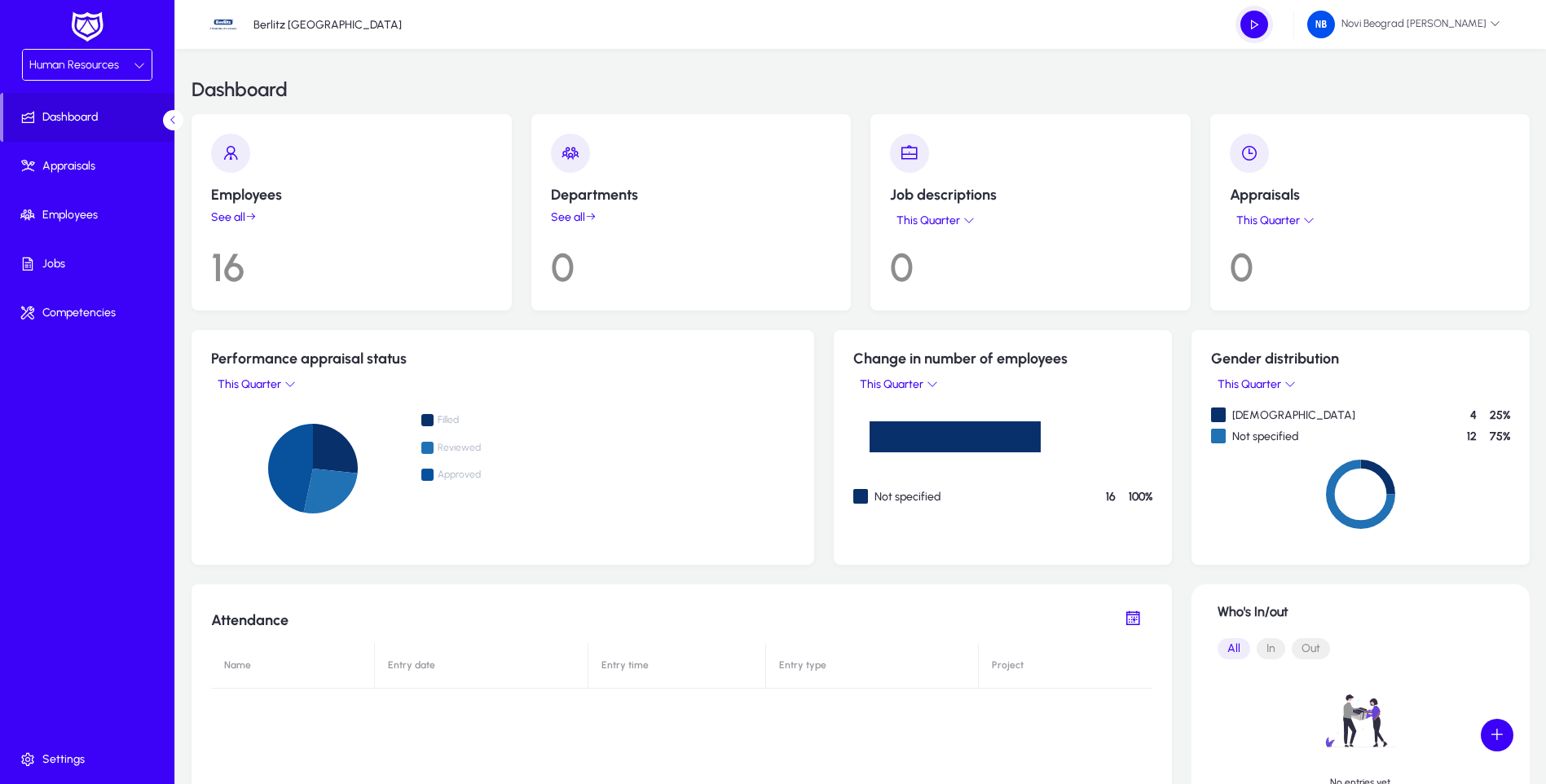
click at [123, 68] on div "Human Resources" at bounding box center [81, 65] width 105 height 22
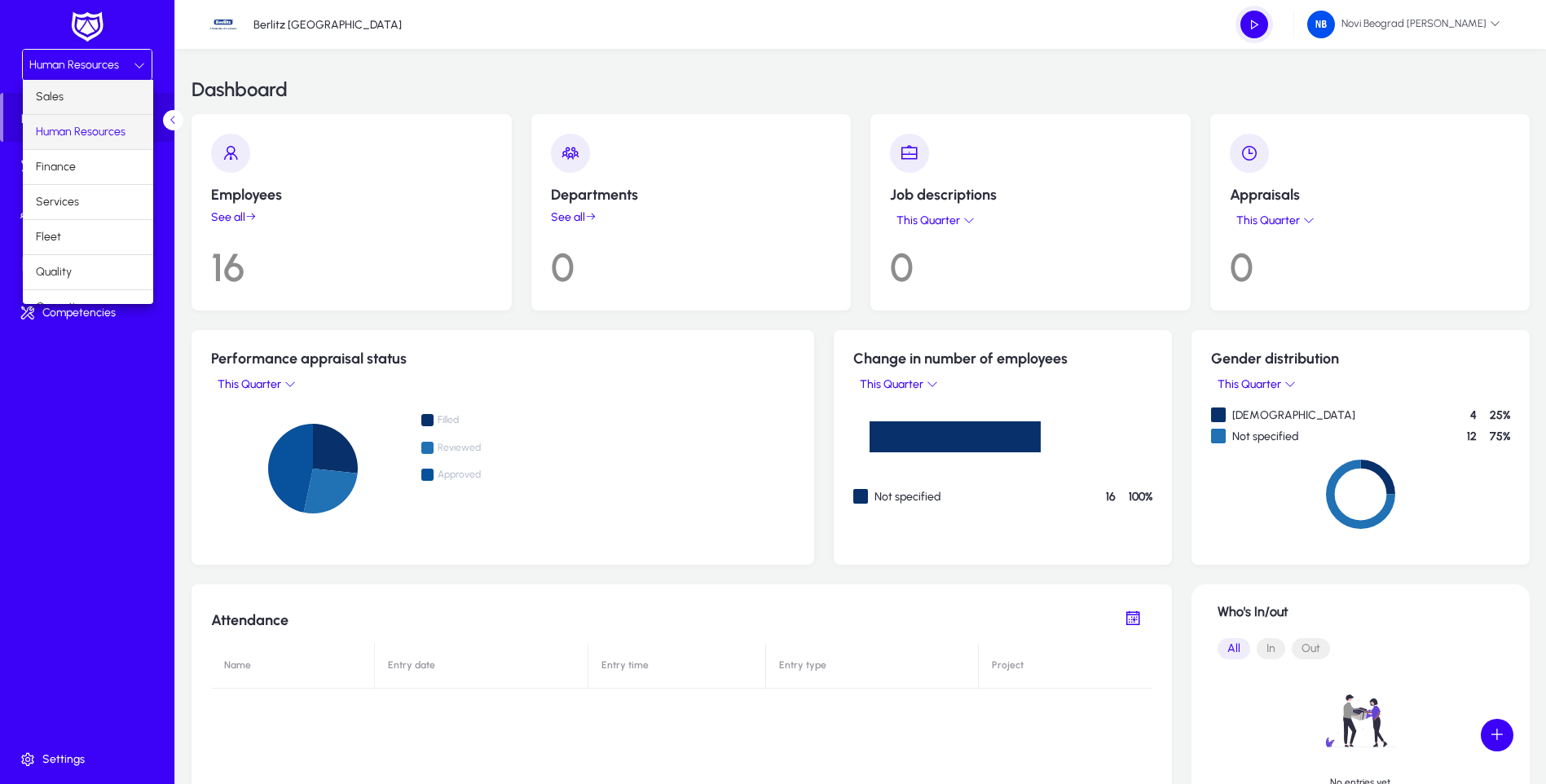
click at [67, 104] on mat-option "Sales" at bounding box center [87, 97] width 130 height 35
